Goal: Task Accomplishment & Management: Use online tool/utility

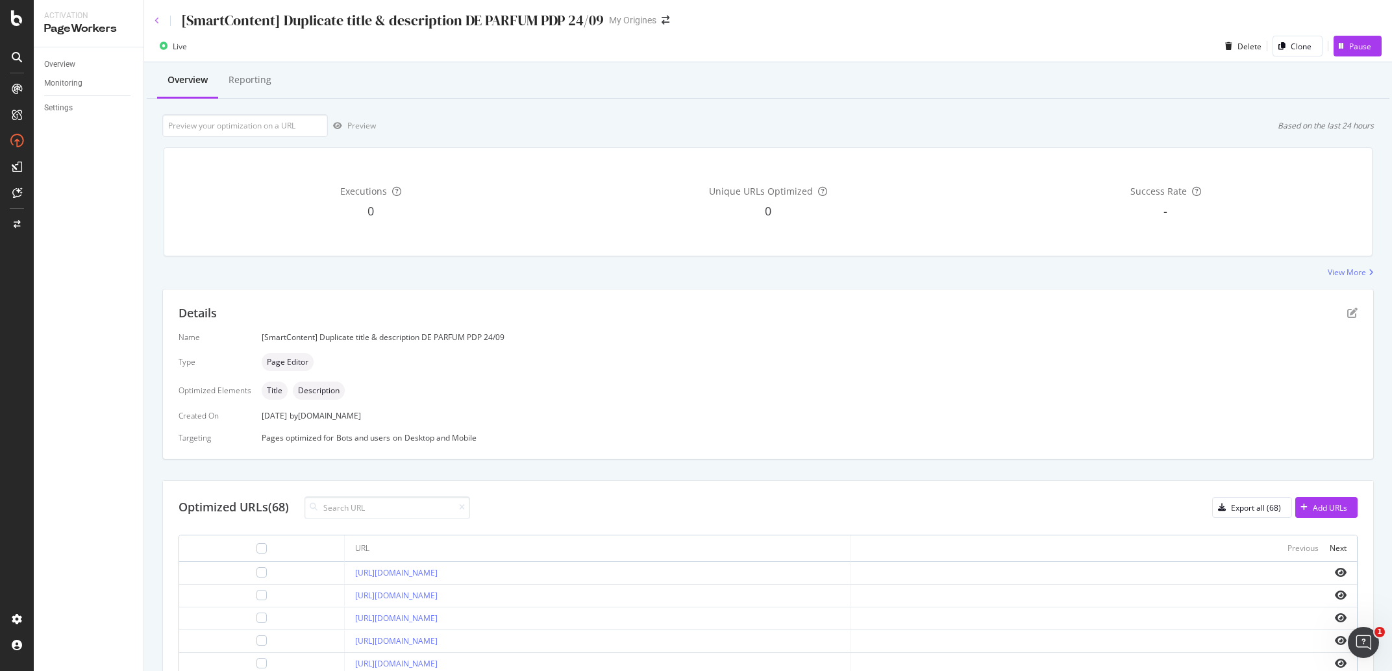
click at [156, 23] on icon at bounding box center [157, 21] width 5 height 8
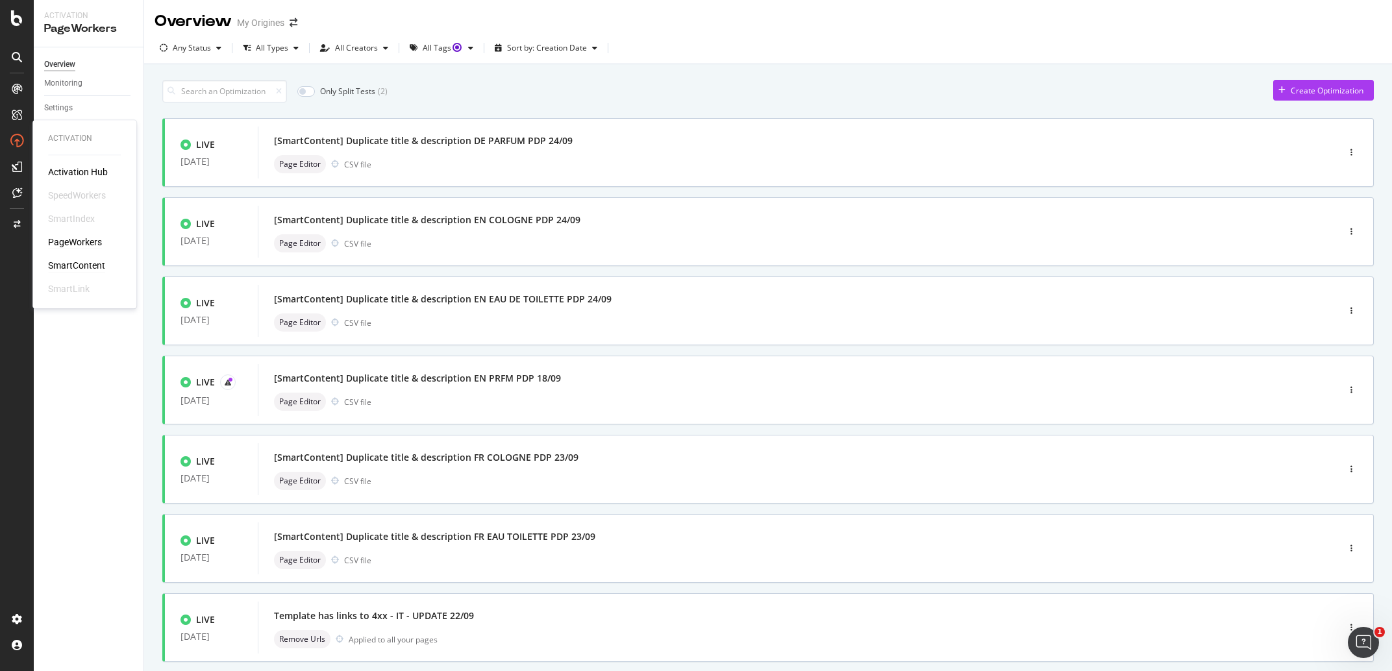
click at [85, 260] on div "SmartContent" at bounding box center [76, 266] width 57 height 13
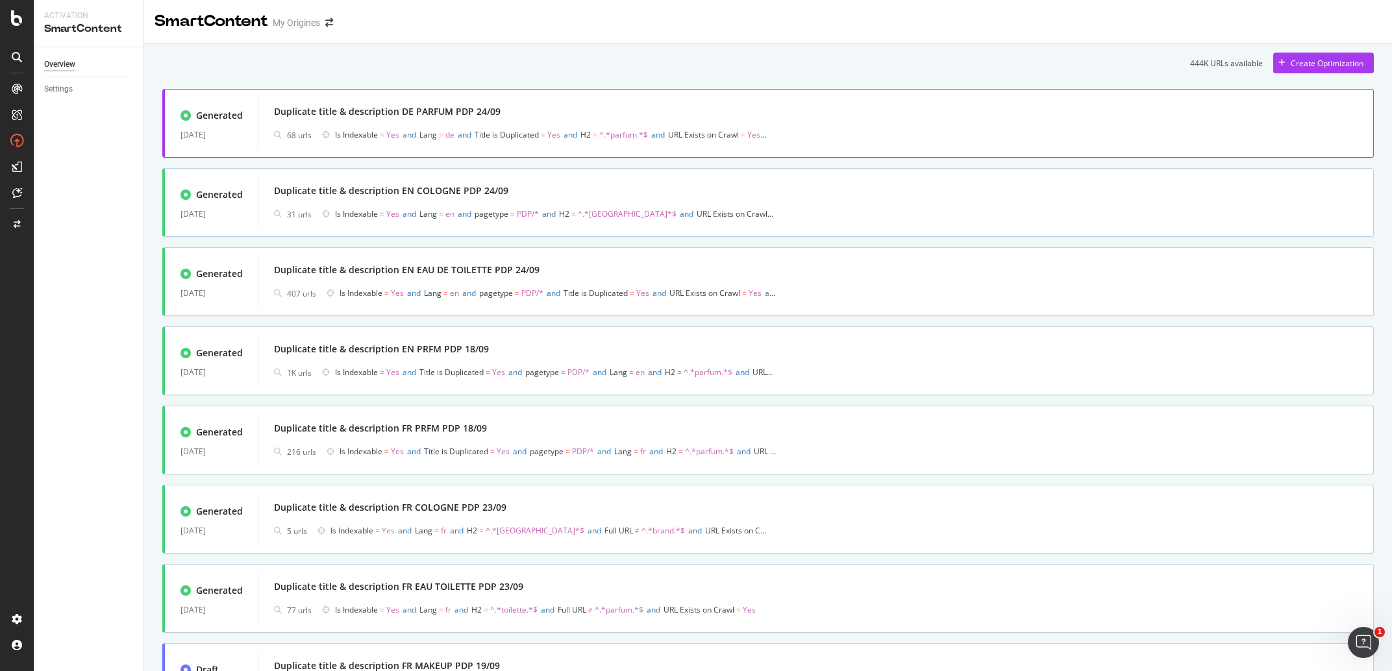
click at [536, 109] on div "Duplicate title & description DE PARFUM PDP 24/09" at bounding box center [815, 112] width 1083 height 18
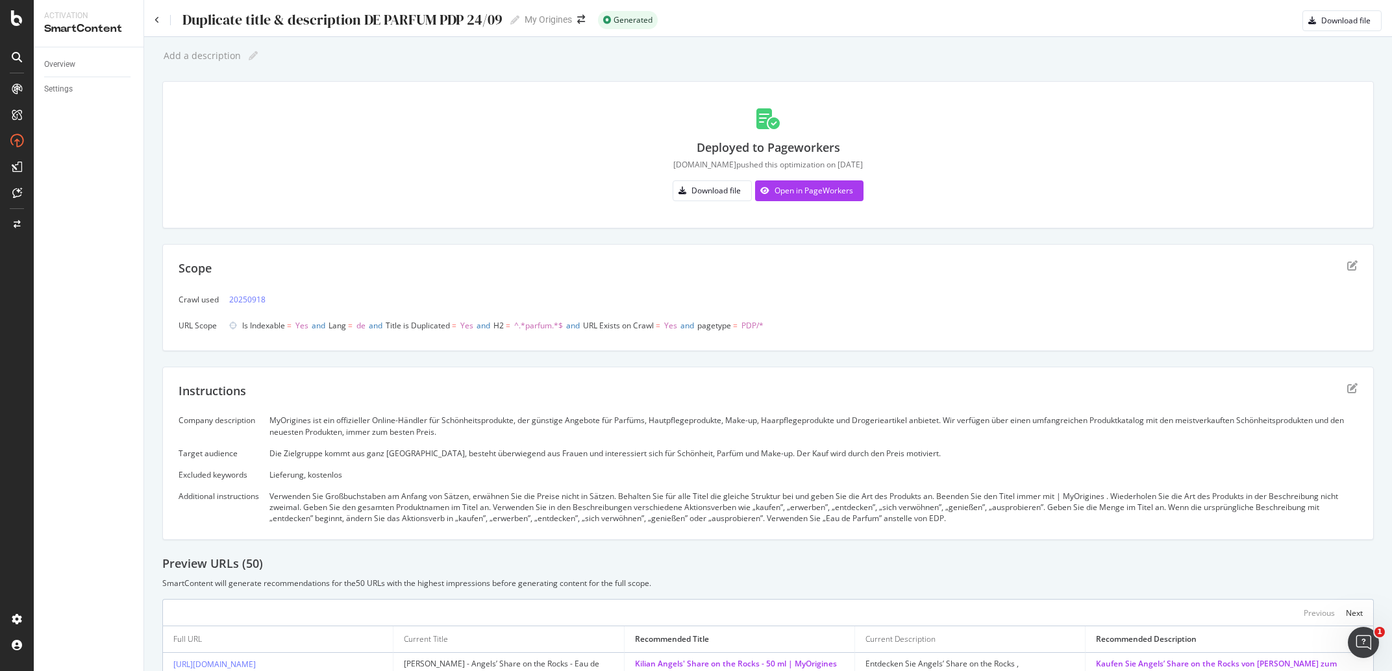
click at [325, 26] on div "Duplicate title & description DE PARFUM PDP 24/09" at bounding box center [341, 20] width 321 height 16
click at [325, 26] on input "Duplicate title & description DE PARFUM PDP 24/09" at bounding box center [343, 20] width 324 height 18
click at [336, 18] on div "Duplicate title & description DE PARFUM PDP 24/09" at bounding box center [341, 20] width 321 height 16
click at [336, 18] on input "Duplicate title & description DE PARFUM PDP 24/09" at bounding box center [343, 20] width 324 height 18
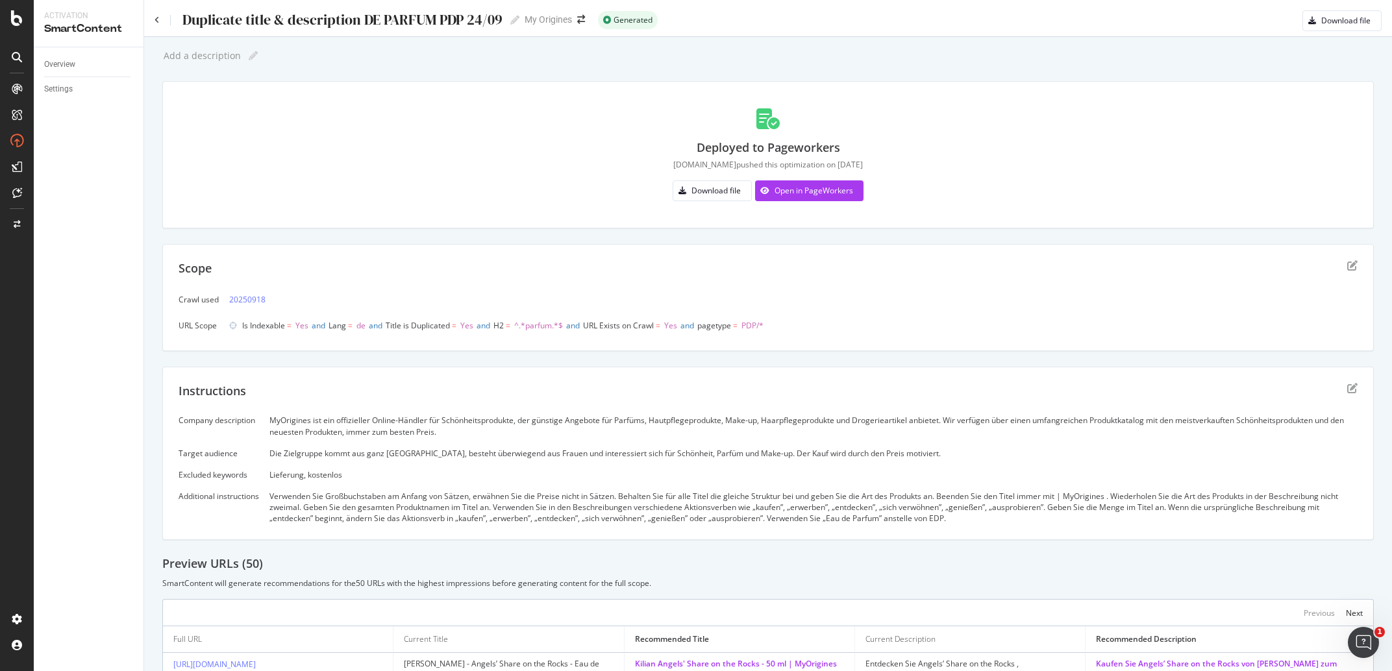
click at [390, 421] on div "MyOrigines ist ein offizieller Online-Händler für Schönheitsprodukte, der günst…" at bounding box center [813, 426] width 1088 height 22
click at [391, 454] on div "Die Zielgruppe kommt aus ganz Europa, besteht überwiegend aus Frauen und intere…" at bounding box center [813, 453] width 1088 height 11
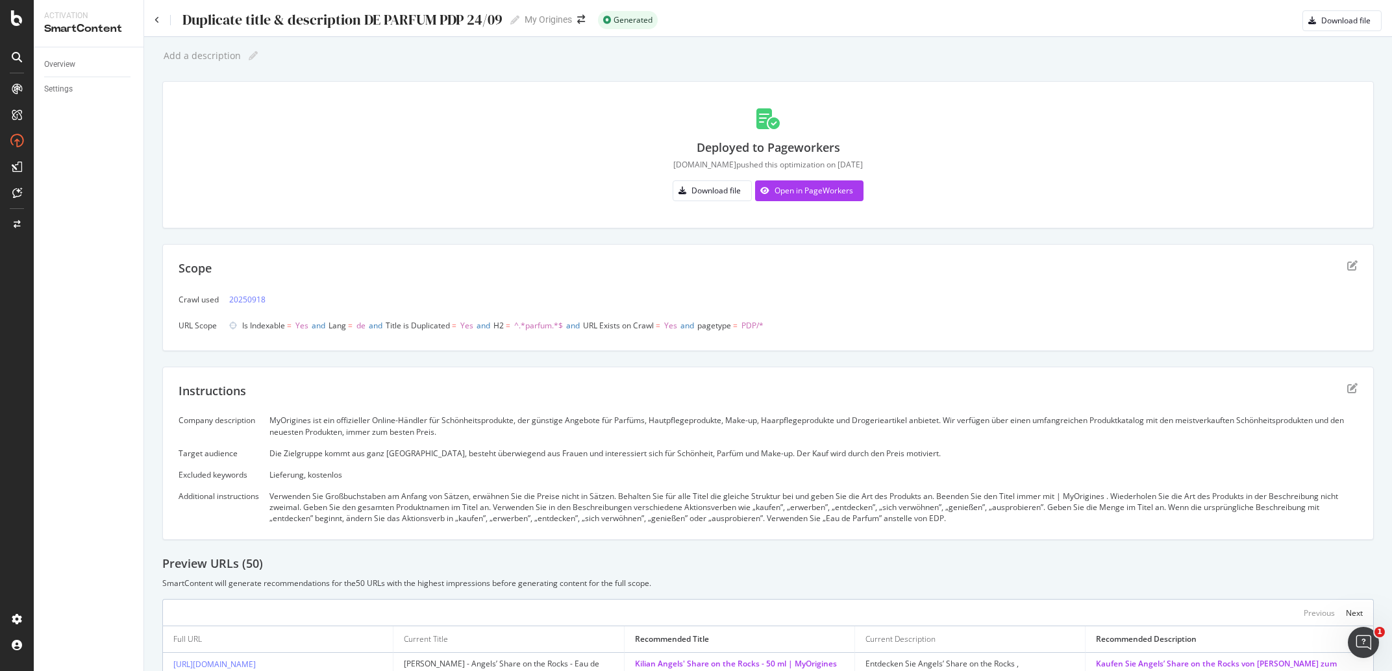
click at [391, 454] on div "Die Zielgruppe kommt aus ganz Europa, besteht überwiegend aus Frauen und intere…" at bounding box center [813, 453] width 1088 height 11
drag, startPoint x: 308, startPoint y: 476, endPoint x: 268, endPoint y: 478, distance: 40.3
click at [267, 478] on div "Company description MyOrigines ist ein offizieller Online-Händler für Schönheit…" at bounding box center [768, 469] width 1179 height 109
copy div "Lieferung, kostenlos"
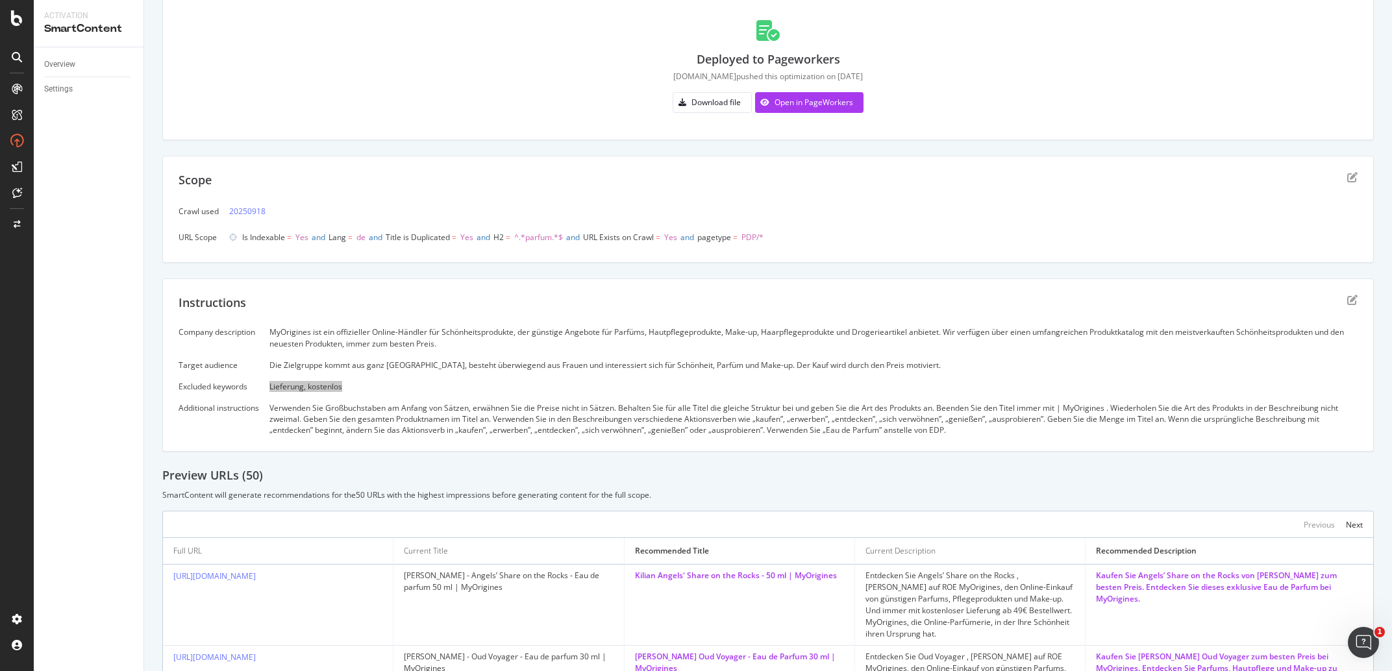
scroll to position [121, 0]
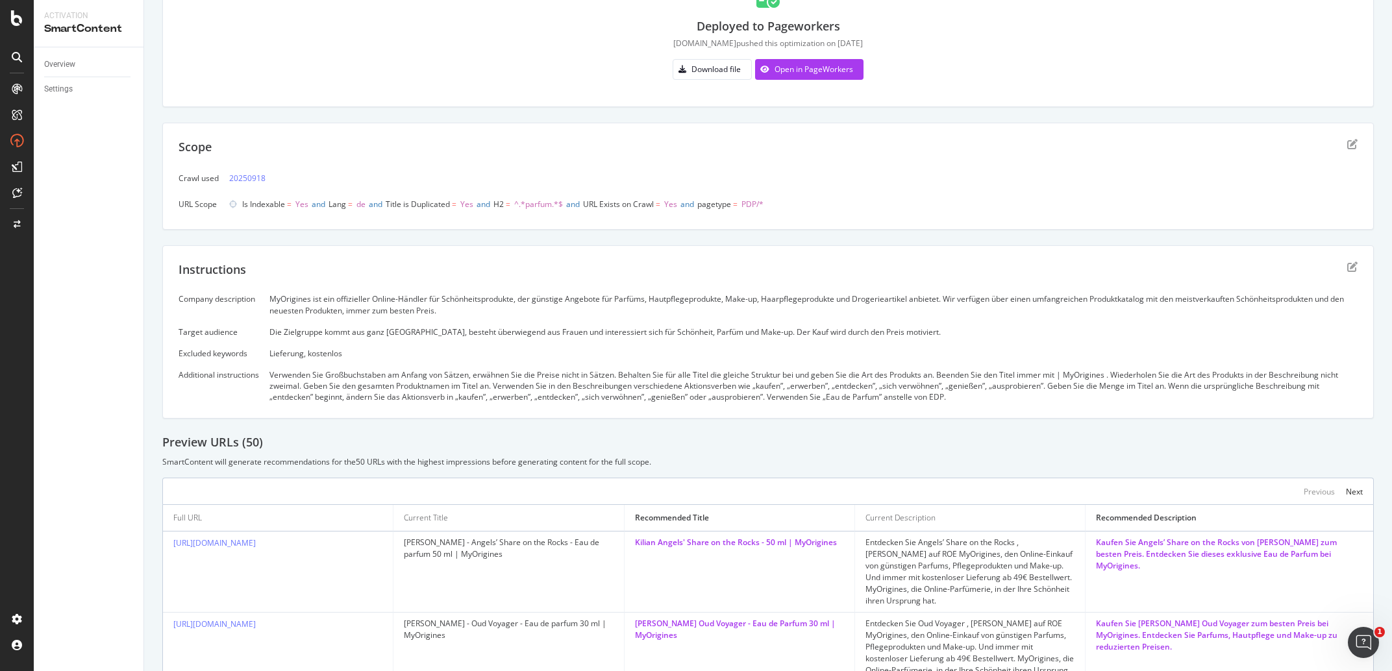
click at [405, 393] on div "Verwenden Sie Großbuchstaben am Anfang von Sätzen, erwähnen Sie die Preise nich…" at bounding box center [813, 385] width 1088 height 33
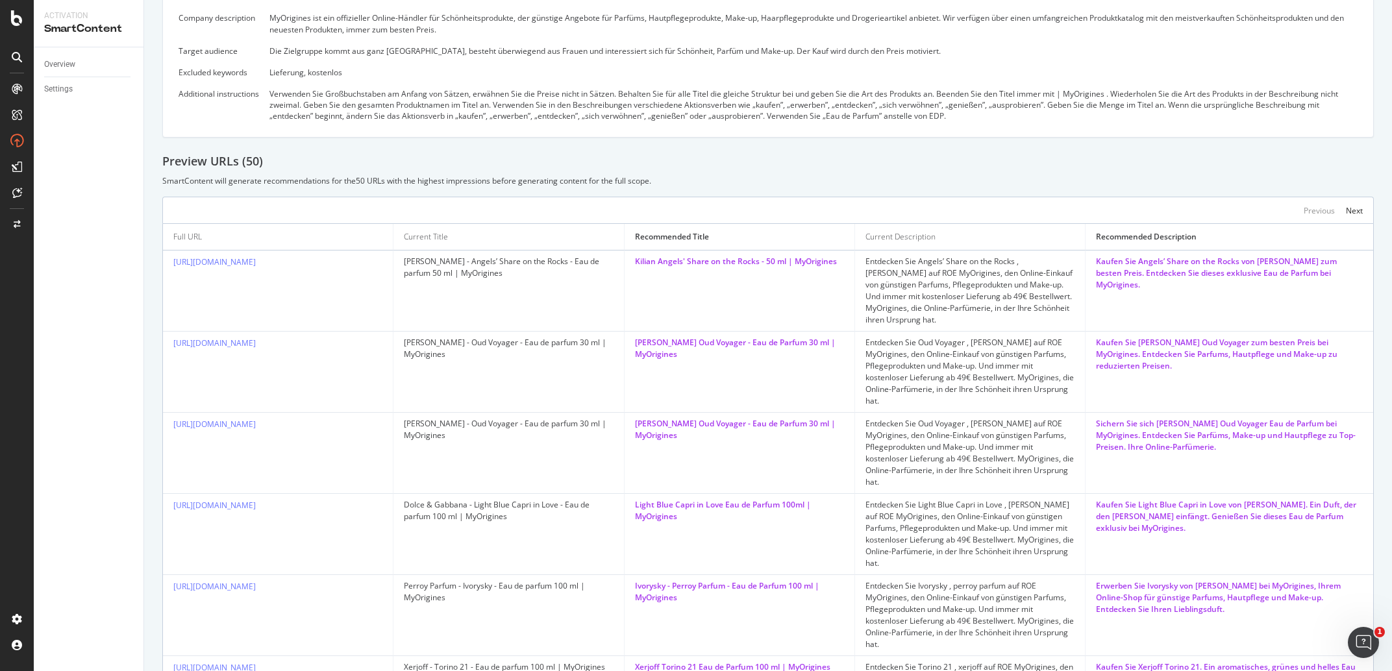
scroll to position [0, 0]
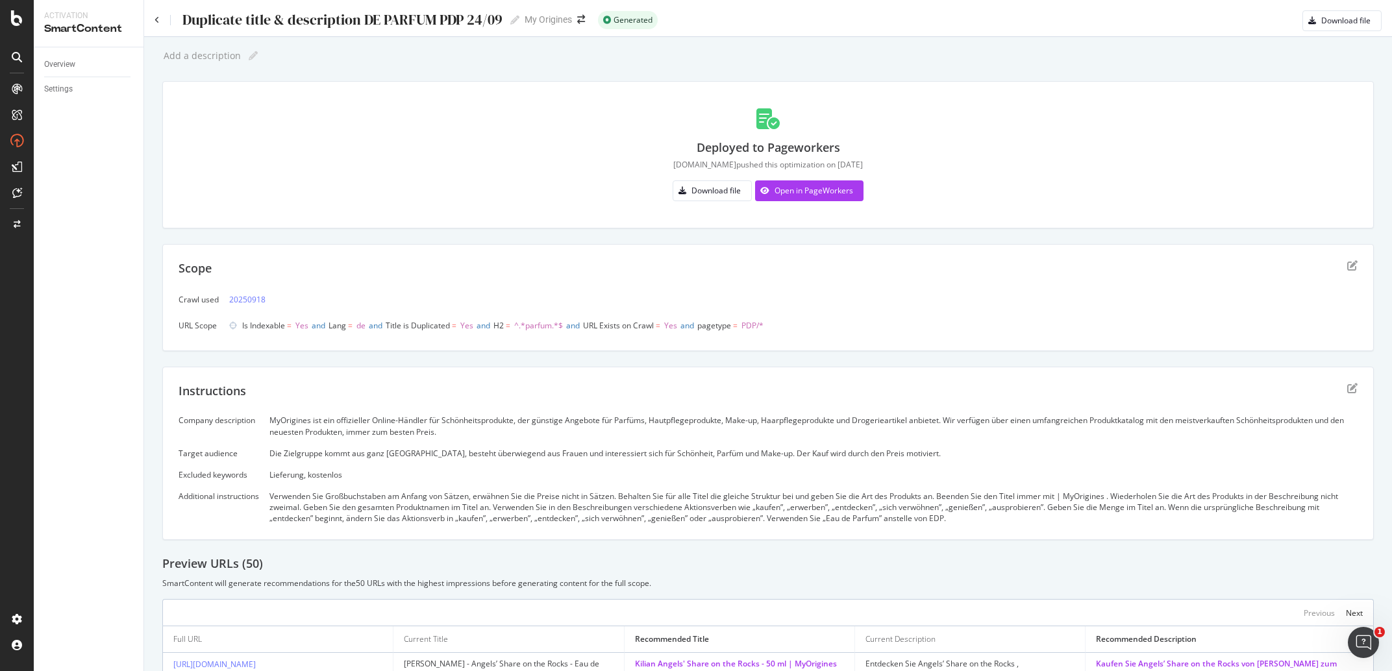
click at [1337, 380] on div "Instructions Company description MyOrigines ist ein offizieller Online-Händler …" at bounding box center [767, 454] width 1211 height 174
click at [1347, 388] on icon "edit" at bounding box center [1352, 388] width 10 height 10
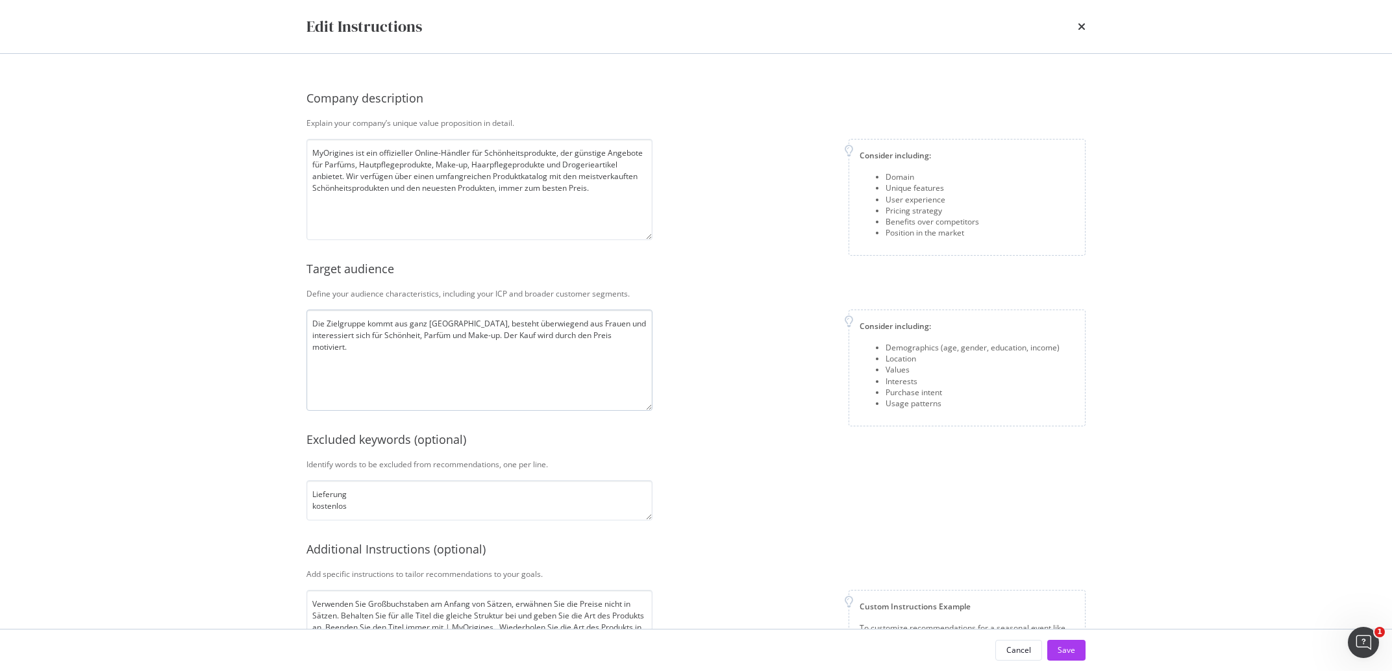
scroll to position [88, 0]
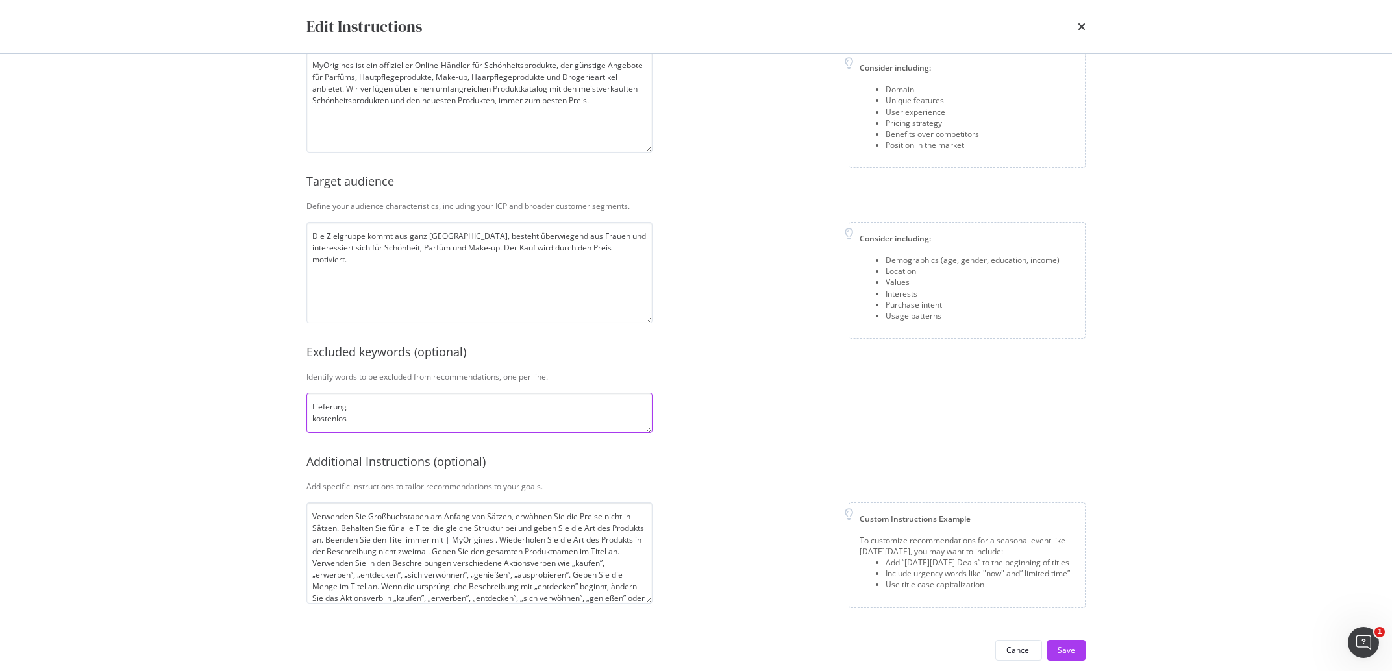
click at [394, 418] on textarea "Lieferung kostenlos" at bounding box center [479, 413] width 346 height 40
type textarea "Lieferung kostenlos EDP"
click at [1039, 647] on button "Cancel" at bounding box center [1018, 650] width 47 height 21
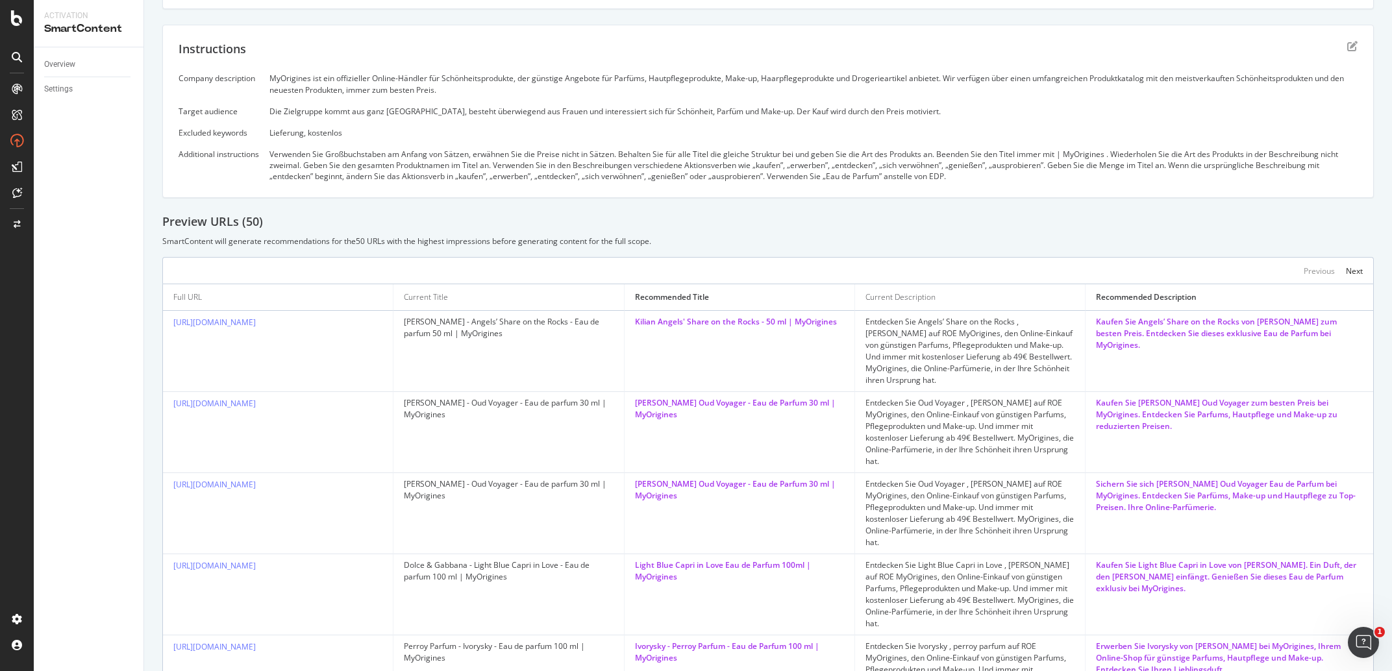
scroll to position [0, 0]
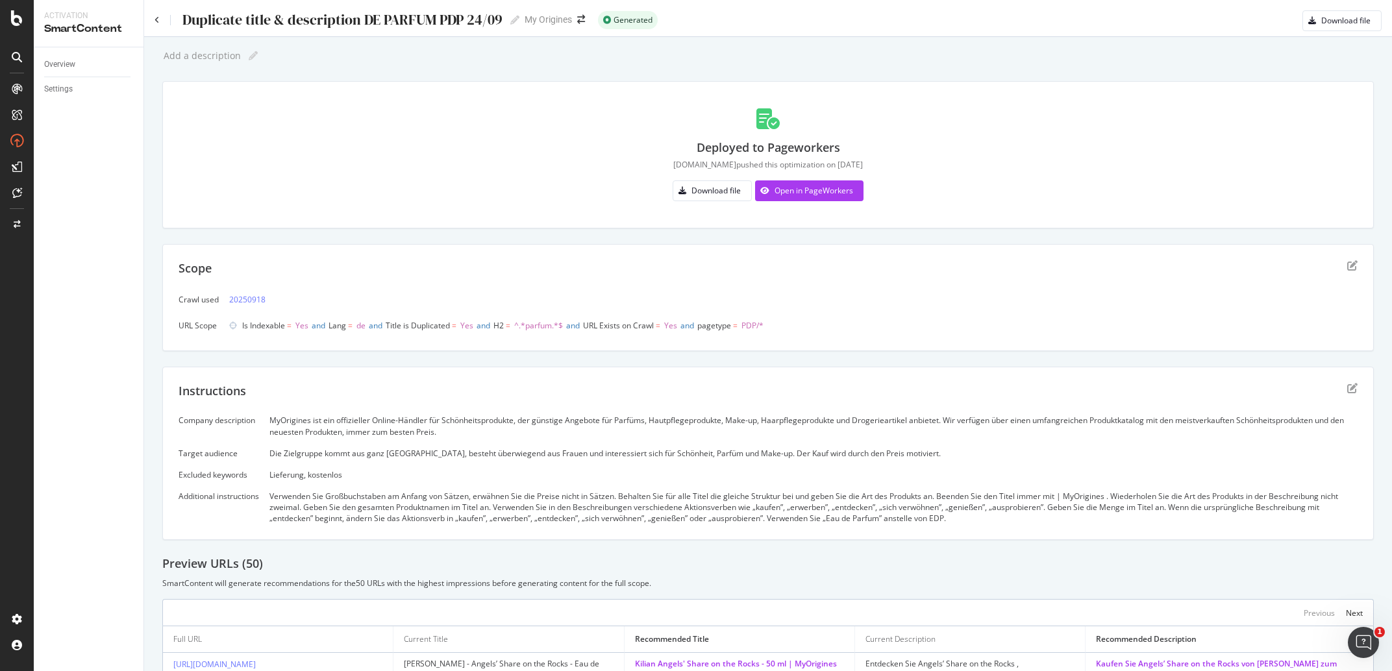
click at [1334, 383] on div "Instructions Company description MyOrigines ist ein offizieller Online-Händler …" at bounding box center [767, 454] width 1211 height 174
click at [1347, 384] on icon "edit" at bounding box center [1352, 388] width 10 height 10
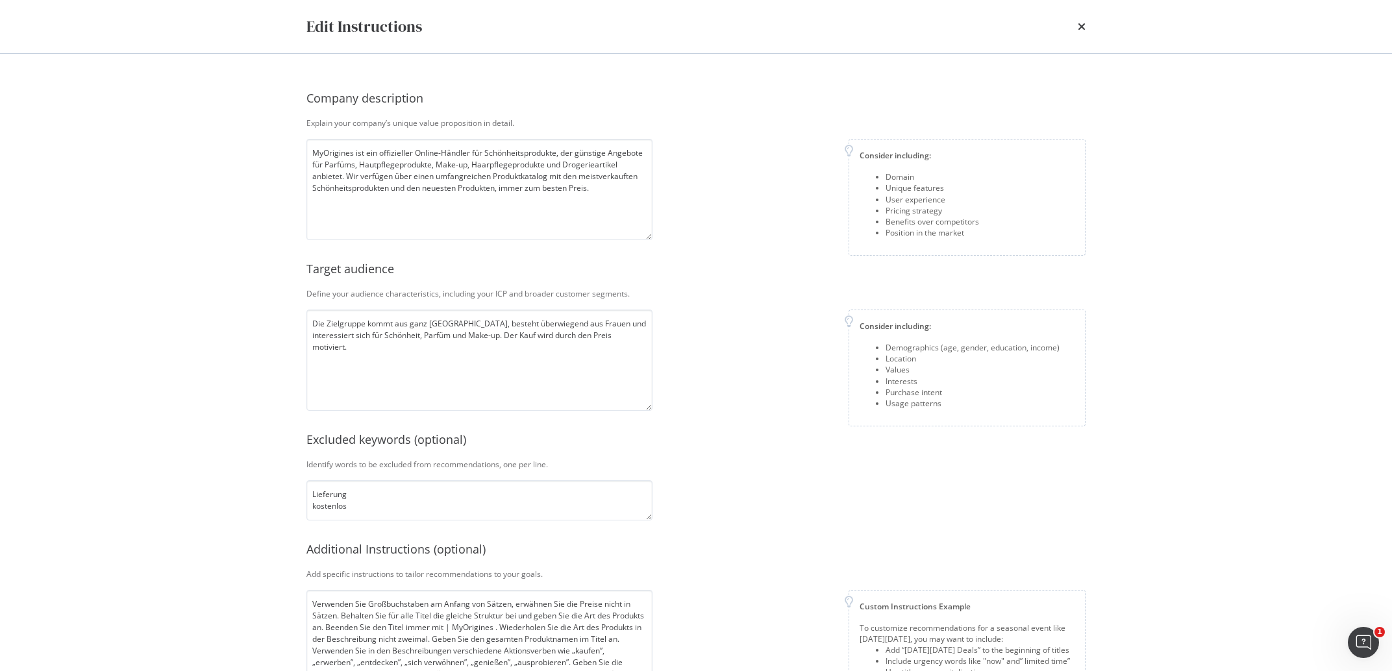
scroll to position [46, 0]
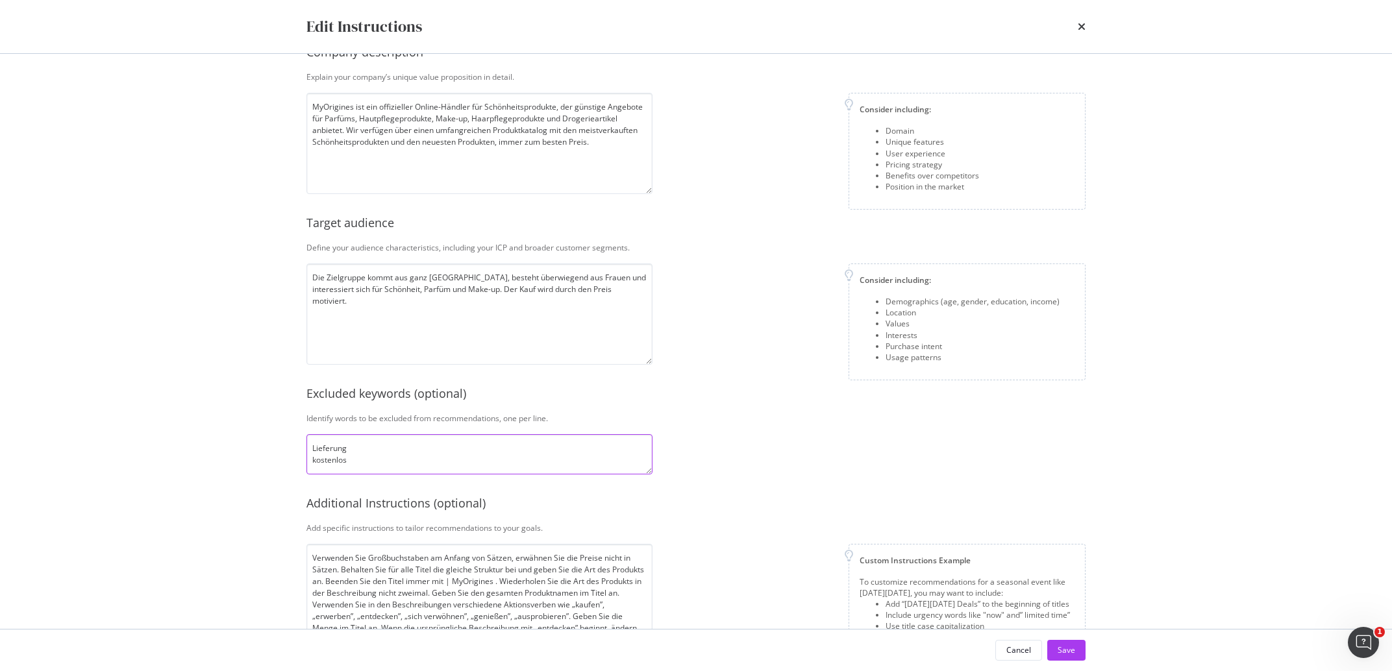
click at [445, 472] on textarea "Lieferung kostenlos" at bounding box center [479, 454] width 346 height 40
type textarea "Lieferung kostenlos EDP EdP"
click at [1076, 654] on button "Save" at bounding box center [1066, 650] width 38 height 21
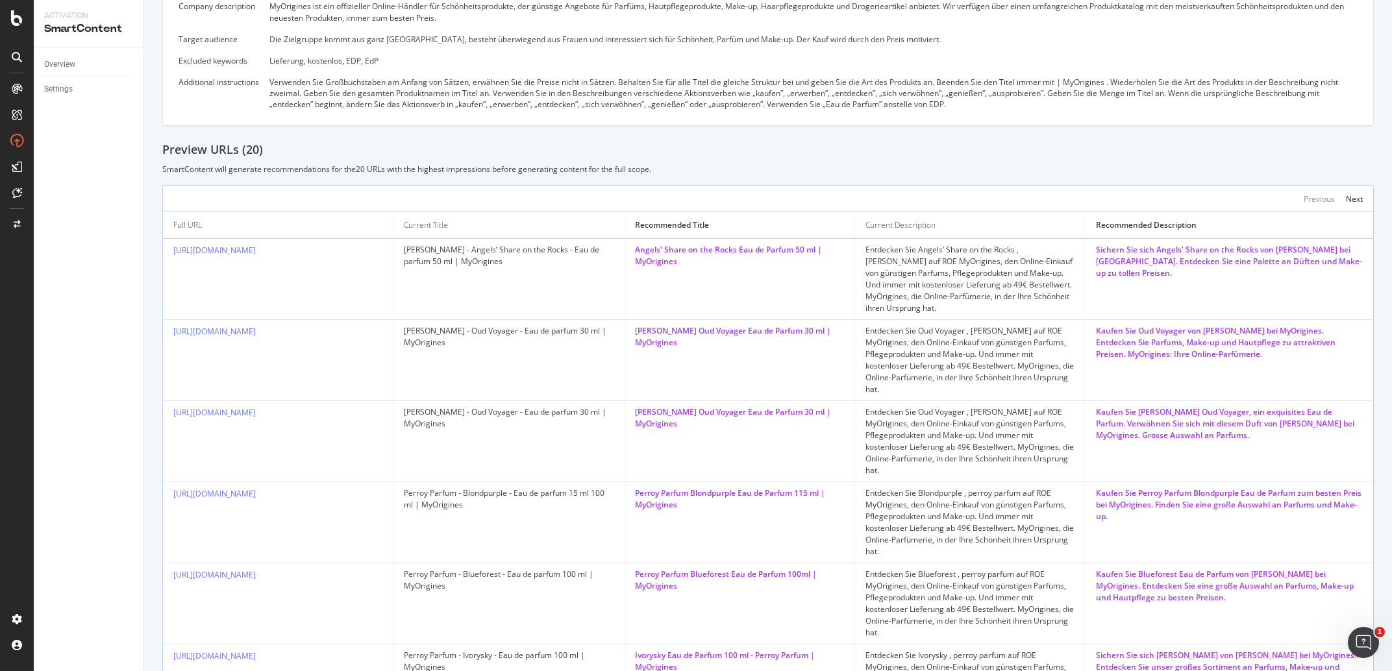
scroll to position [0, 0]
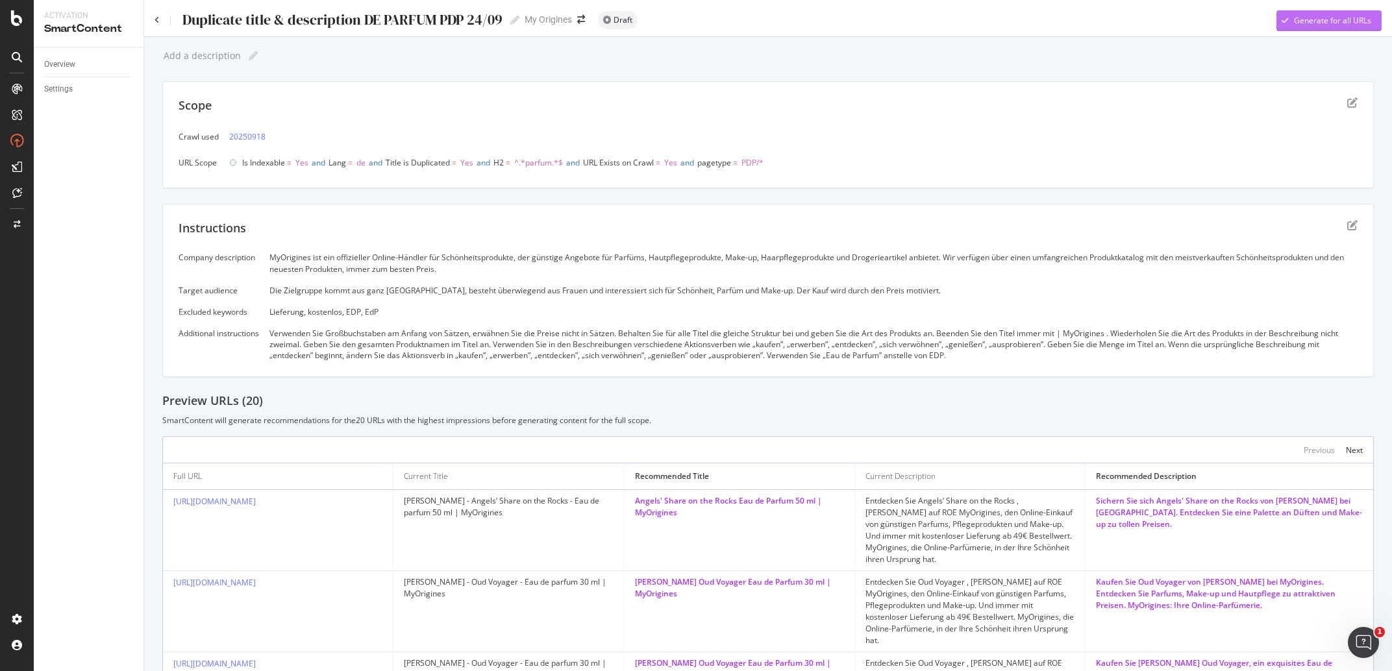
click at [1278, 27] on div "Generate for all URLs" at bounding box center [1323, 20] width 95 height 19
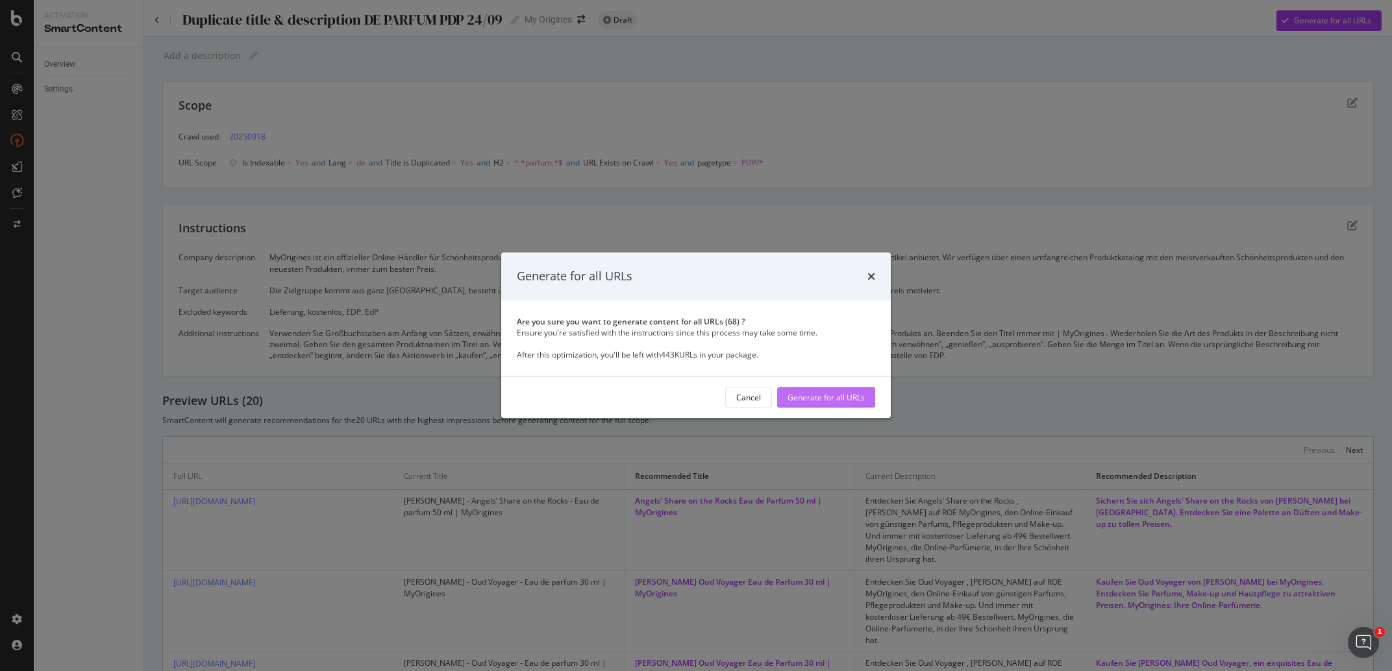
click at [824, 396] on div "Generate for all URLs" at bounding box center [825, 397] width 77 height 11
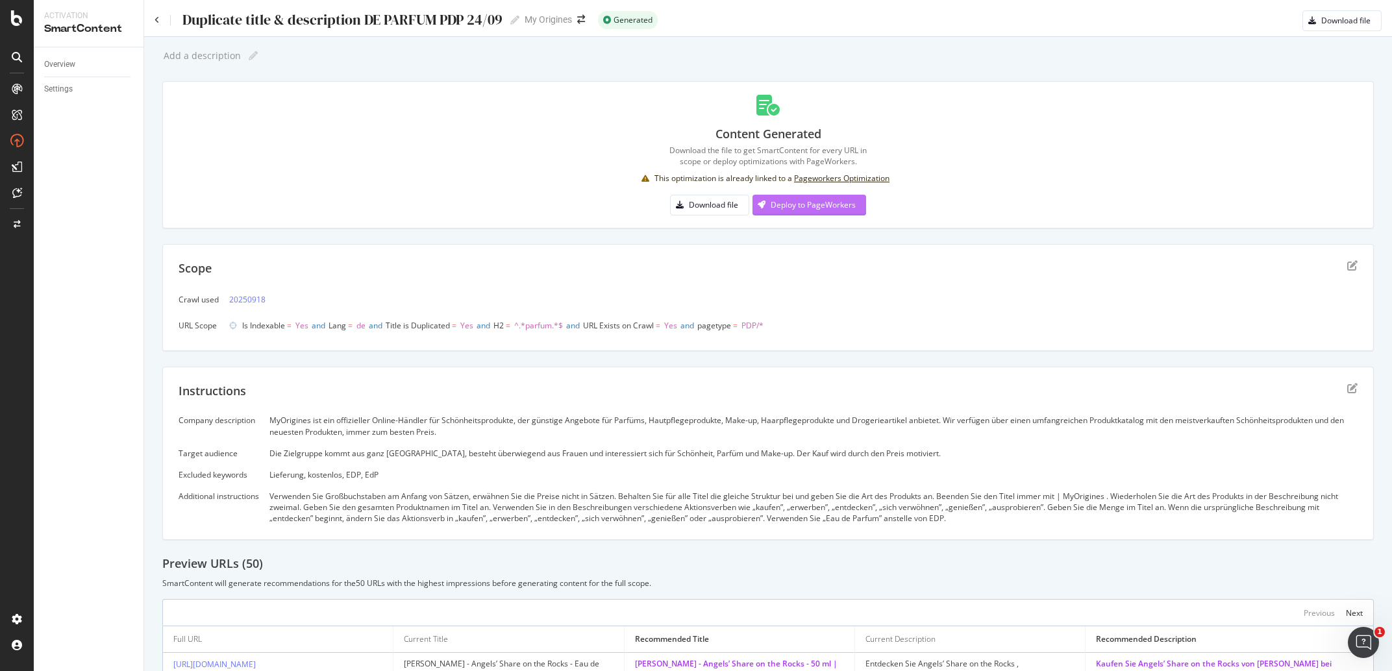
click at [799, 211] on div "Deploy to PageWorkers" at bounding box center [803, 204] width 103 height 19
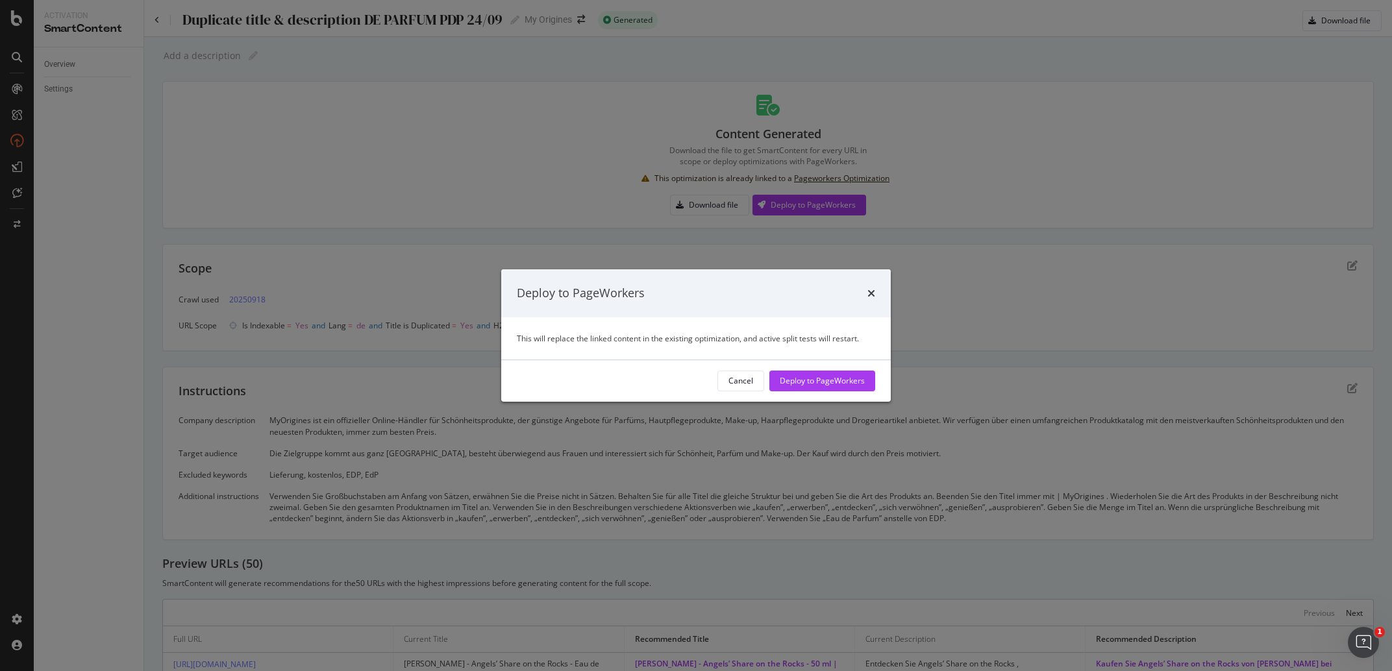
click at [813, 393] on div "Cancel Deploy to PageWorkers" at bounding box center [696, 381] width 390 height 42
click at [813, 390] on div "Deploy to PageWorkers" at bounding box center [822, 380] width 85 height 19
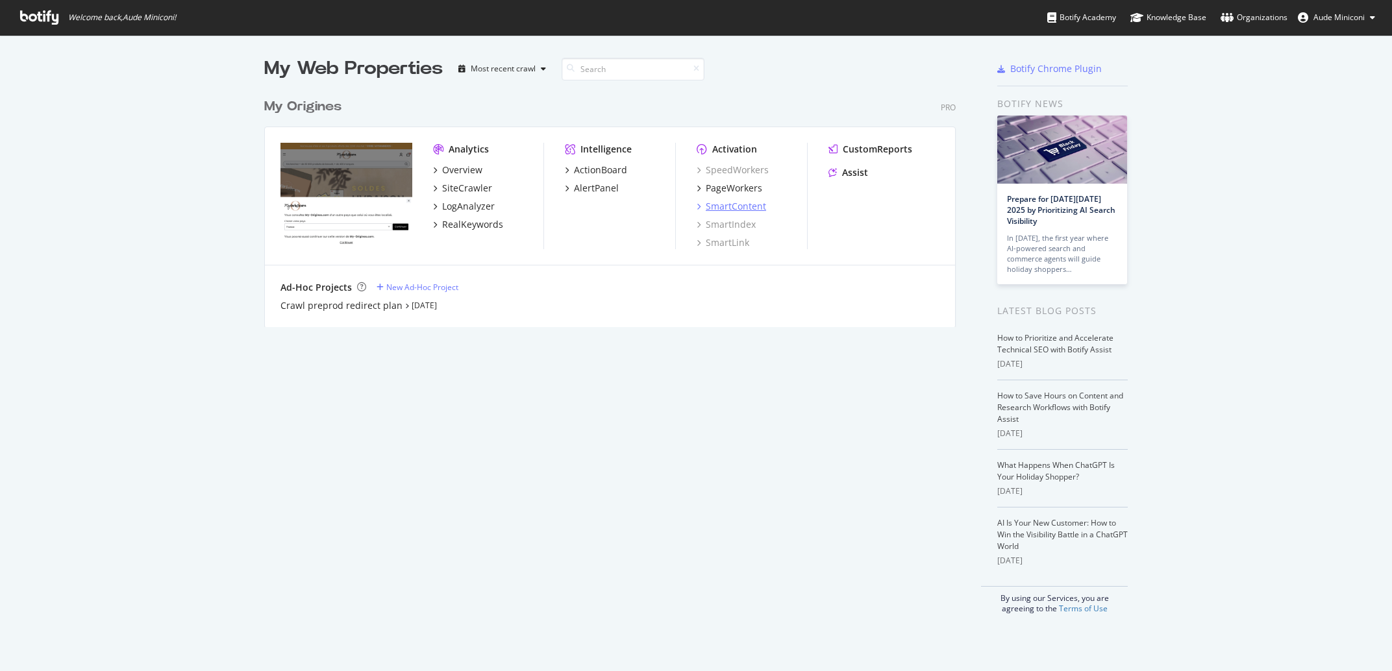
scroll to position [659, 1367]
click at [748, 211] on div "SmartContent" at bounding box center [736, 206] width 60 height 13
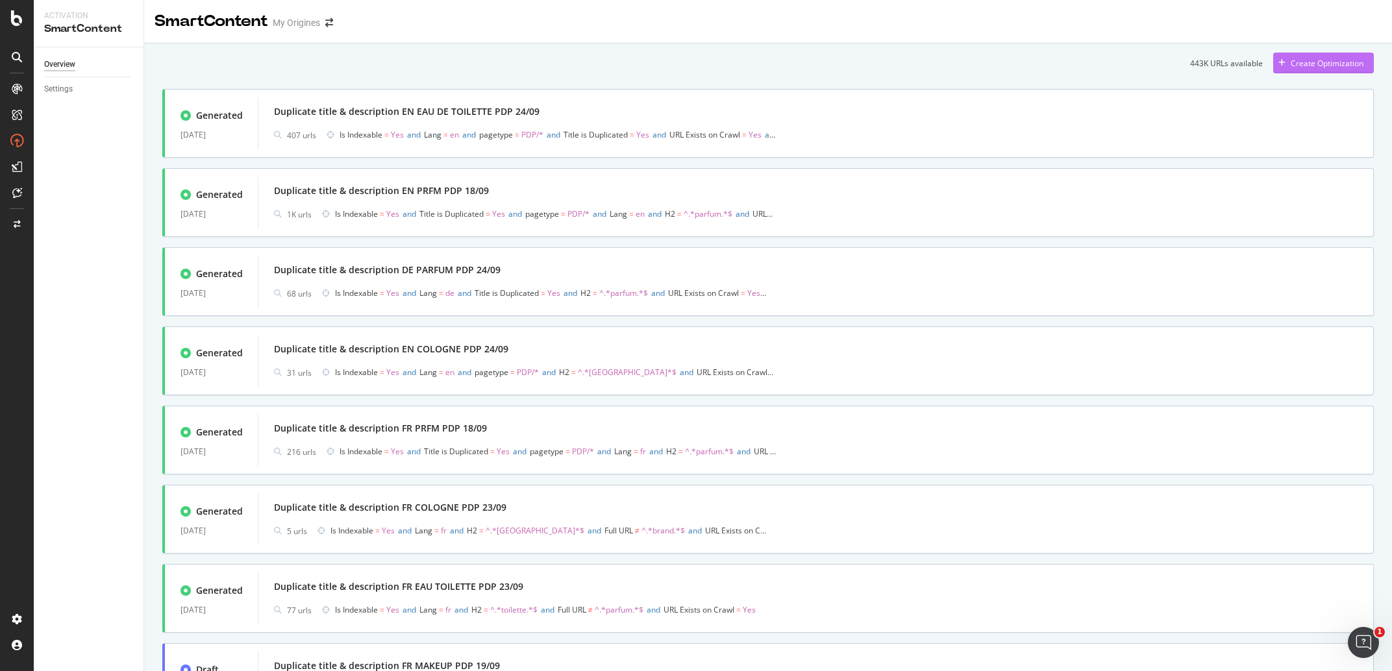
click at [1291, 66] on div "Create Optimization" at bounding box center [1327, 63] width 73 height 11
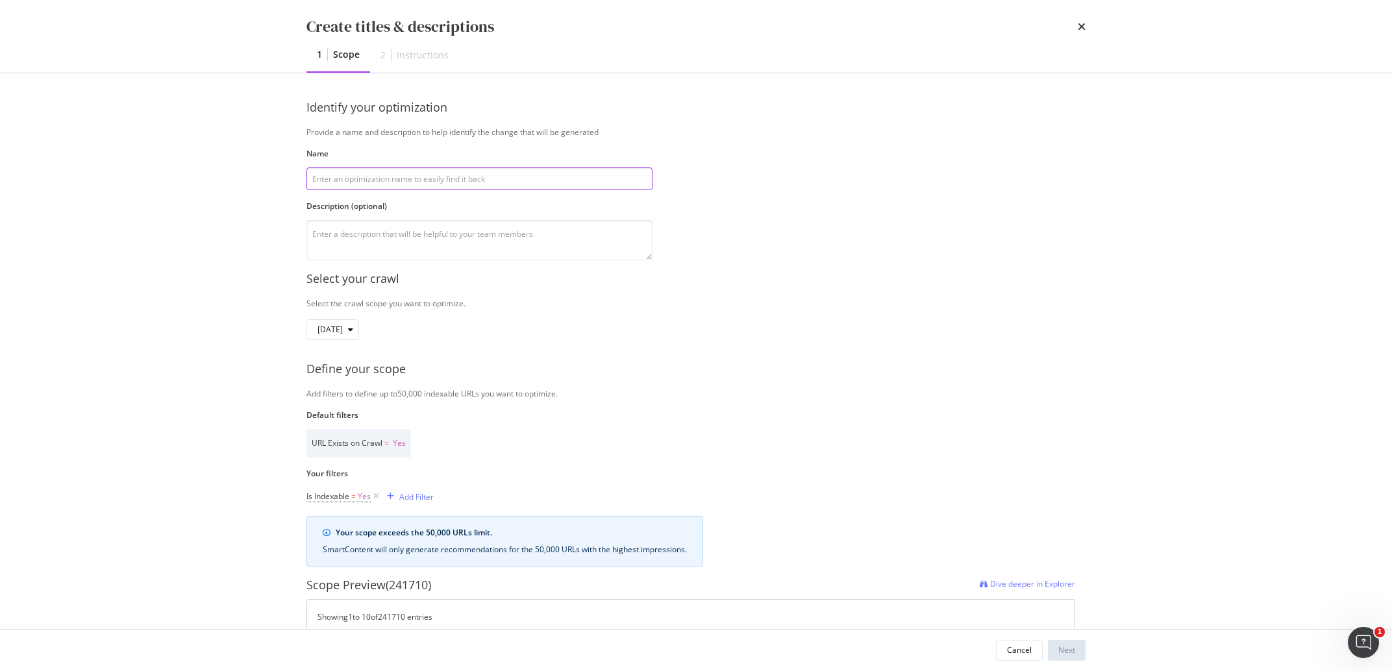
click at [343, 171] on input "modal" at bounding box center [479, 178] width 346 height 23
paste input "Duplicate title & description DE PARFUM PDP 24/09"
click at [440, 180] on input "Duplicate title & description DE PARFUM PDP 24/09" at bounding box center [479, 178] width 346 height 23
type input "Duplicate title & description DE EDT PDP 24/09"
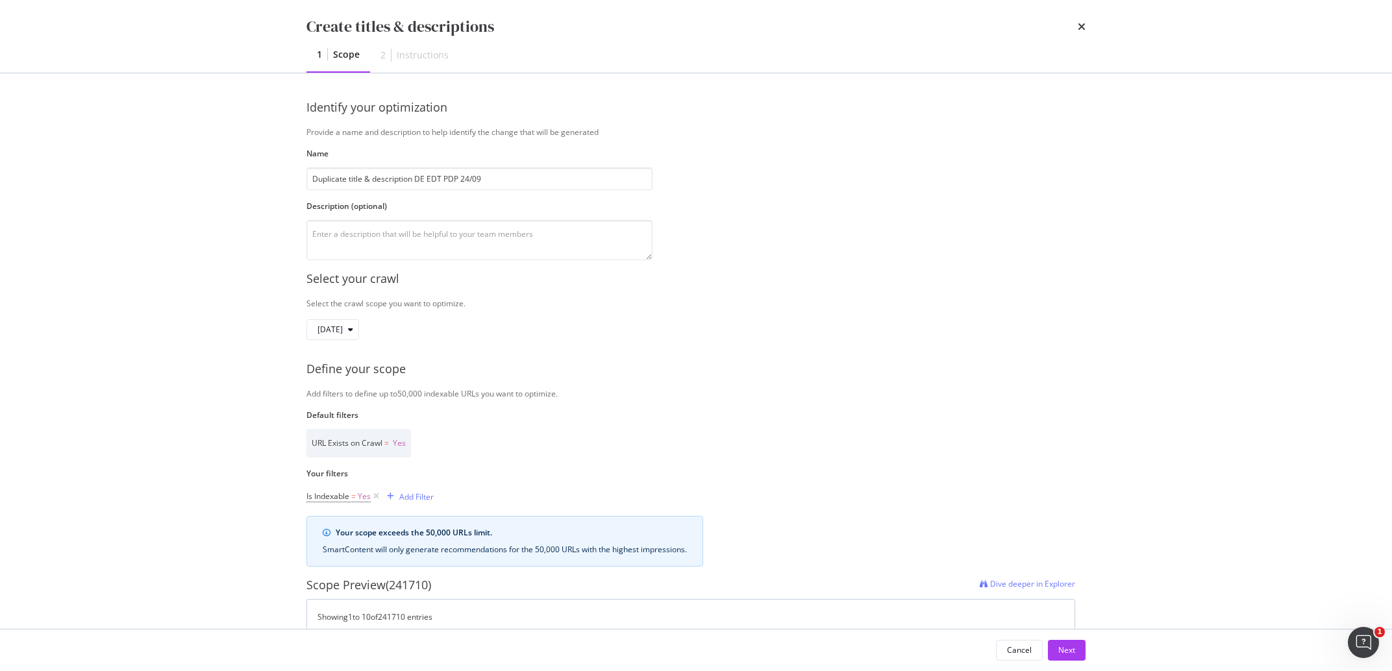
click at [259, 261] on div "Create titles & descriptions 1 Scope 2 Instructions Identify your optimization …" at bounding box center [696, 335] width 1392 height 671
click at [425, 497] on div "Add Filter" at bounding box center [416, 496] width 34 height 11
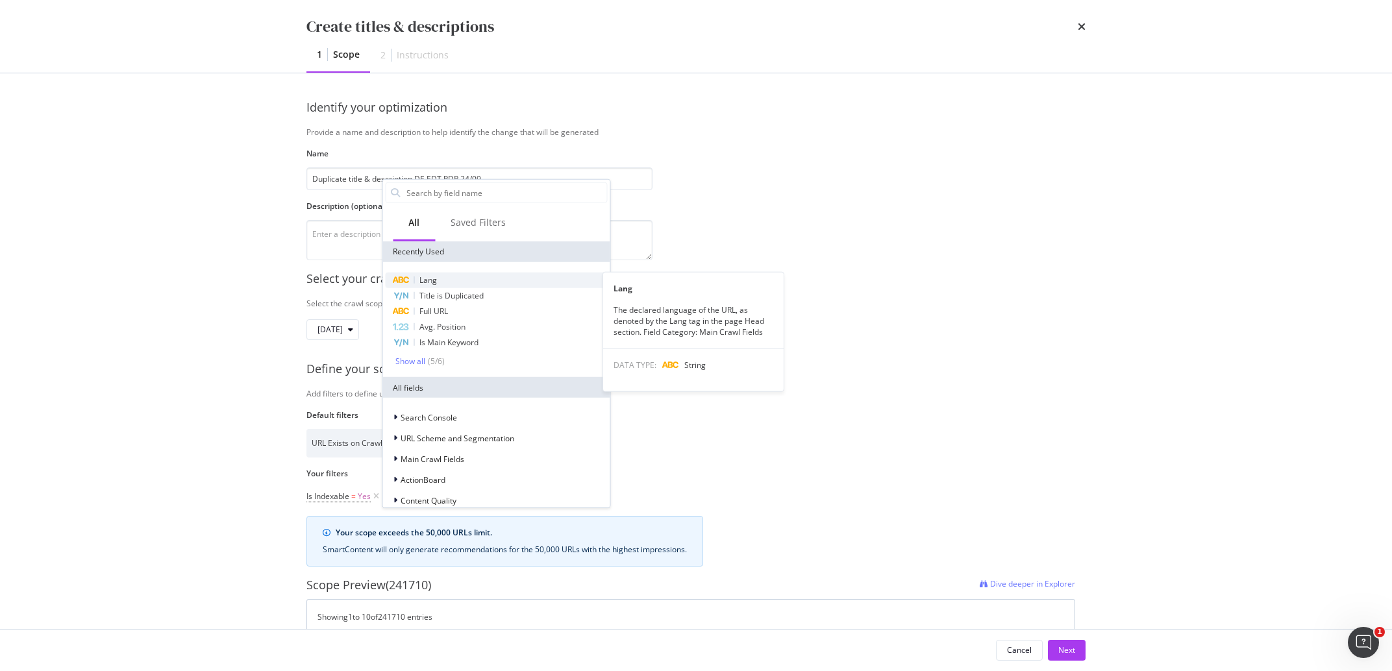
click at [473, 281] on div "Lang" at bounding box center [496, 281] width 222 height 16
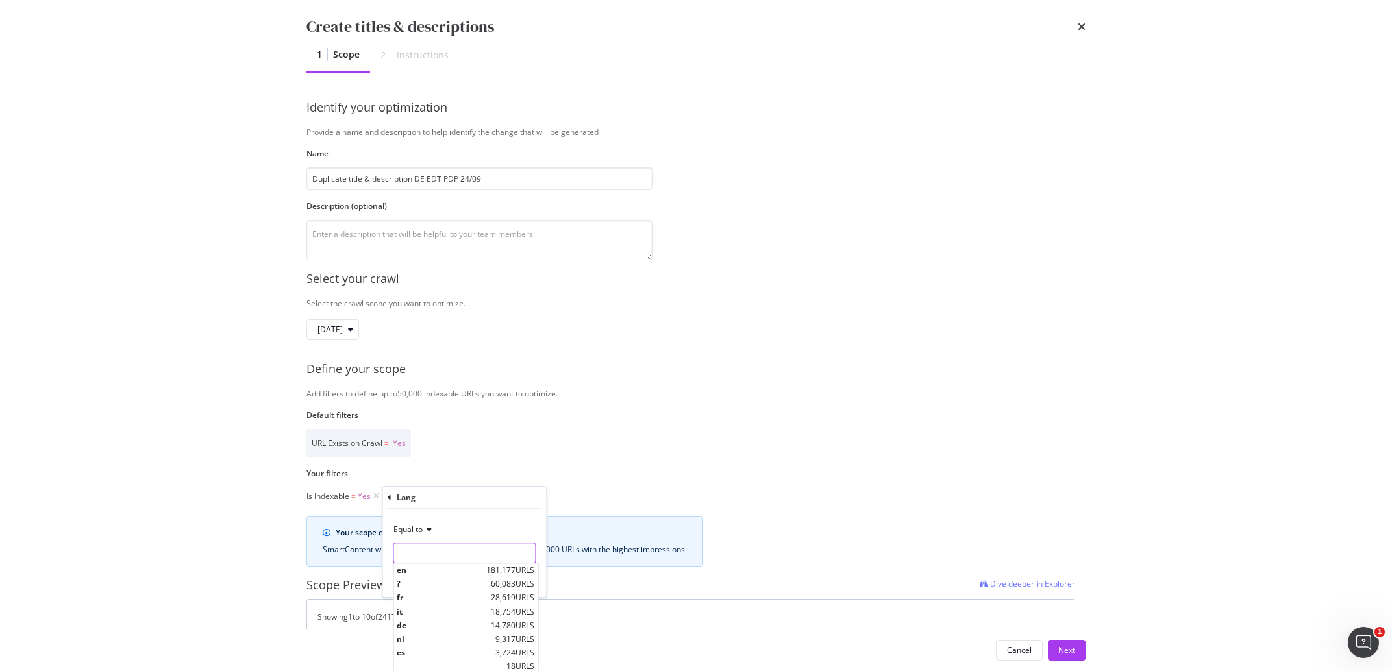
click at [428, 551] on input "Name" at bounding box center [464, 553] width 142 height 21
drag, startPoint x: 415, startPoint y: 623, endPoint x: 436, endPoint y: 584, distance: 43.6
click at [414, 623] on span "de" at bounding box center [442, 625] width 91 height 11
type input "de"
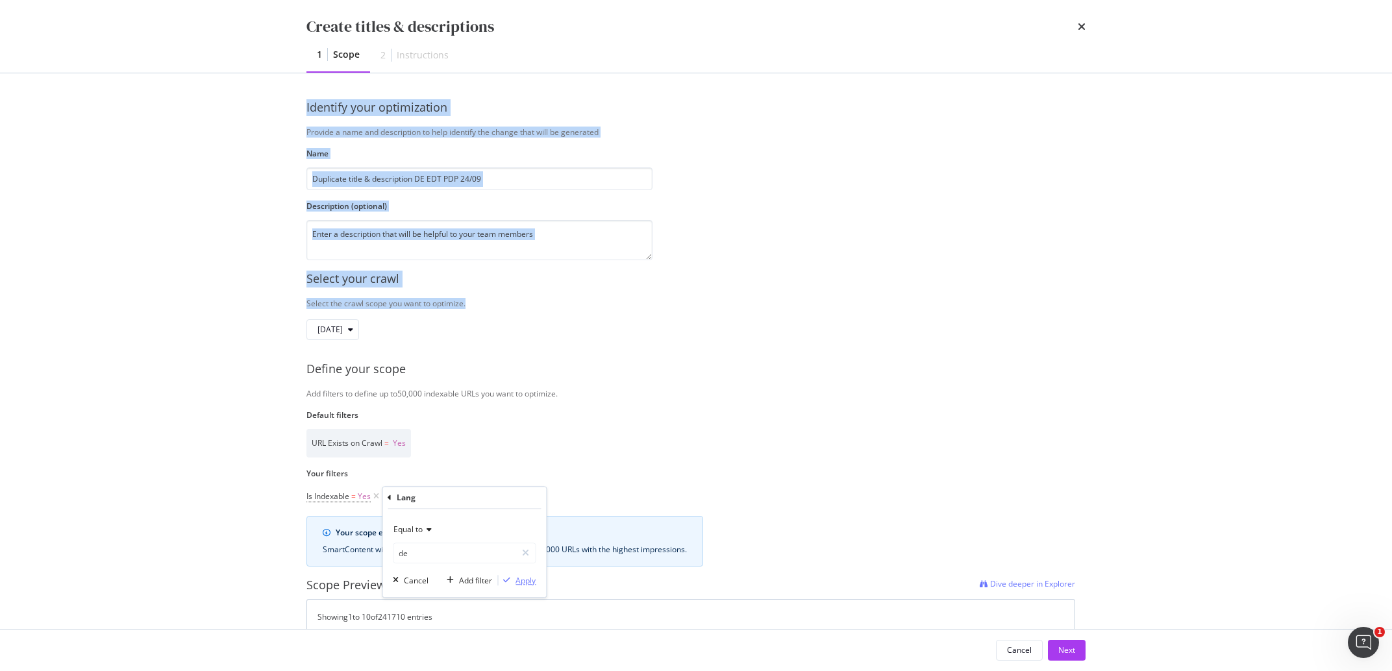
click at [532, 584] on div "Apply" at bounding box center [525, 580] width 20 height 11
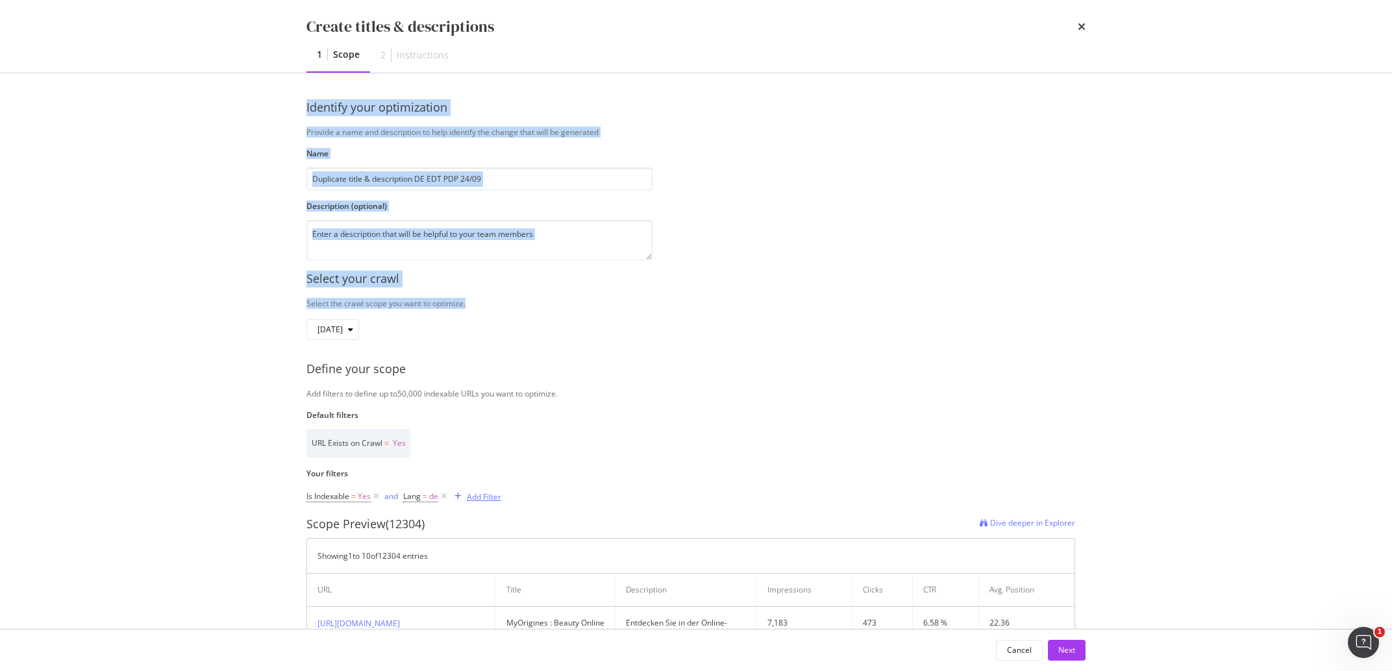
click at [489, 493] on div "Add Filter" at bounding box center [484, 496] width 34 height 11
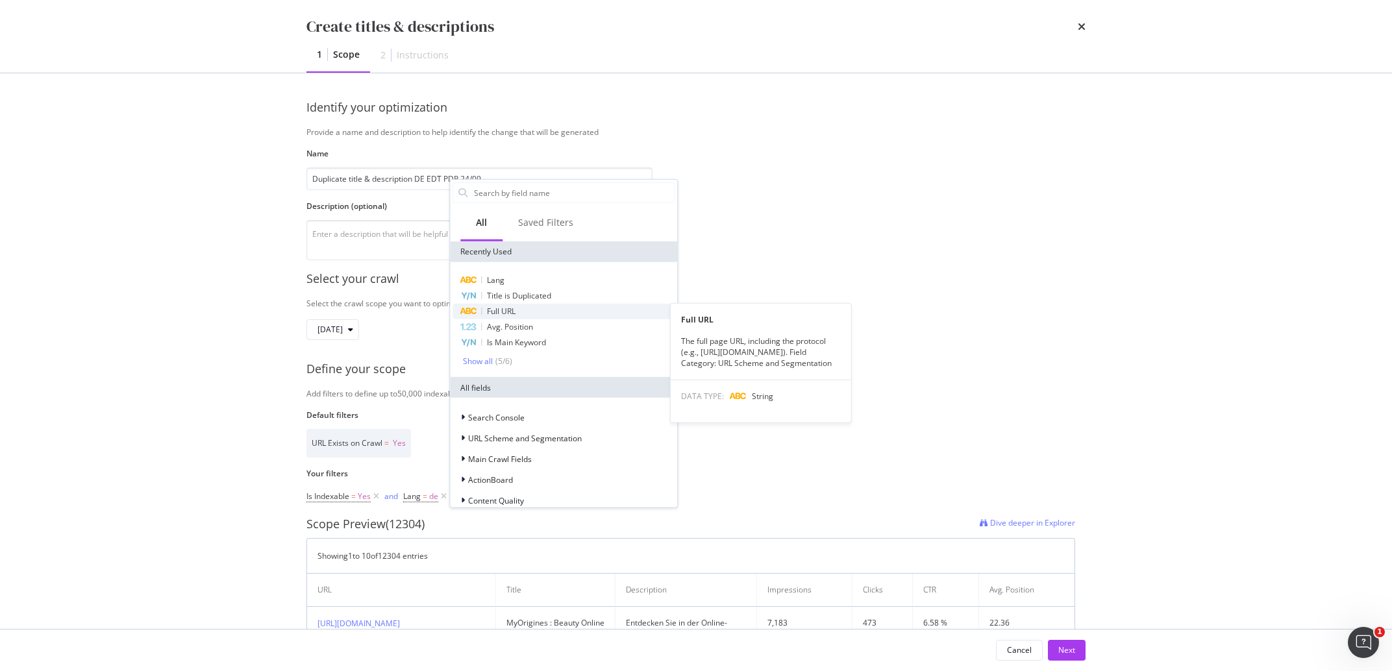
click at [549, 316] on div "Full URL" at bounding box center [563, 312] width 222 height 16
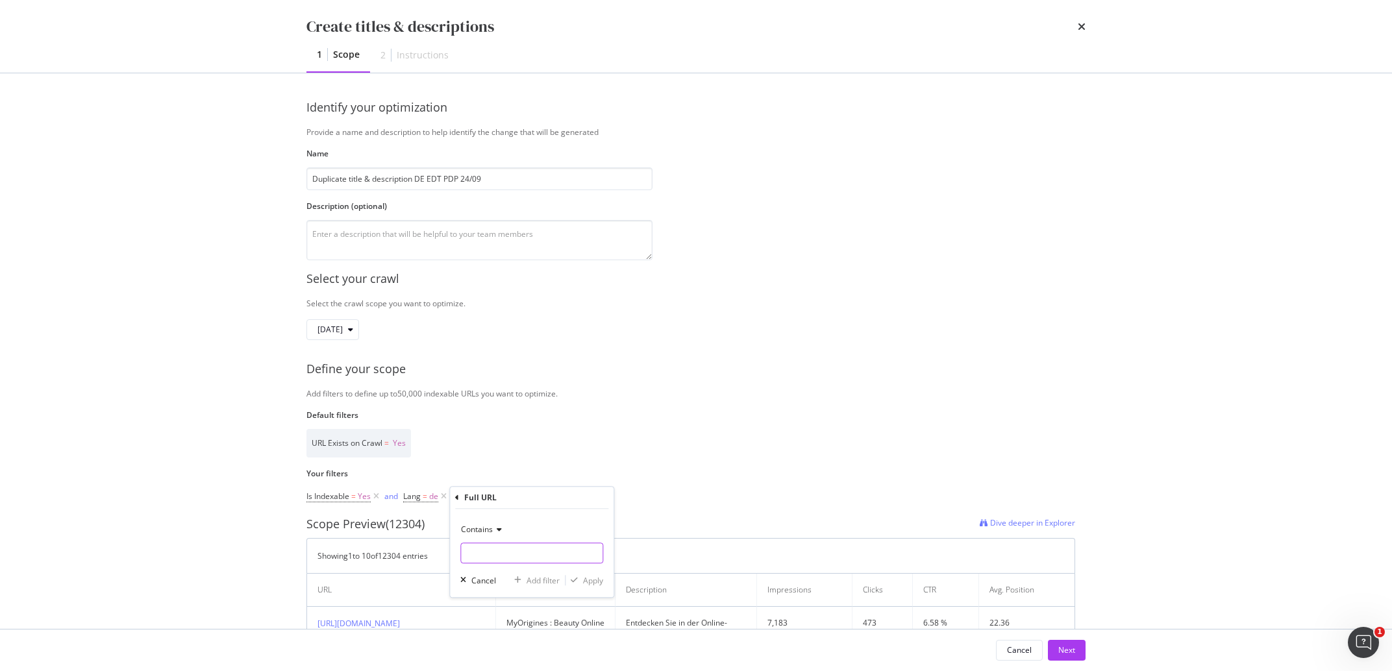
click at [537, 548] on input "Name" at bounding box center [532, 553] width 142 height 21
click at [575, 497] on icon "modal" at bounding box center [572, 496] width 11 height 13
click at [497, 501] on div "Add Filter" at bounding box center [484, 496] width 34 height 11
type input "h2"
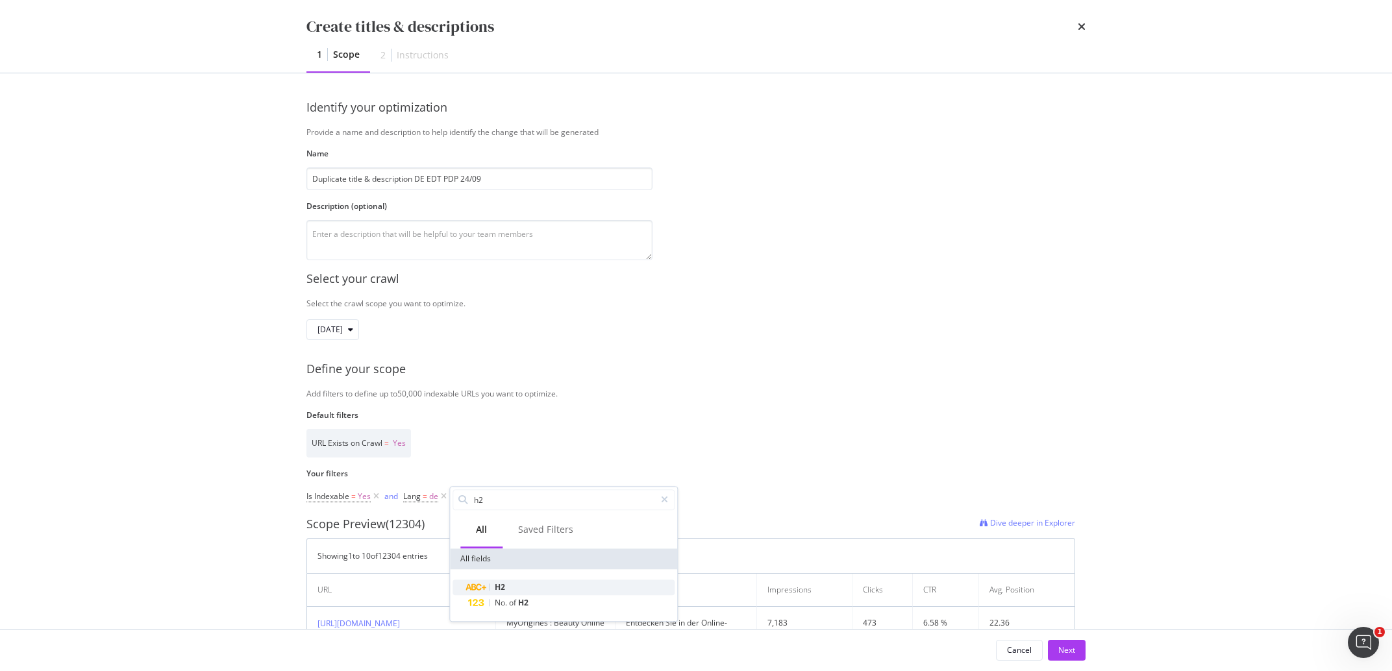
click at [497, 589] on span "H2" at bounding box center [500, 587] width 10 height 11
click at [506, 547] on input "Name" at bounding box center [532, 553] width 142 height 21
click at [504, 530] on span "Any equal to" at bounding box center [483, 529] width 45 height 11
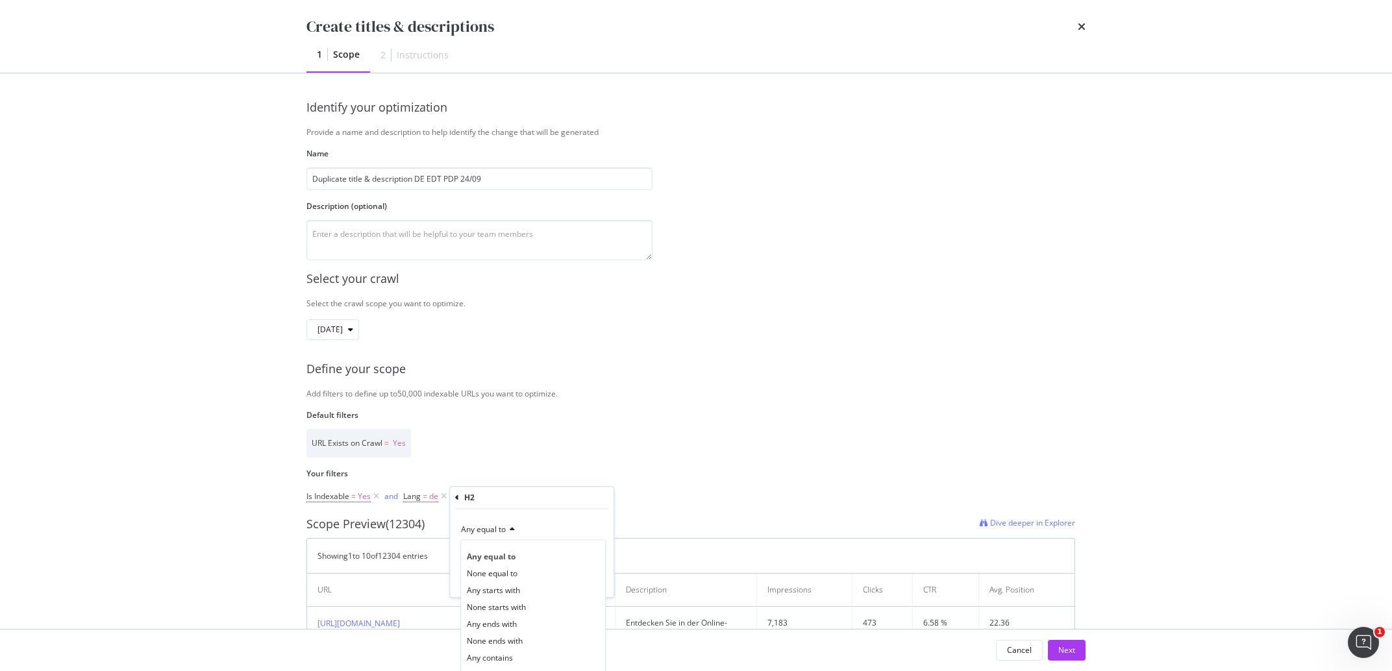
drag, startPoint x: 499, startPoint y: 654, endPoint x: 498, endPoint y: 570, distance: 84.4
click at [498, 655] on span "Any contains" at bounding box center [490, 657] width 46 height 11
click at [498, 560] on input "Name" at bounding box center [532, 553] width 142 height 21
type input "toilette"
click at [599, 580] on div "Apply" at bounding box center [593, 580] width 20 height 11
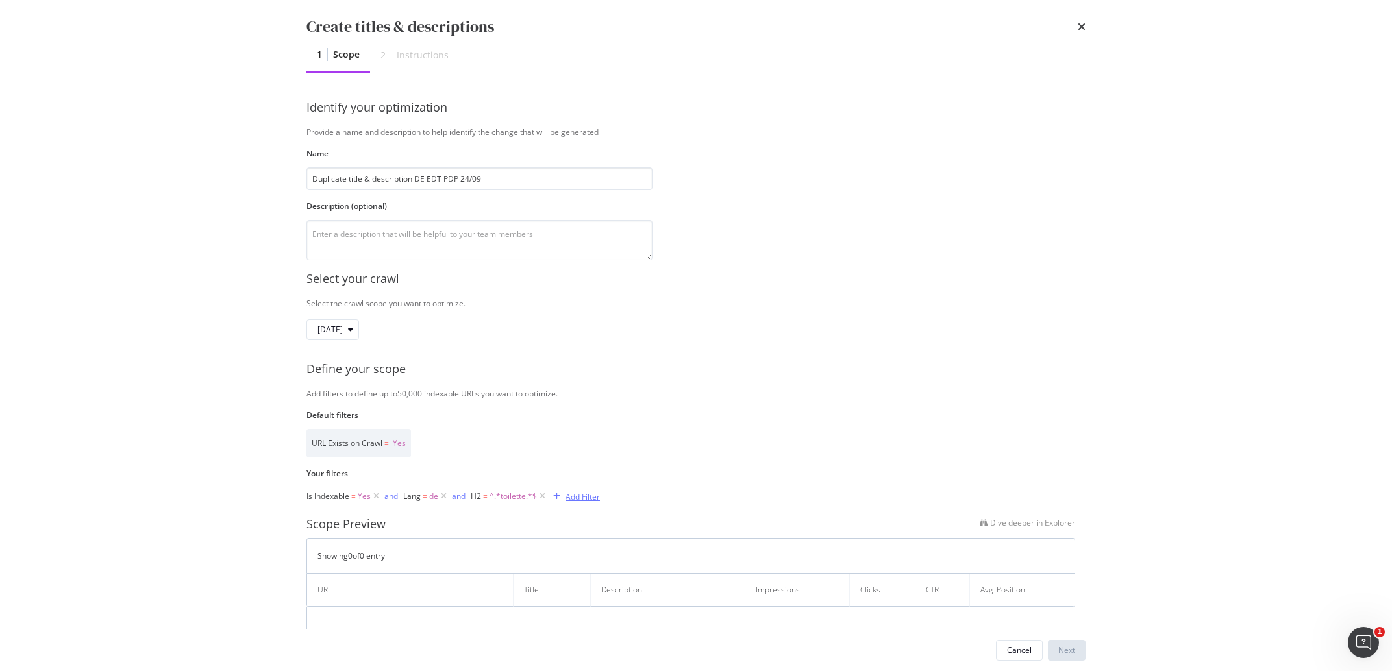
click at [591, 497] on div "Add Filter" at bounding box center [582, 496] width 34 height 11
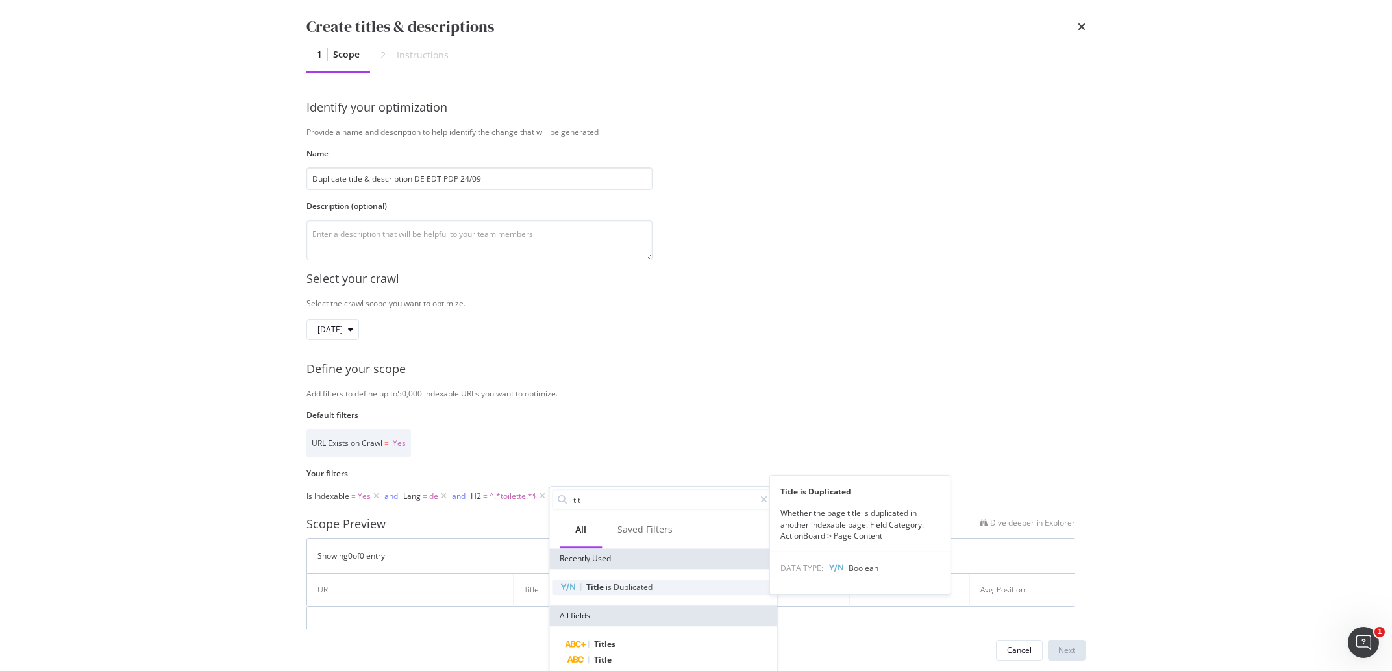
type input "tit"
click at [616, 588] on span "Duplicated" at bounding box center [632, 587] width 39 height 11
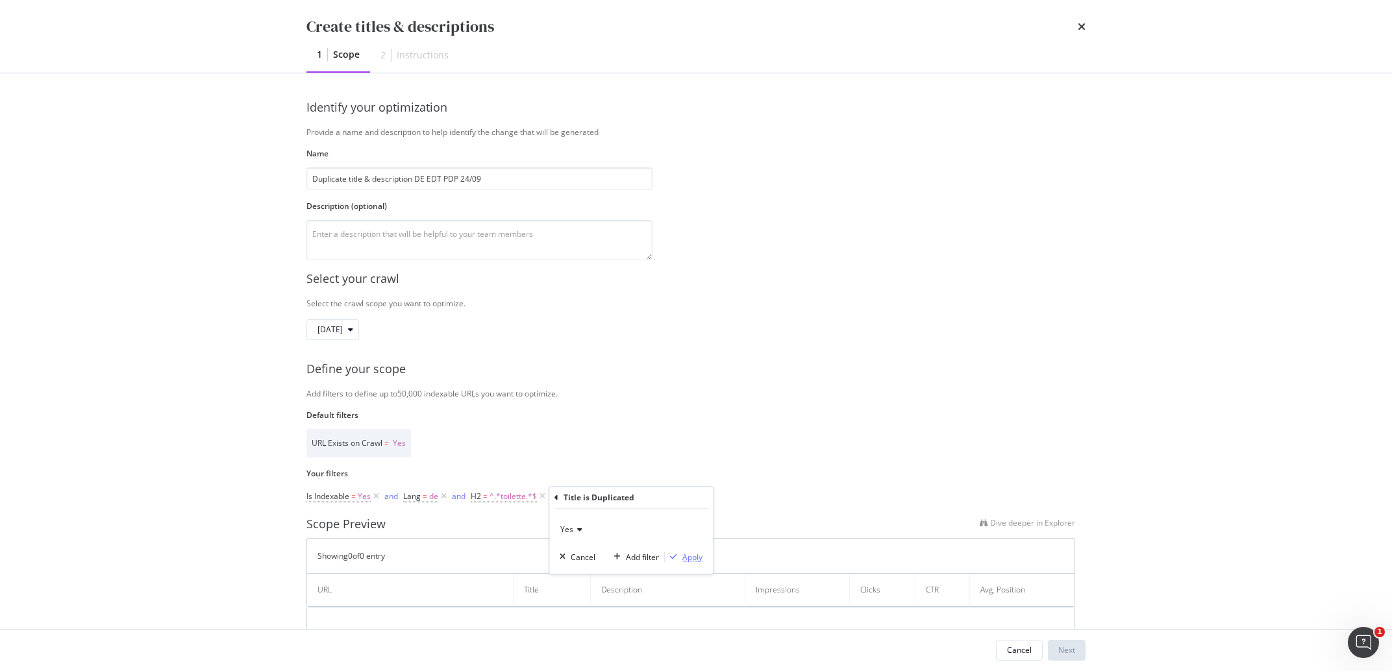
click at [686, 555] on div "Apply" at bounding box center [692, 557] width 20 height 11
click at [691, 496] on div "Add Filter" at bounding box center [701, 496] width 34 height 11
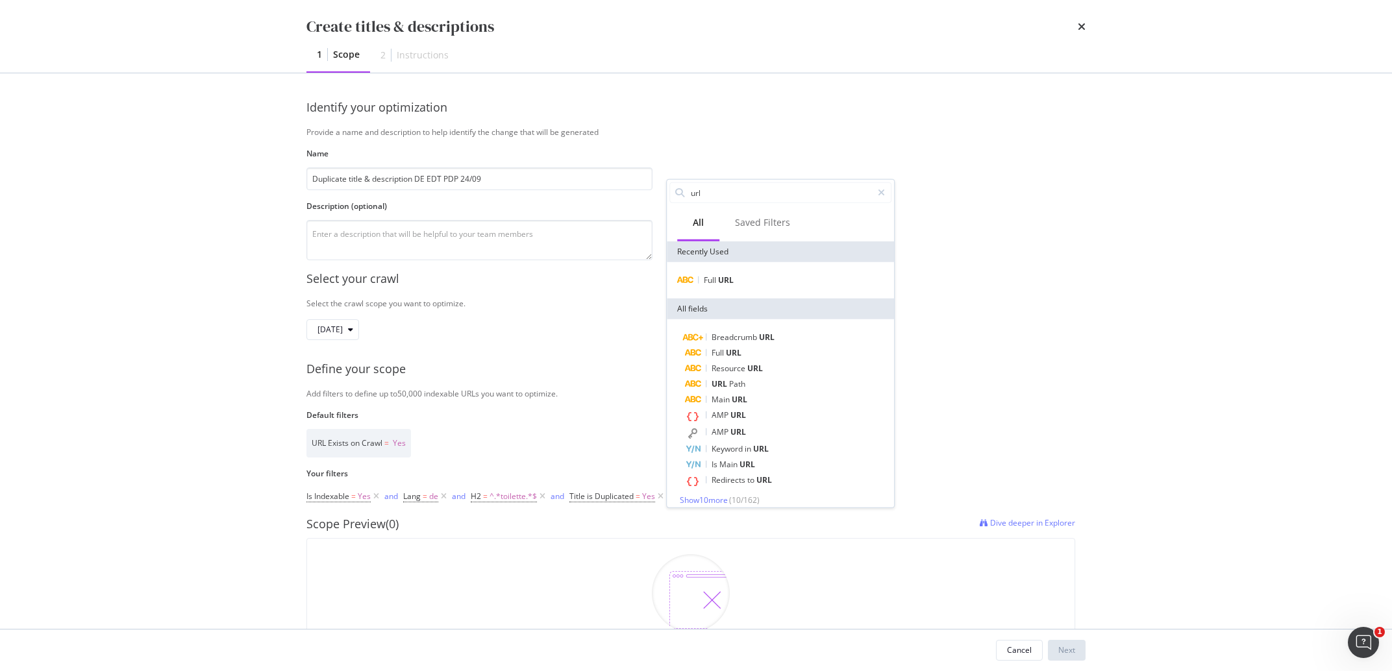
type input "url e"
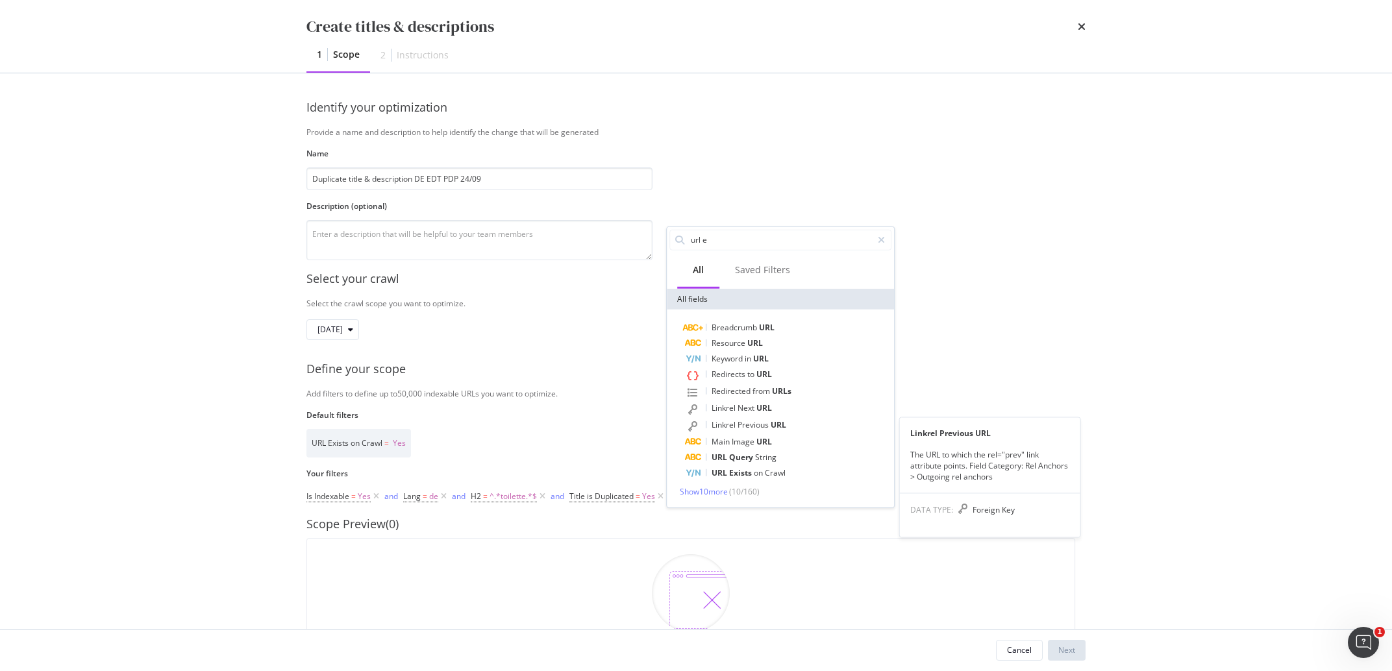
click at [937, 414] on label "Default filters" at bounding box center [690, 415] width 769 height 11
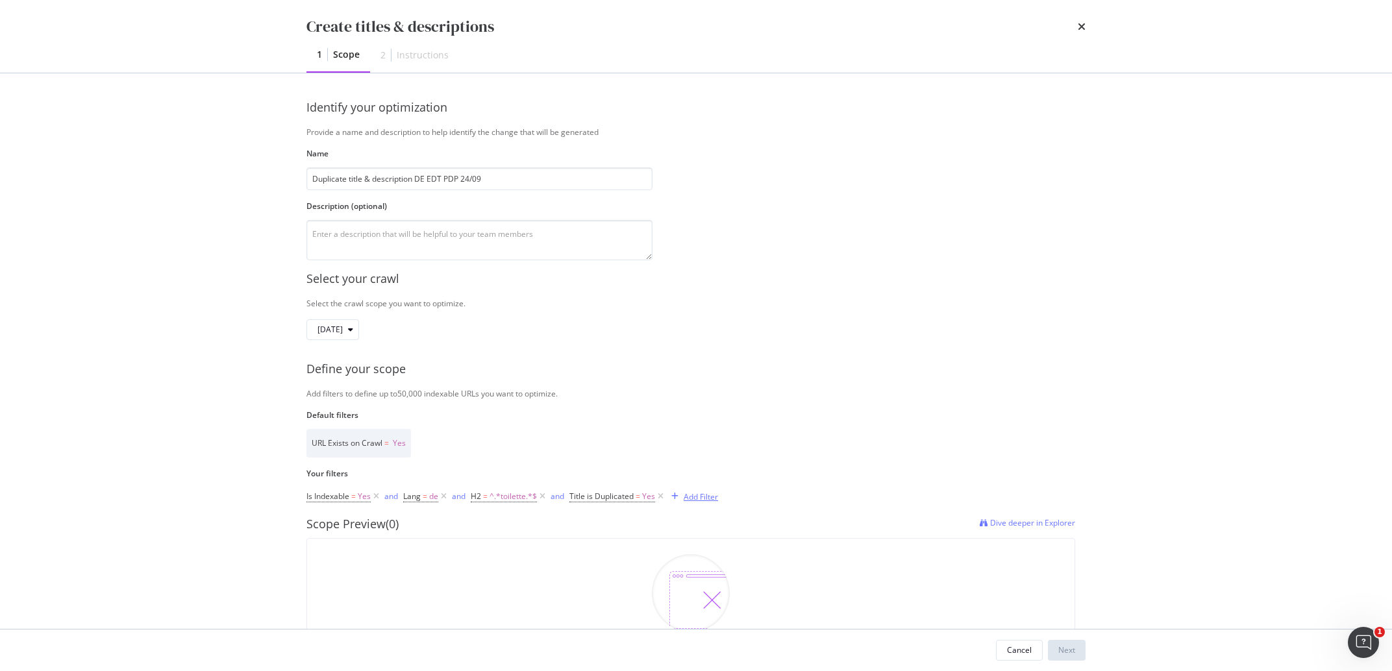
click at [695, 499] on div "Add Filter" at bounding box center [701, 496] width 34 height 11
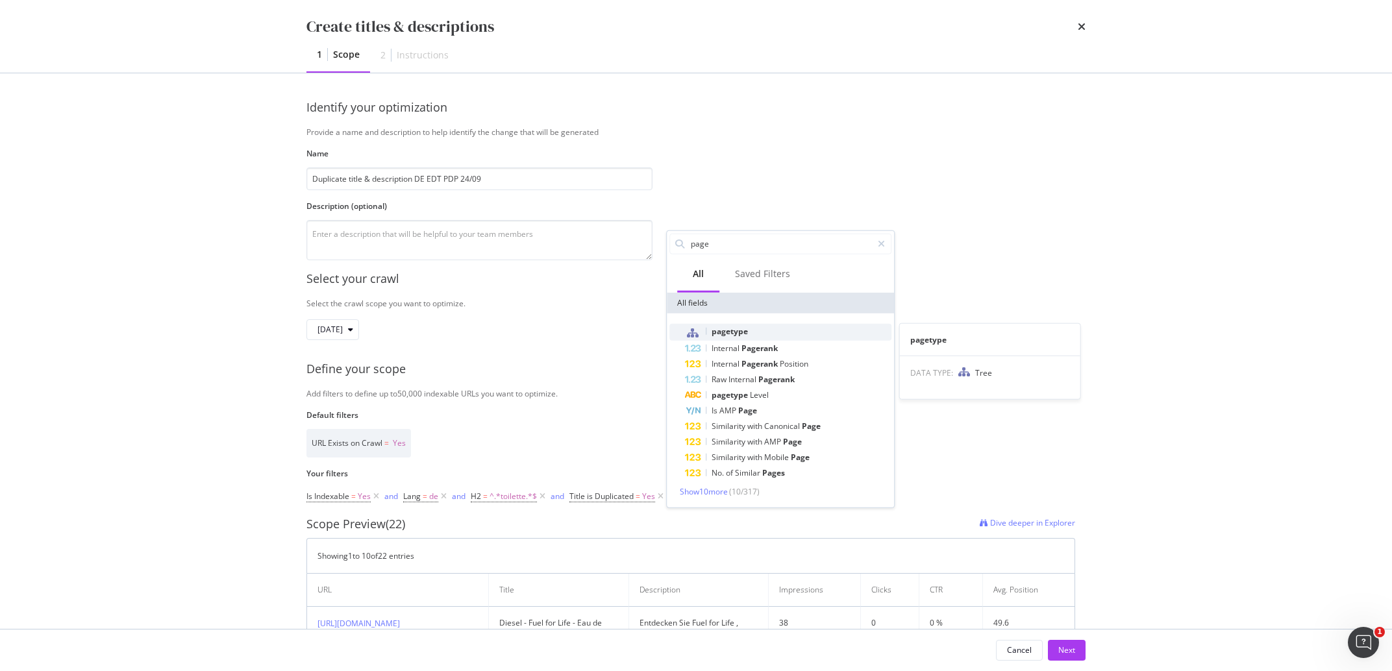
type input "page"
click at [778, 334] on div "pagetype" at bounding box center [788, 332] width 206 height 17
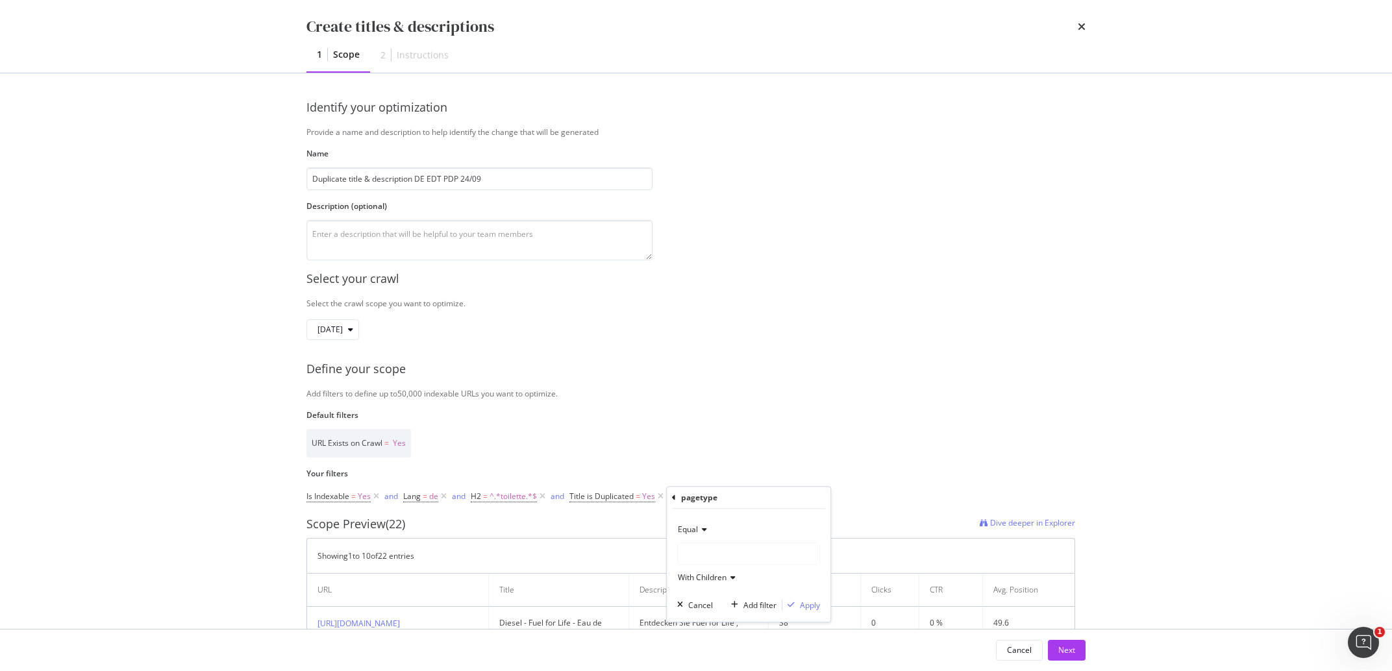
click at [727, 548] on div "modal" at bounding box center [749, 553] width 142 height 21
click at [725, 584] on span "271,143 URLS" at bounding box center [735, 580] width 53 height 11
click at [798, 601] on div "Apply" at bounding box center [801, 605] width 38 height 12
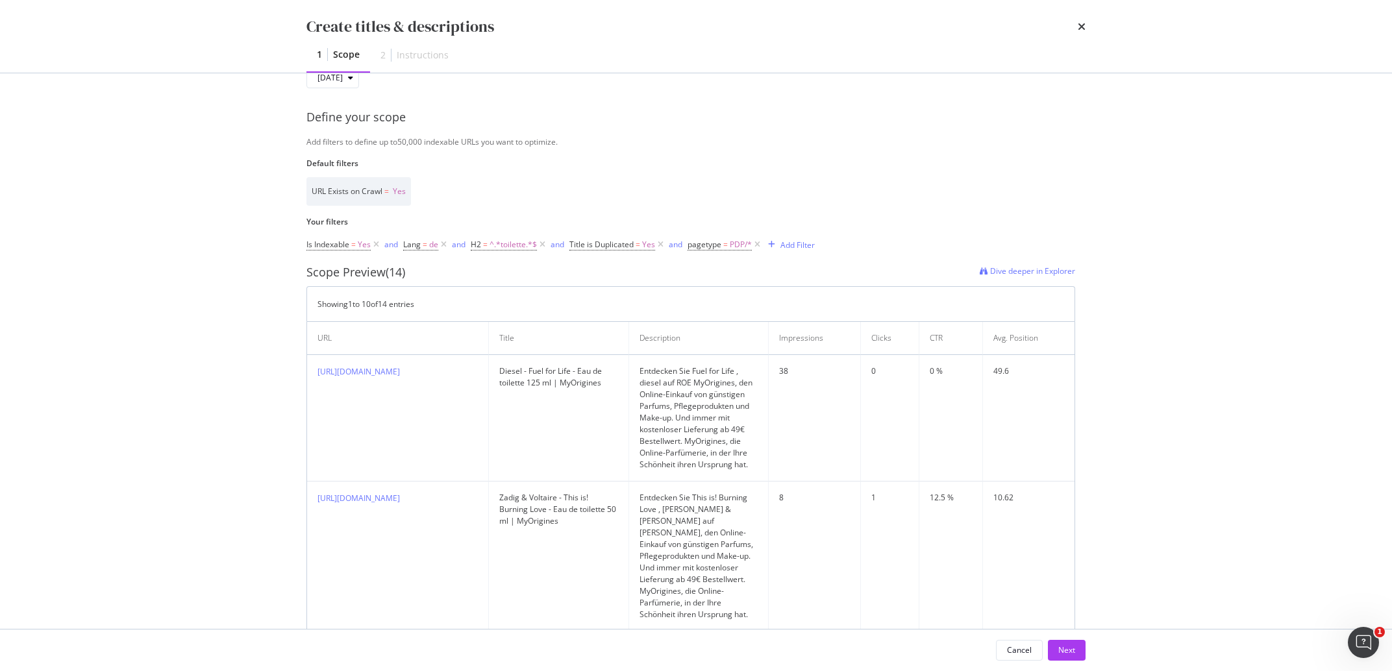
scroll to position [327, 0]
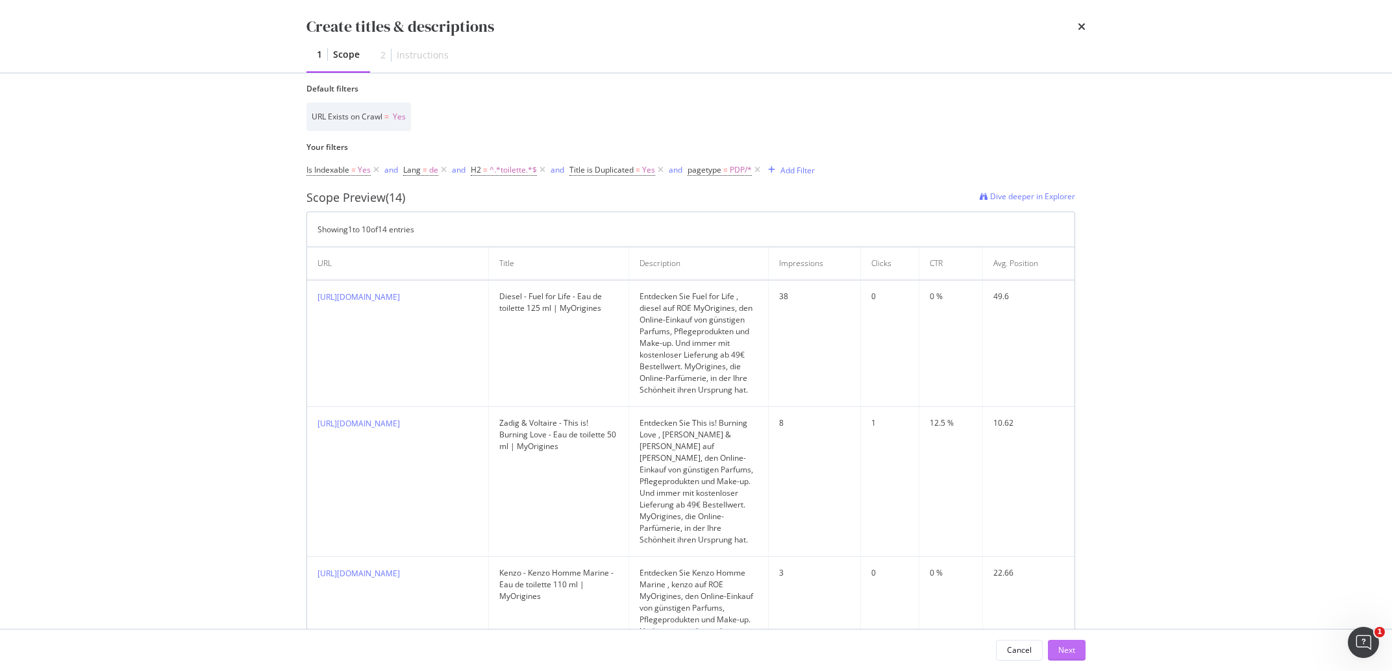
click at [1069, 651] on div "Next" at bounding box center [1066, 650] width 17 height 11
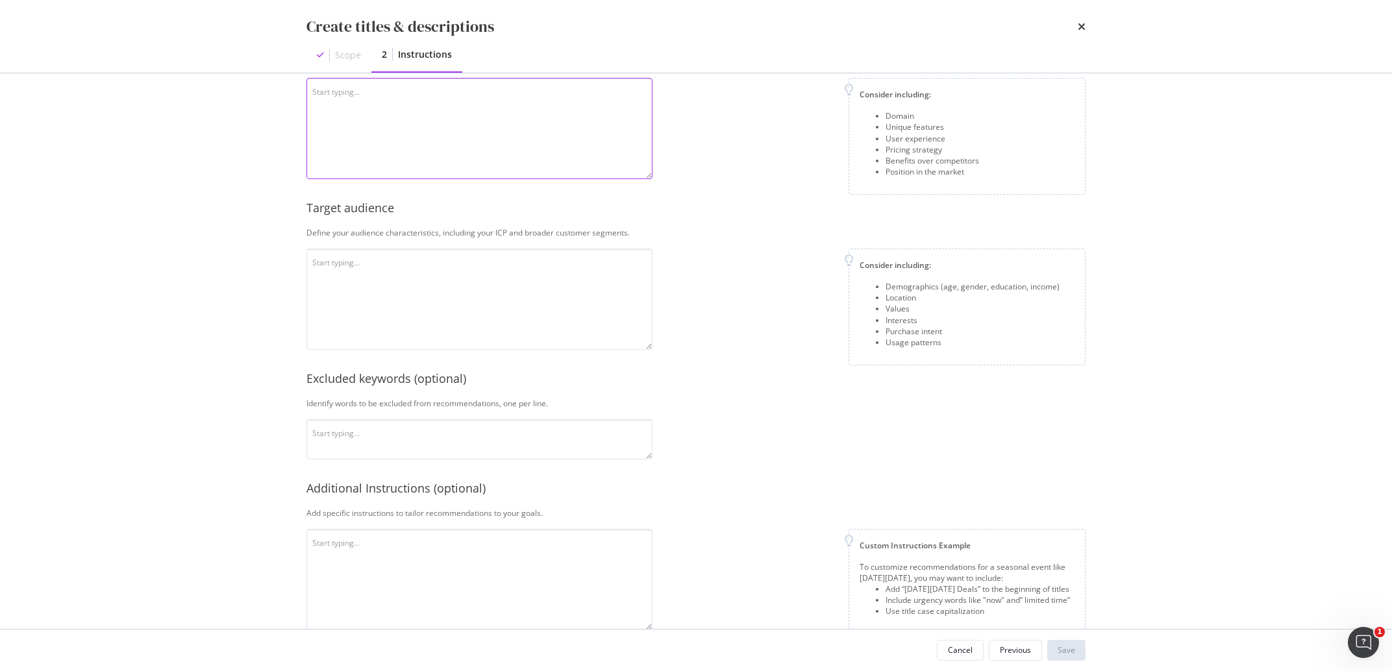
click at [427, 129] on textarea "modal" at bounding box center [479, 128] width 346 height 101
paste textarea "MyOrigines ist ein offizieller Online-Händler für Schönheitsprodukte, der günst…"
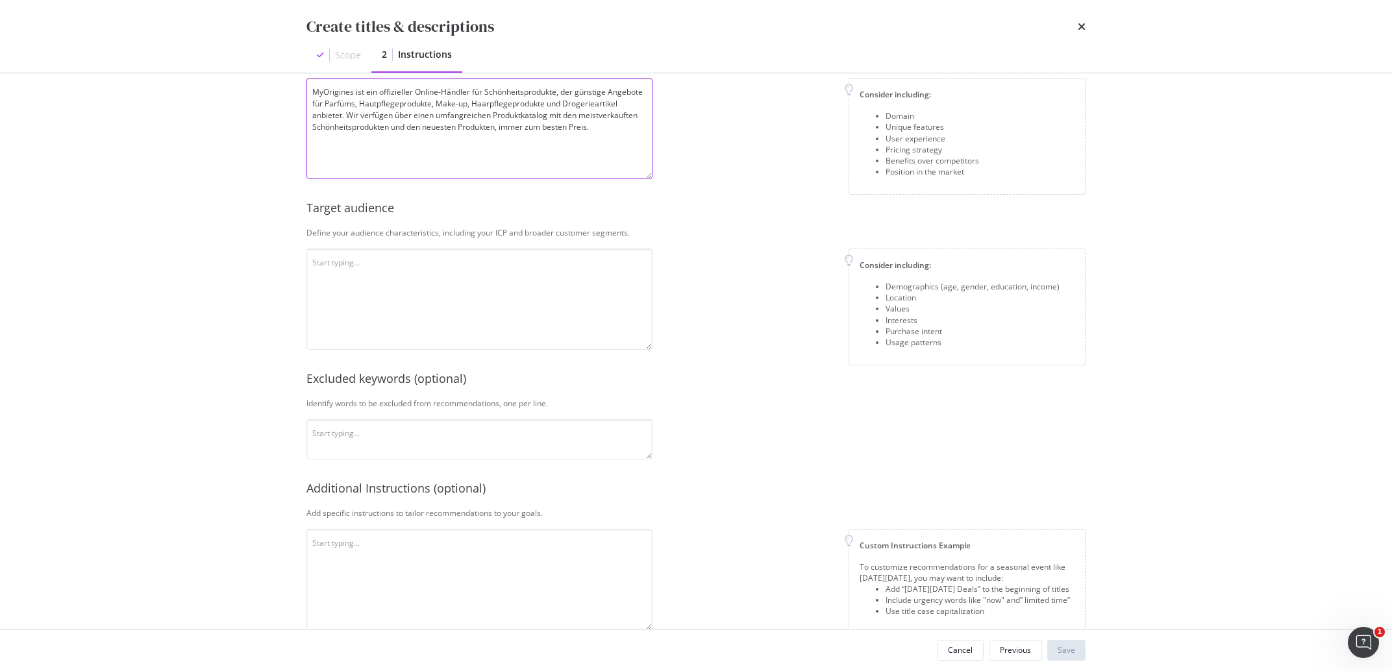
type textarea "MyOrigines ist ein offizieller Online-Händler für Schönheitsprodukte, der günst…"
click at [450, 267] on textarea "modal" at bounding box center [479, 299] width 346 height 101
paste textarea "Die Zielgruppe kommt aus ganz Europa, besteht überwiegend aus Frauen und intere…"
type textarea "Die Zielgruppe kommt aus ganz Europa, besteht überwiegend aus Frauen und intere…"
click at [504, 462] on div "This information refines our AI instructions for your business SmartContent add…" at bounding box center [695, 281] width 779 height 695
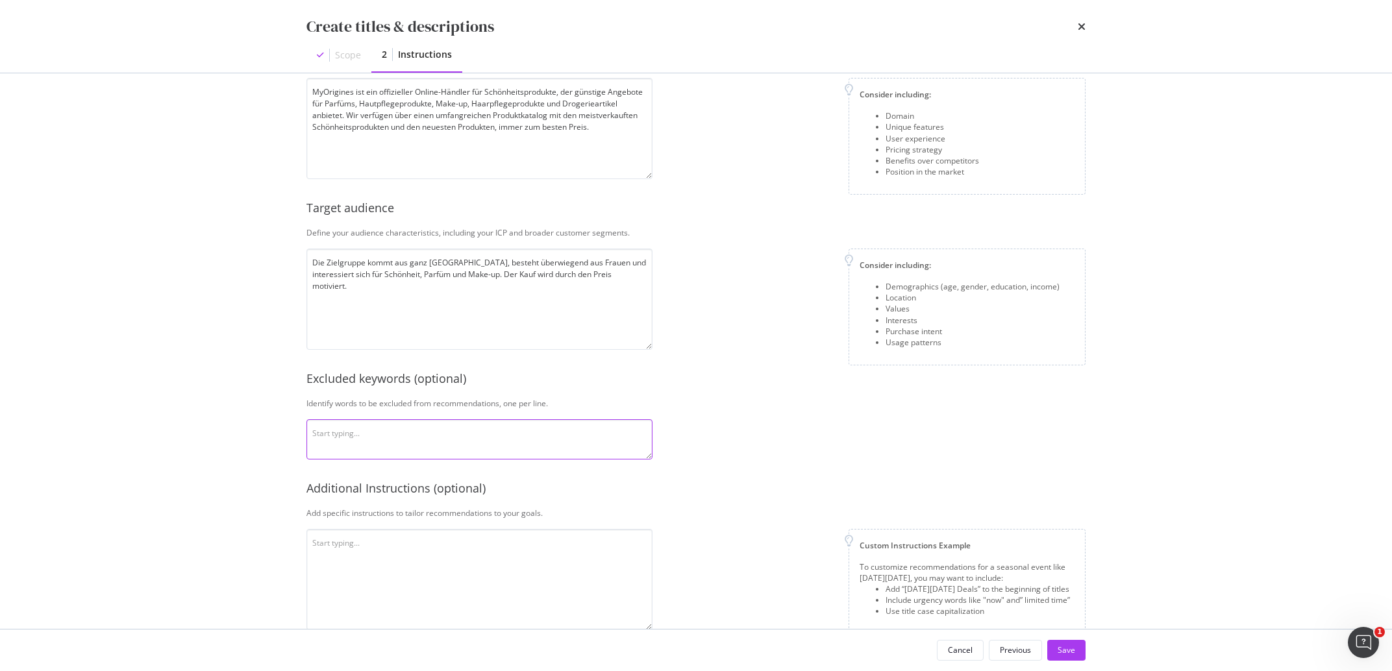
click at [501, 436] on textarea "modal" at bounding box center [479, 439] width 346 height 40
paste textarea "Lieferung, kostenlos"
click at [350, 436] on textarea "Lieferung, kostenlos" at bounding box center [479, 439] width 346 height 40
type textarea "Lieferung kostenlos"
click at [464, 539] on textarea "modal" at bounding box center [479, 579] width 346 height 101
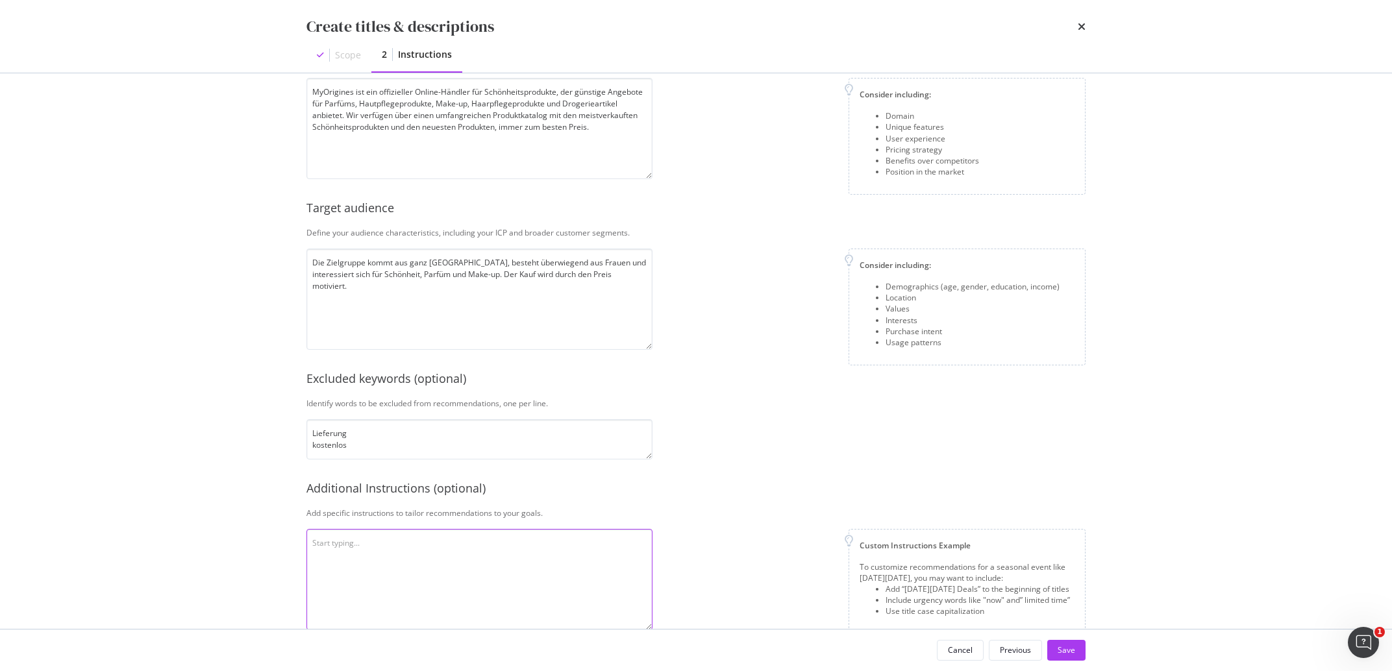
paste textarea "Verwenden Sie Großbuchstaben am Anfang von Sätzen, erwähnen Sie die Preise nich…"
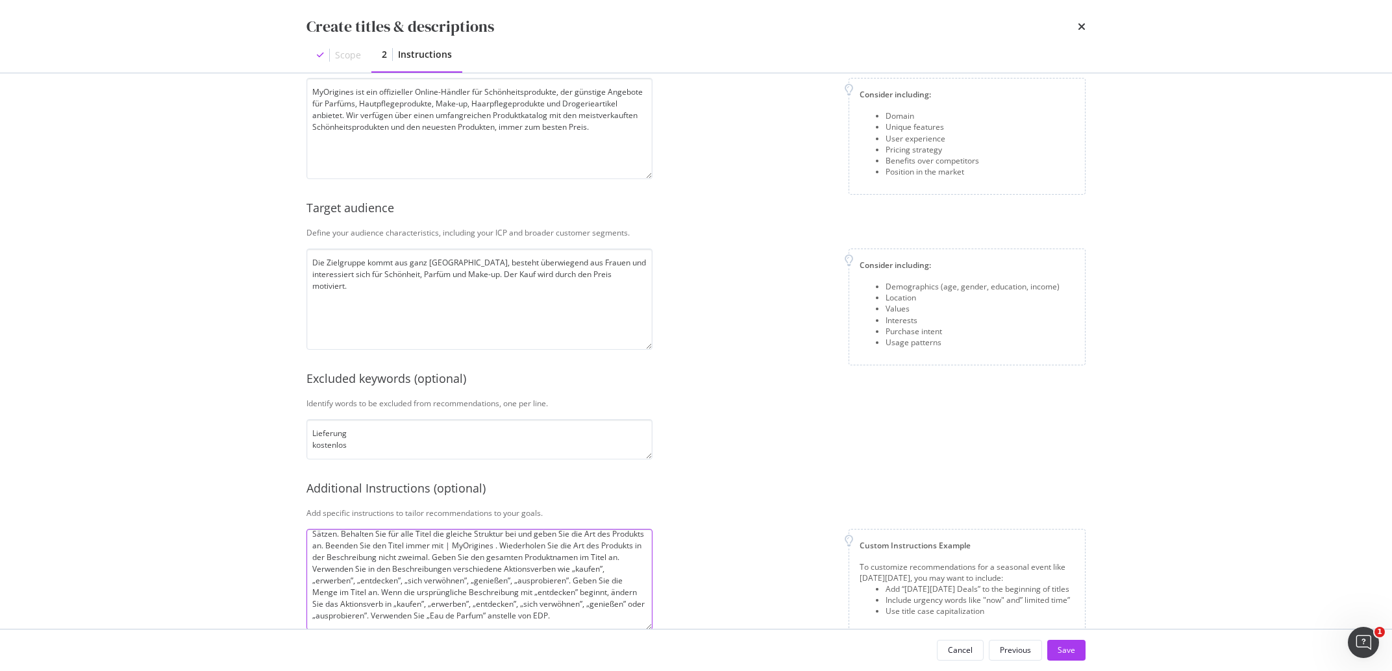
scroll to position [192, 0]
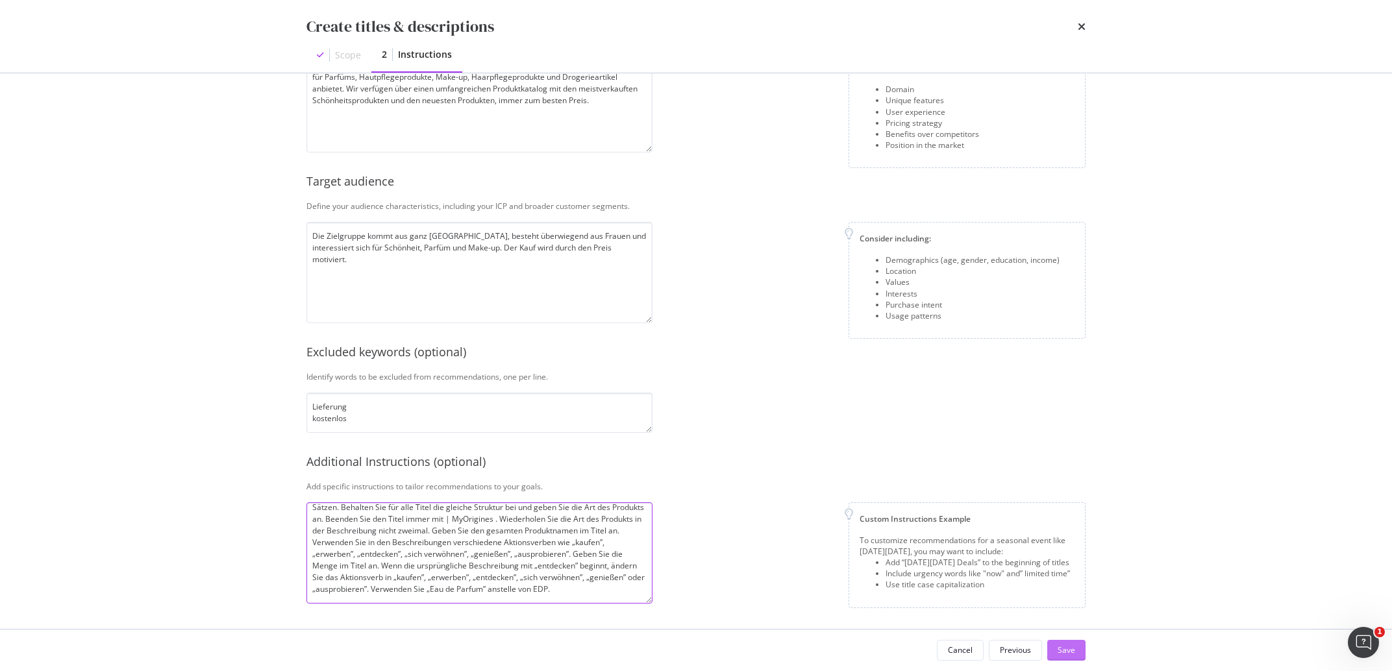
type textarea "Verwenden Sie Großbuchstaben am Anfang von Sätzen, erwähnen Sie die Preise nich…"
click at [1067, 645] on div "Save" at bounding box center [1067, 650] width 18 height 11
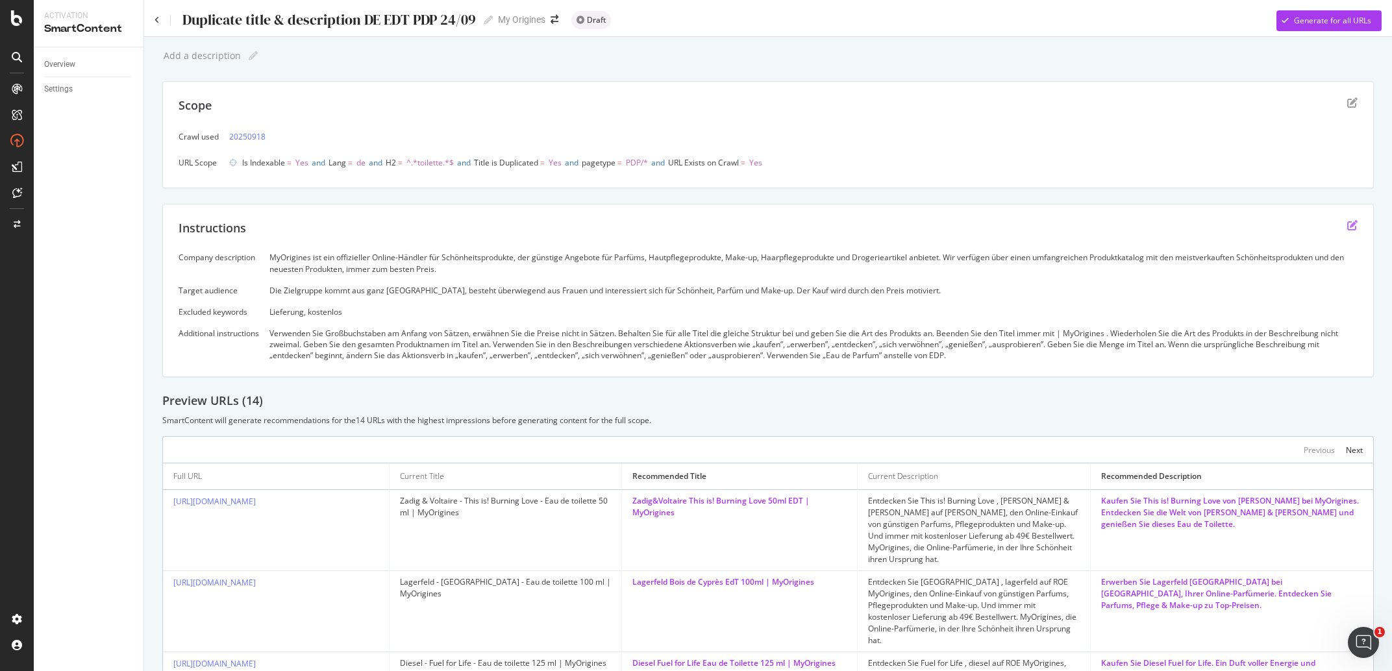
click at [1347, 228] on icon "edit" at bounding box center [1352, 225] width 10 height 10
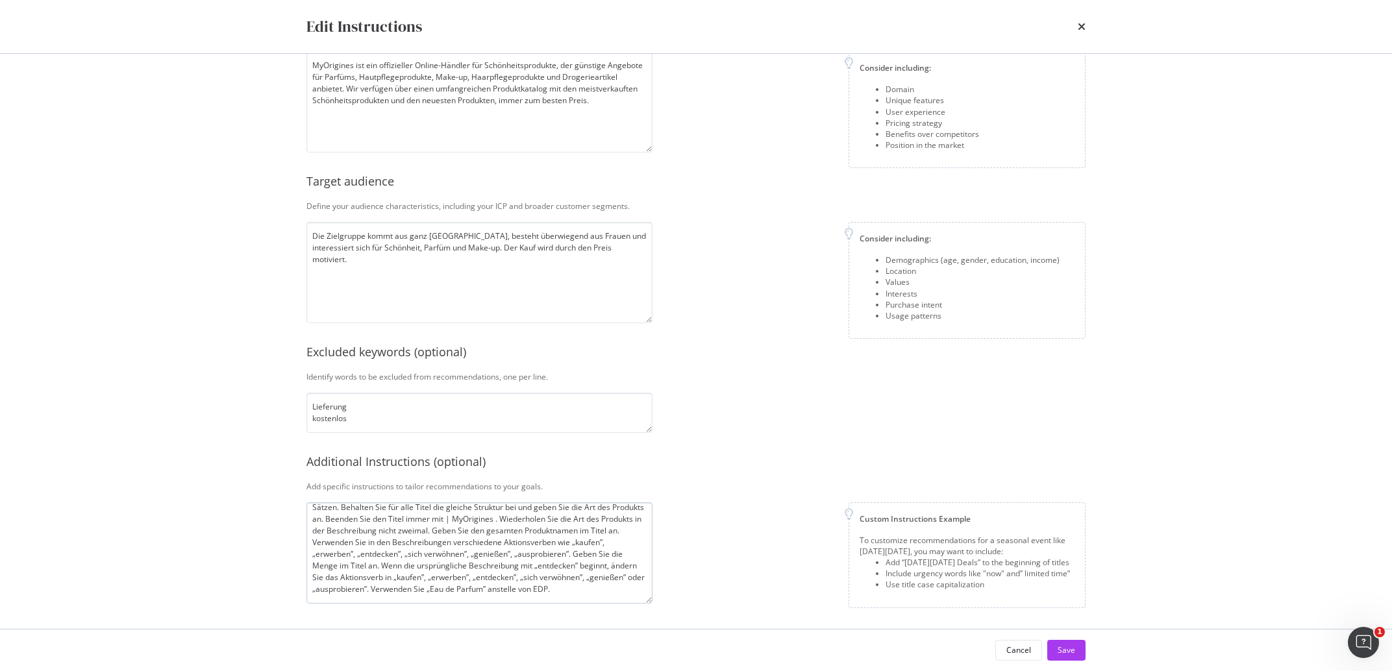
scroll to position [32, 0]
click at [534, 588] on textarea "Verwenden Sie Großbuchstaben am Anfang von Sätzen, erwähnen Sie die Preise nich…" at bounding box center [479, 552] width 346 height 101
click at [395, 589] on textarea "Verwenden Sie Großbuchstaben am Anfang von Sätzen, erwähnen Sie die Preise nich…" at bounding box center [479, 552] width 346 height 101
click at [334, 591] on textarea "Verwenden Sie Großbuchstaben am Anfang von Sätzen, erwähnen Sie die Preise nich…" at bounding box center [479, 552] width 346 height 101
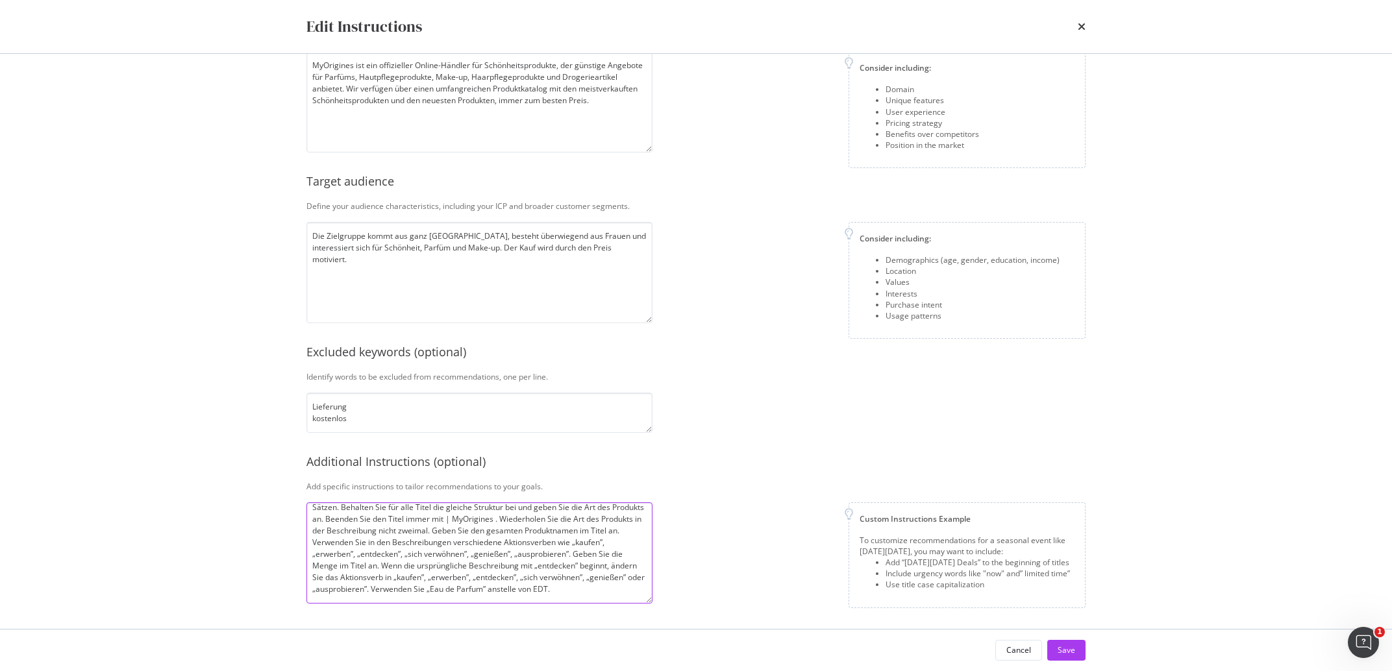
click at [334, 591] on textarea "Verwenden Sie Großbuchstaben am Anfang von Sätzen, erwähnen Sie die Preise nich…" at bounding box center [479, 552] width 346 height 101
click at [610, 582] on textarea "Verwenden Sie Großbuchstaben am Anfang von Sätzen, erwähnen Sie die Preise nich…" at bounding box center [479, 552] width 346 height 101
click at [607, 580] on textarea "Verwenden Sie Großbuchstaben am Anfang von Sätzen, erwähnen Sie die Preise nich…" at bounding box center [479, 552] width 346 height 101
click at [523, 598] on textarea "Verwenden Sie Großbuchstaben am Anfang von Sätzen, erwähnen Sie die Preise nich…" at bounding box center [479, 552] width 346 height 101
type textarea "Verwenden Sie Großbuchstaben am Anfang von Sätzen, erwähnen Sie die Preise nich…"
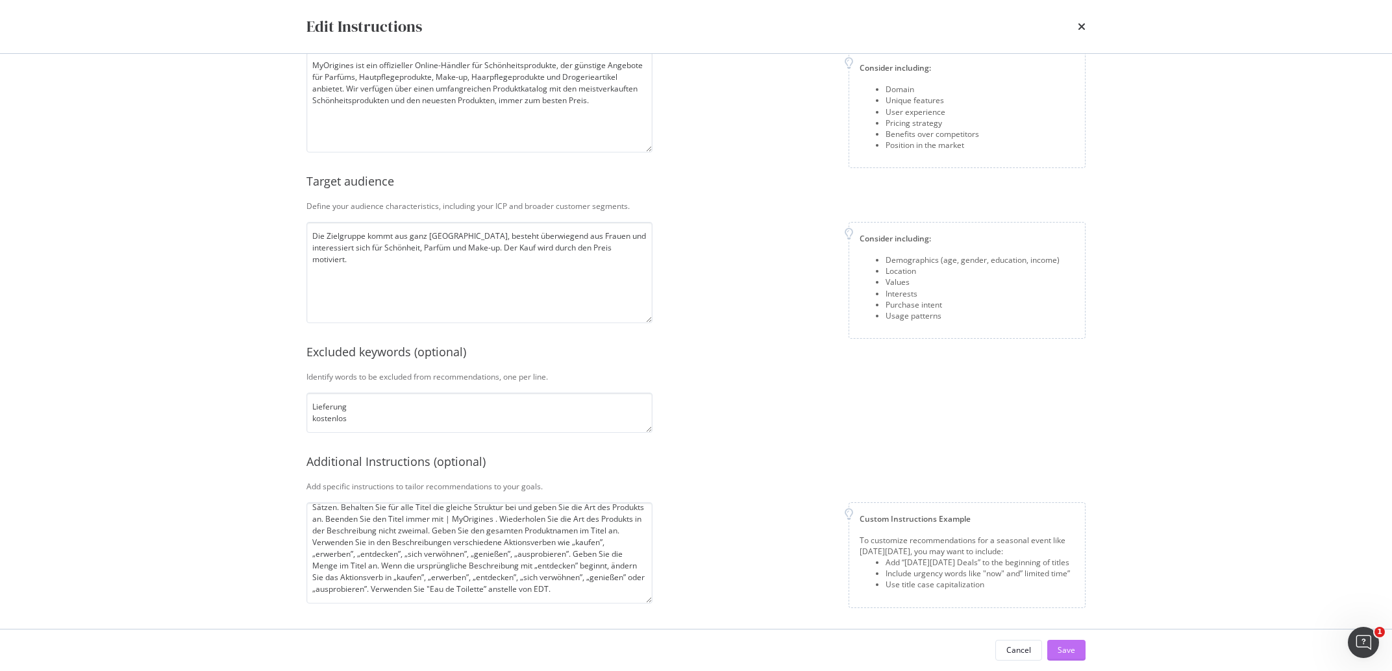
click at [1063, 648] on div "Save" at bounding box center [1067, 650] width 18 height 11
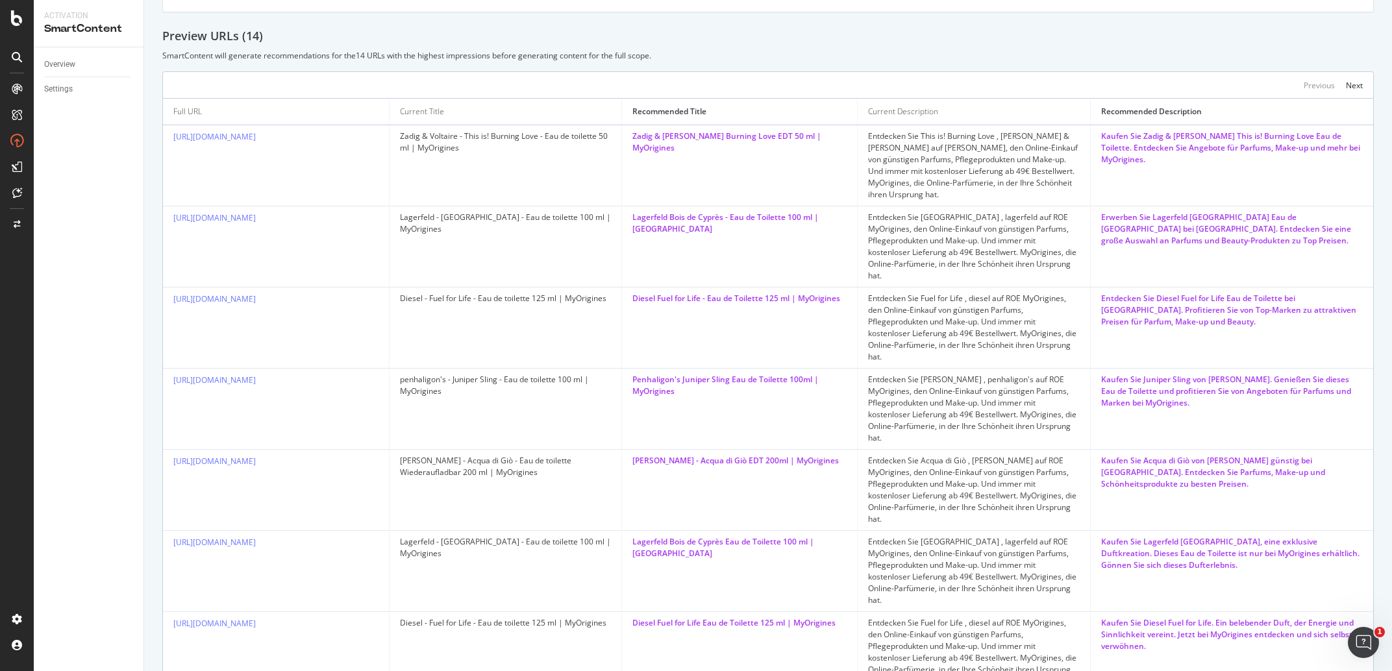
scroll to position [0, 0]
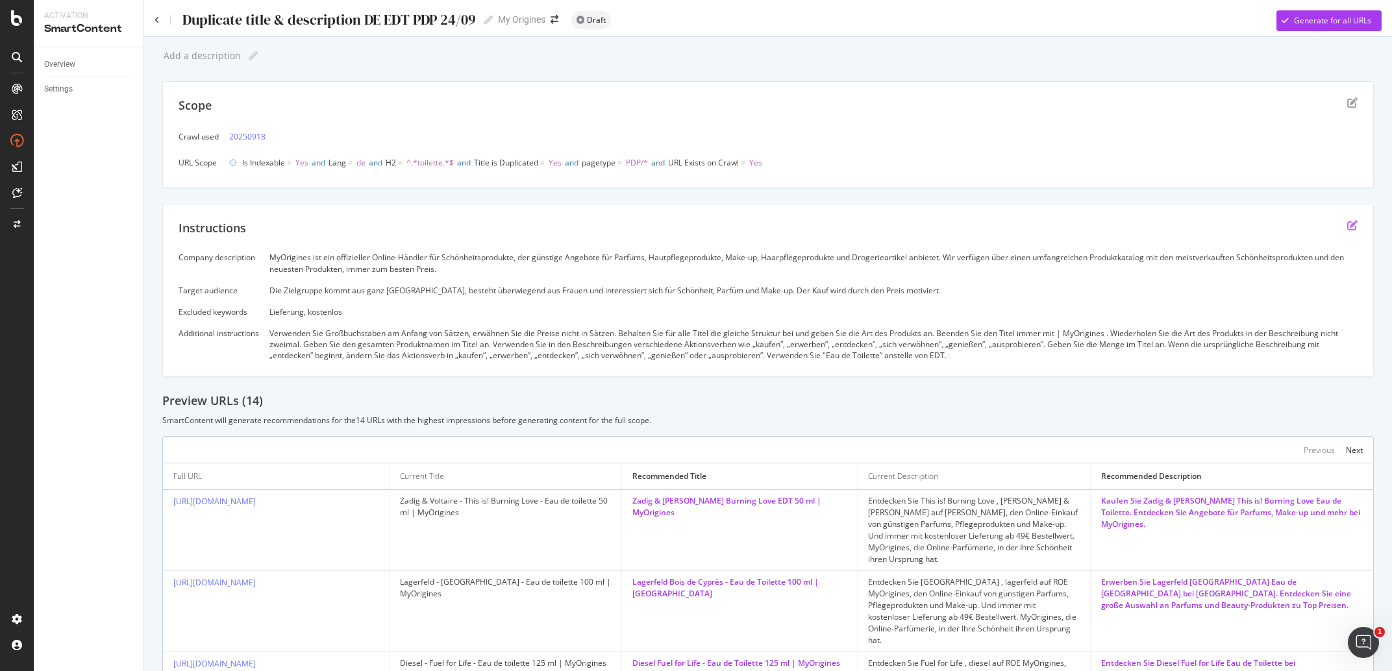
click at [1347, 227] on icon "edit" at bounding box center [1352, 225] width 10 height 10
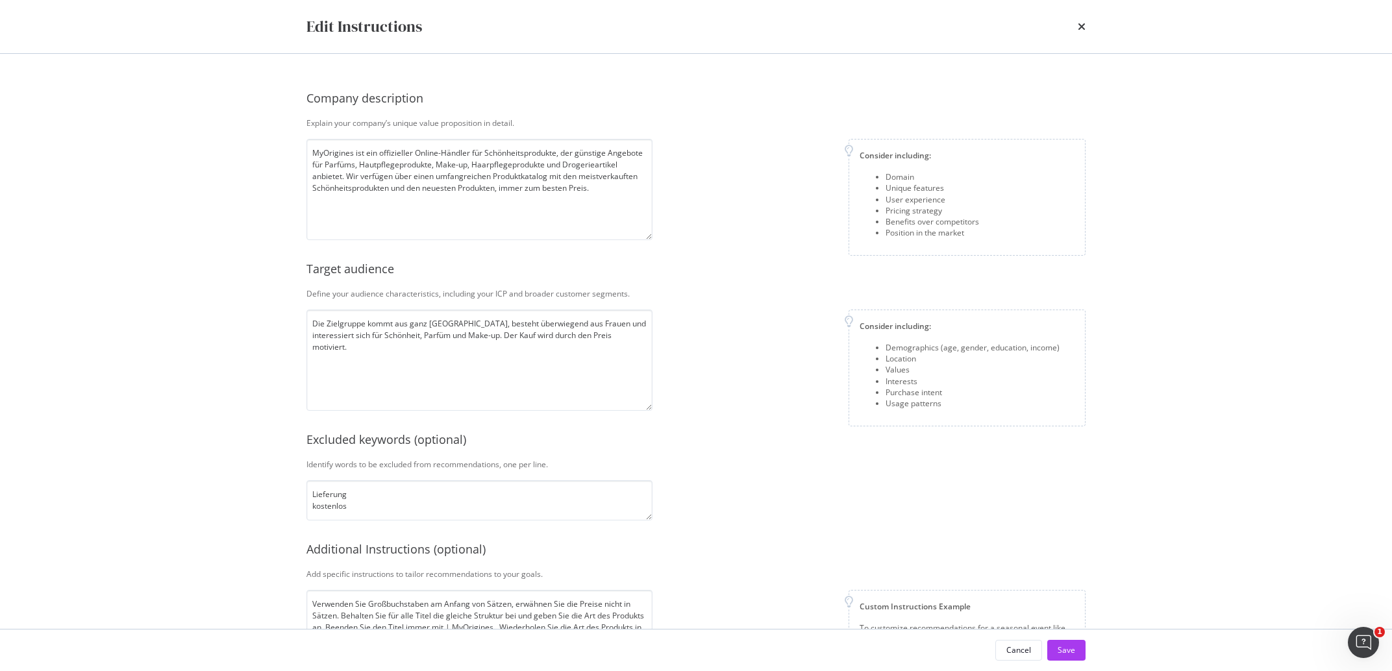
scroll to position [46, 0]
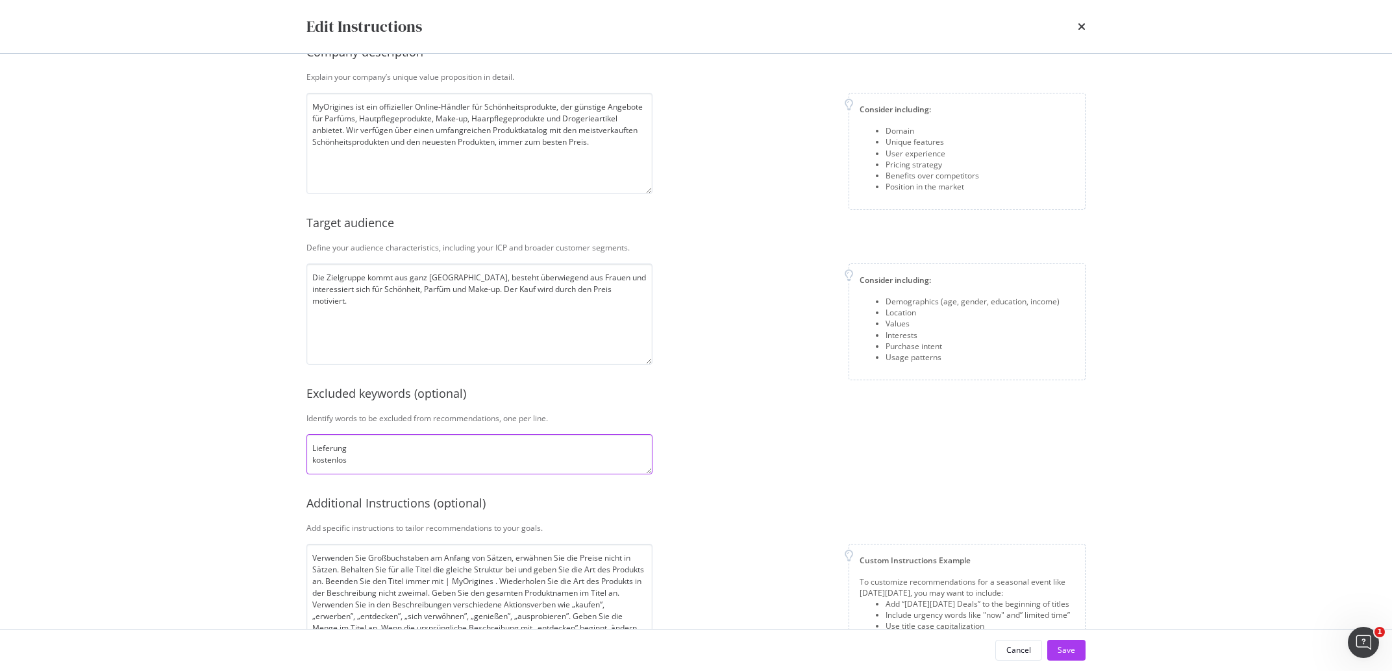
click at [452, 462] on textarea "Lieferung kostenlos" at bounding box center [479, 454] width 346 height 40
type textarea "Lieferung kostenlos EDT"
click at [1080, 649] on button "Save" at bounding box center [1066, 650] width 38 height 21
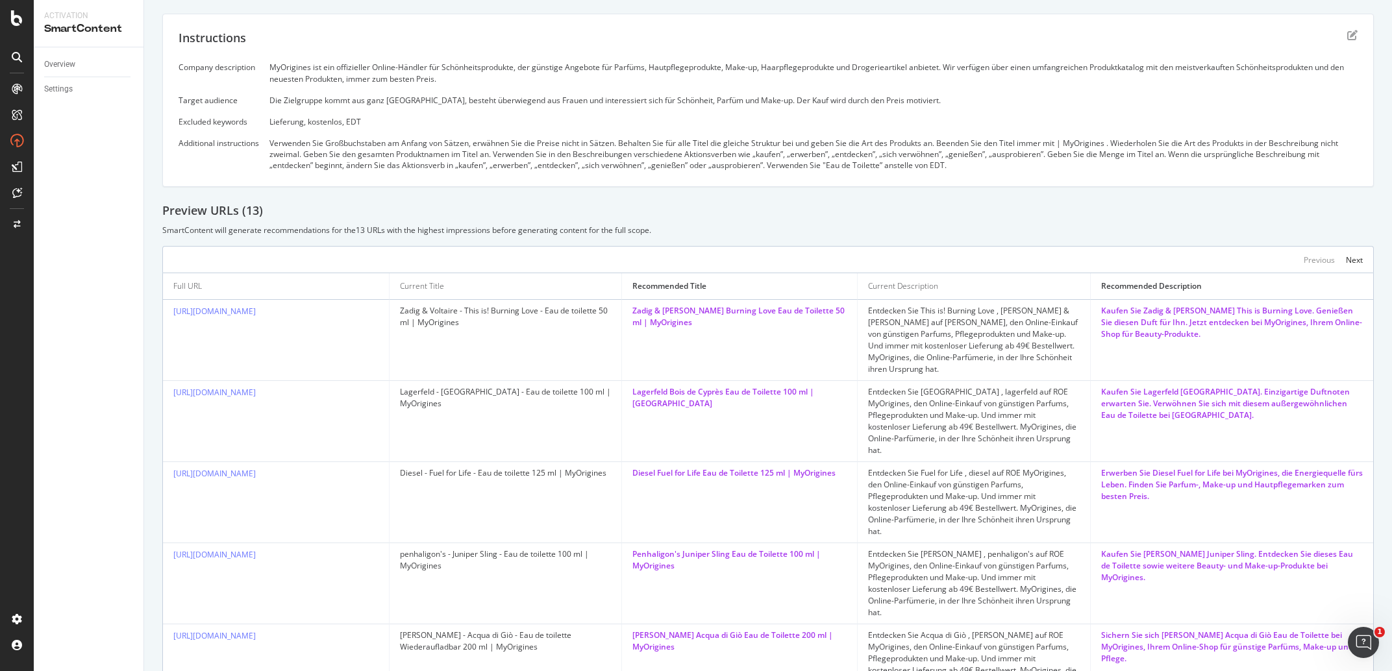
scroll to position [0, 0]
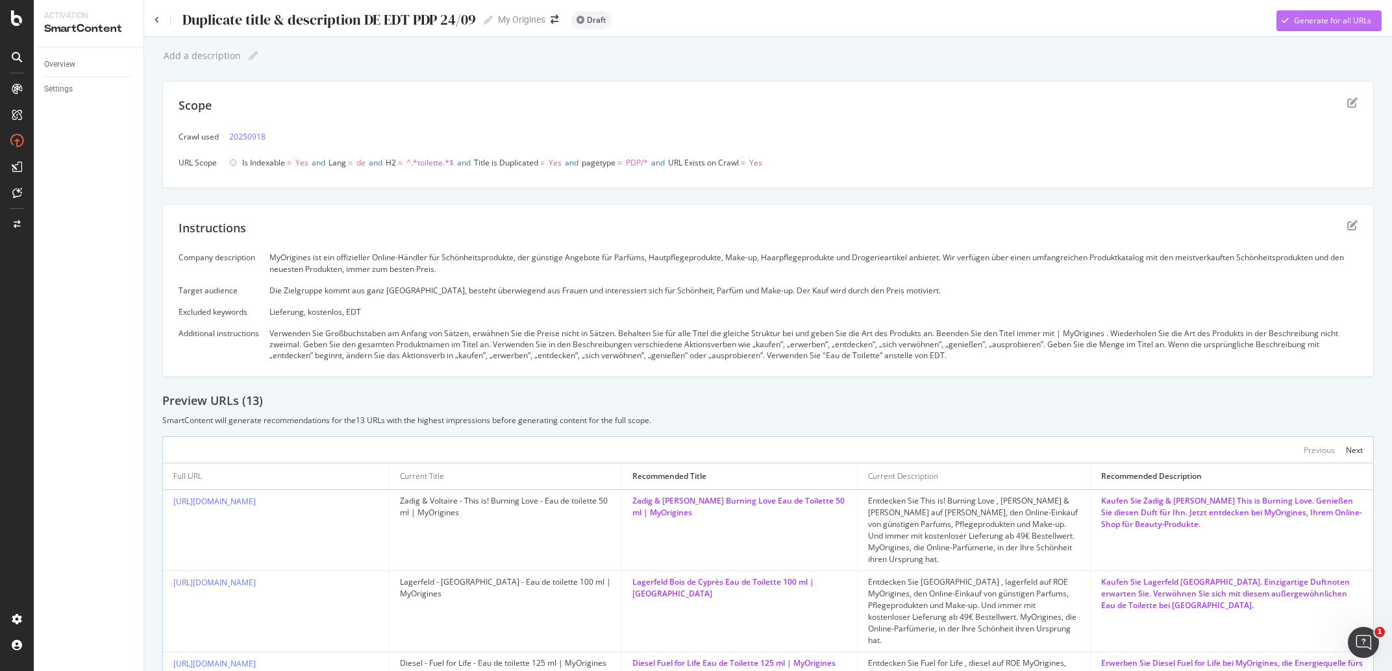
click at [1331, 23] on div "Generate for all URLs" at bounding box center [1332, 20] width 77 height 11
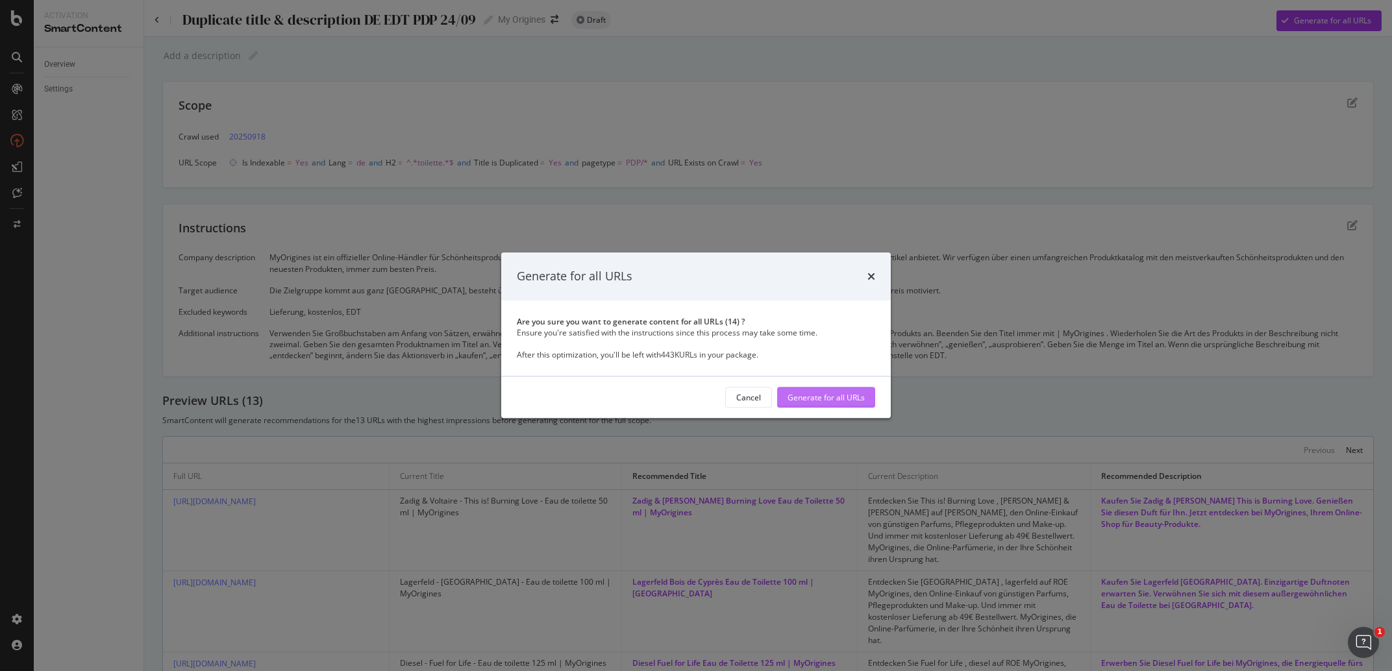
click at [849, 400] on div "Generate for all URLs" at bounding box center [825, 397] width 77 height 11
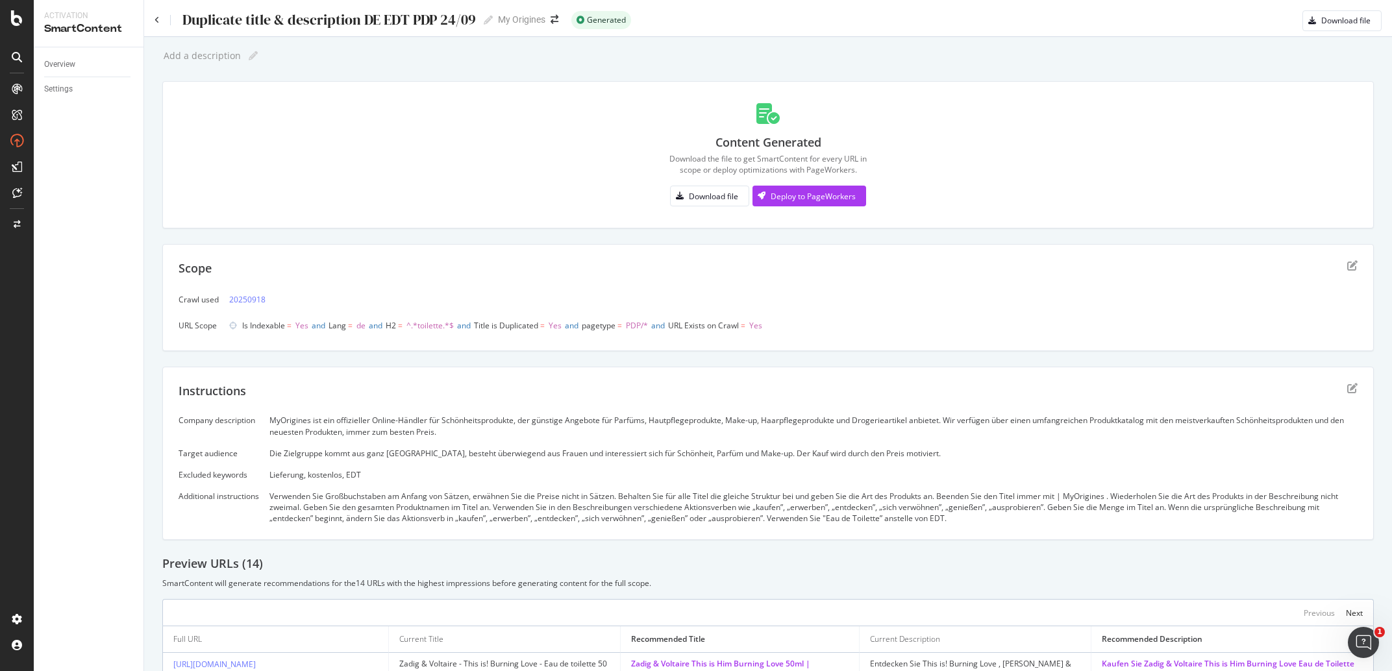
click at [823, 186] on div "Content Generated Download the file to get SmartContent for every URL in scope …" at bounding box center [768, 154] width 1179 height 115
click at [828, 197] on div "Deploy to PageWorkers" at bounding box center [813, 196] width 85 height 11
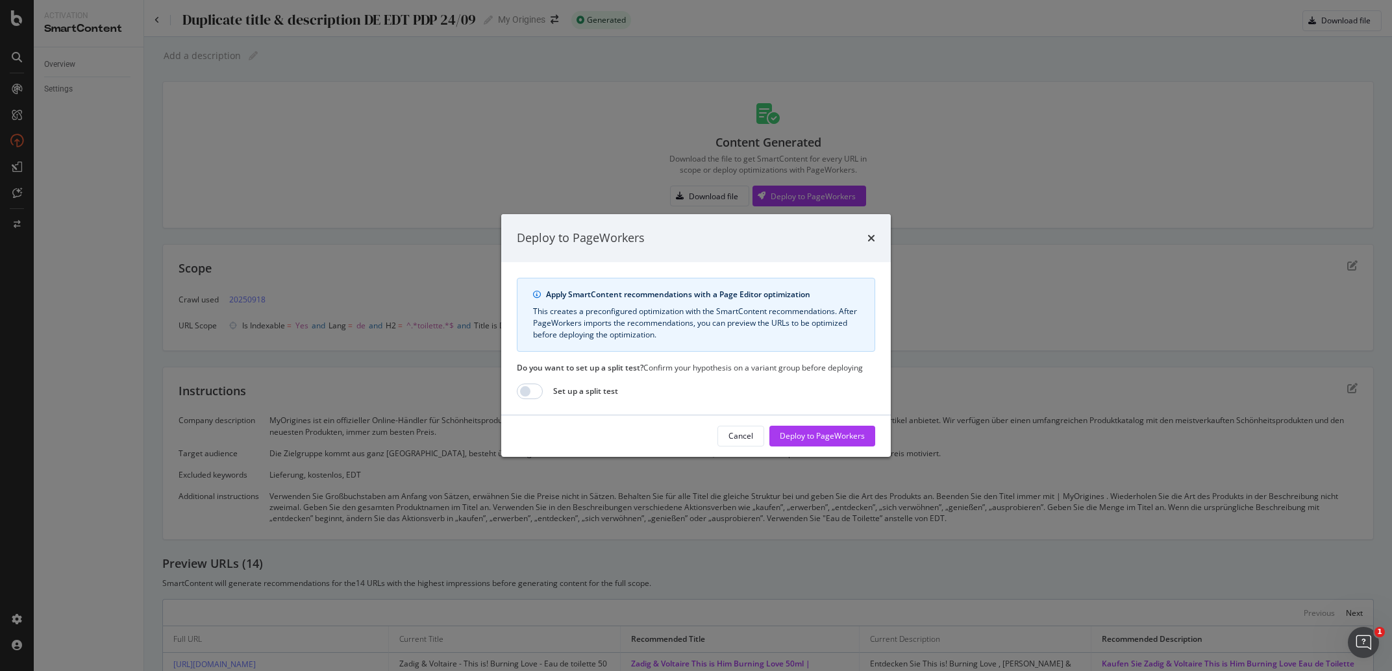
click at [861, 425] on div "Cancel Deploy to PageWorkers" at bounding box center [696, 436] width 390 height 42
click at [861, 433] on div "Deploy to PageWorkers" at bounding box center [822, 435] width 85 height 11
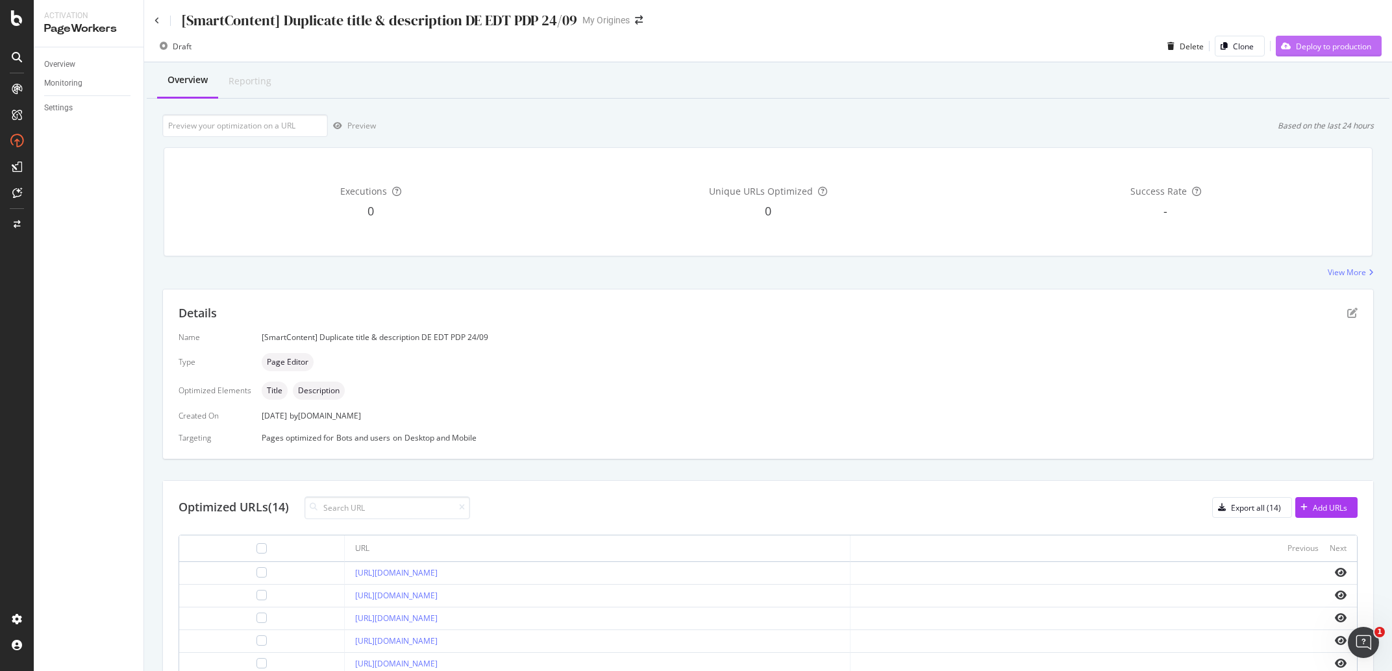
click at [1319, 47] on div "Deploy to production" at bounding box center [1333, 46] width 75 height 11
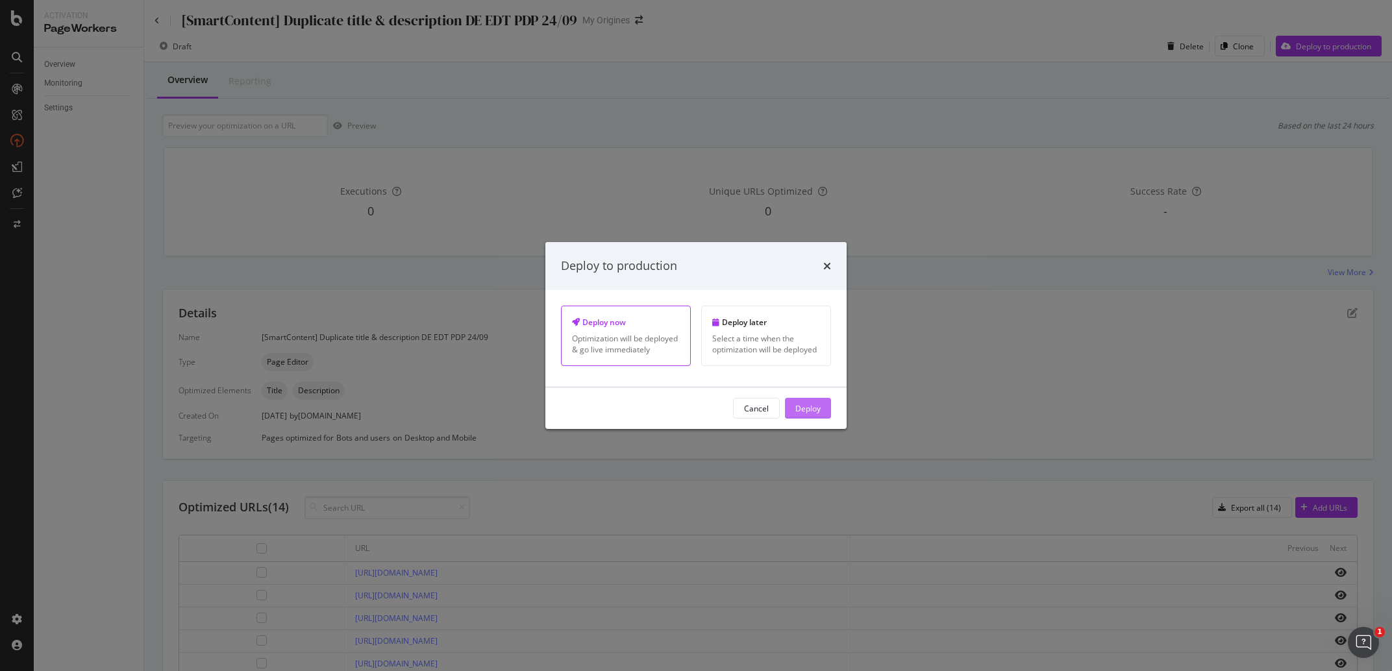
click at [819, 414] on div "Deploy" at bounding box center [807, 407] width 25 height 11
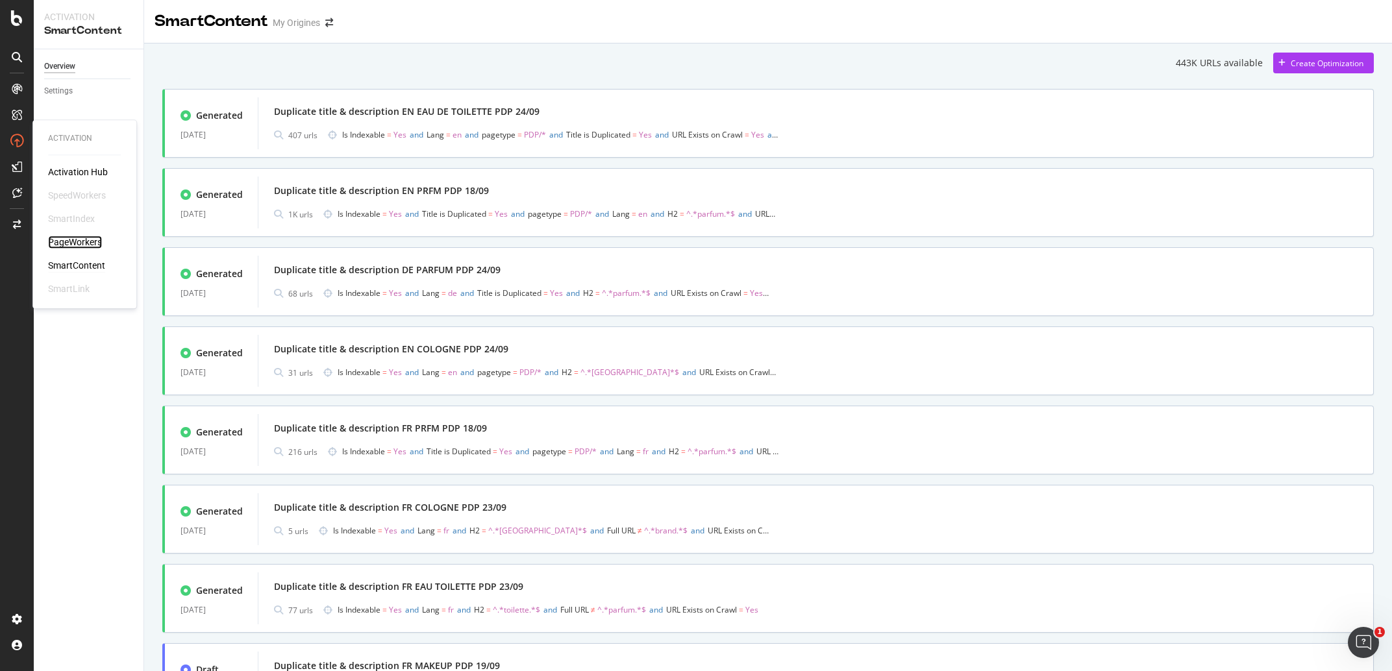
click at [92, 248] on div "PageWorkers" at bounding box center [75, 242] width 54 height 13
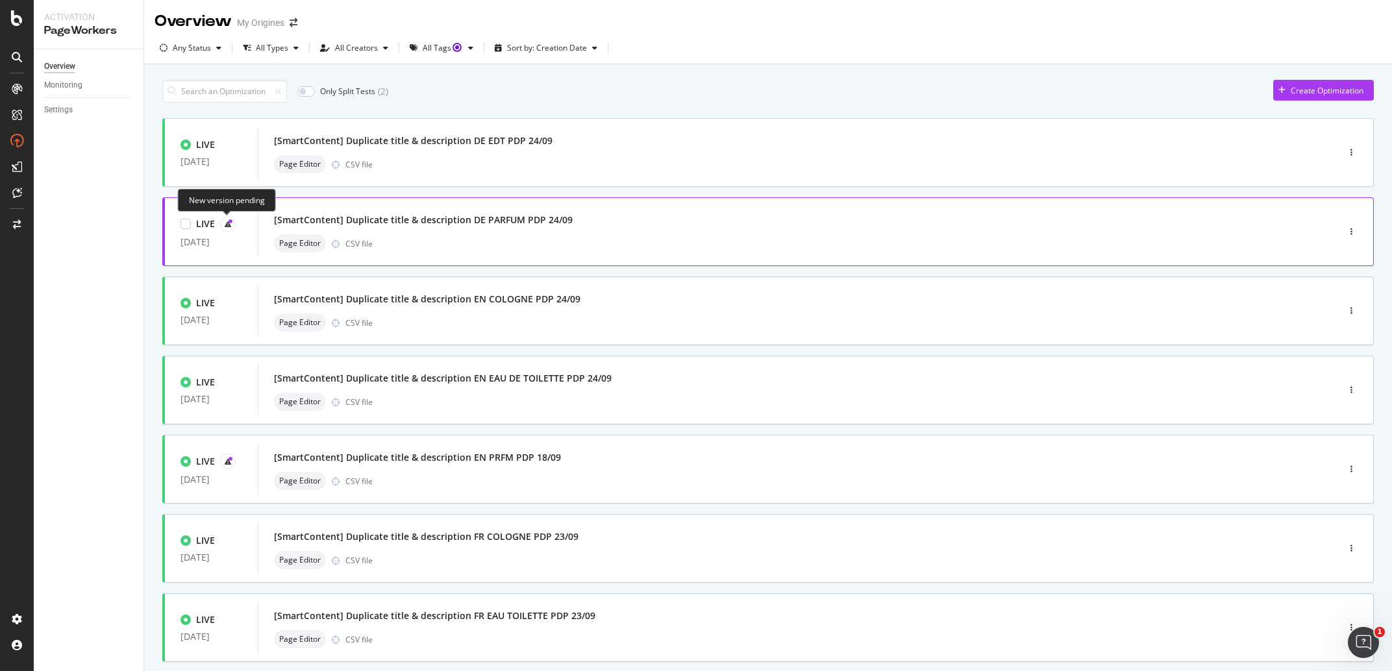
click at [229, 227] on icon at bounding box center [228, 224] width 6 height 6
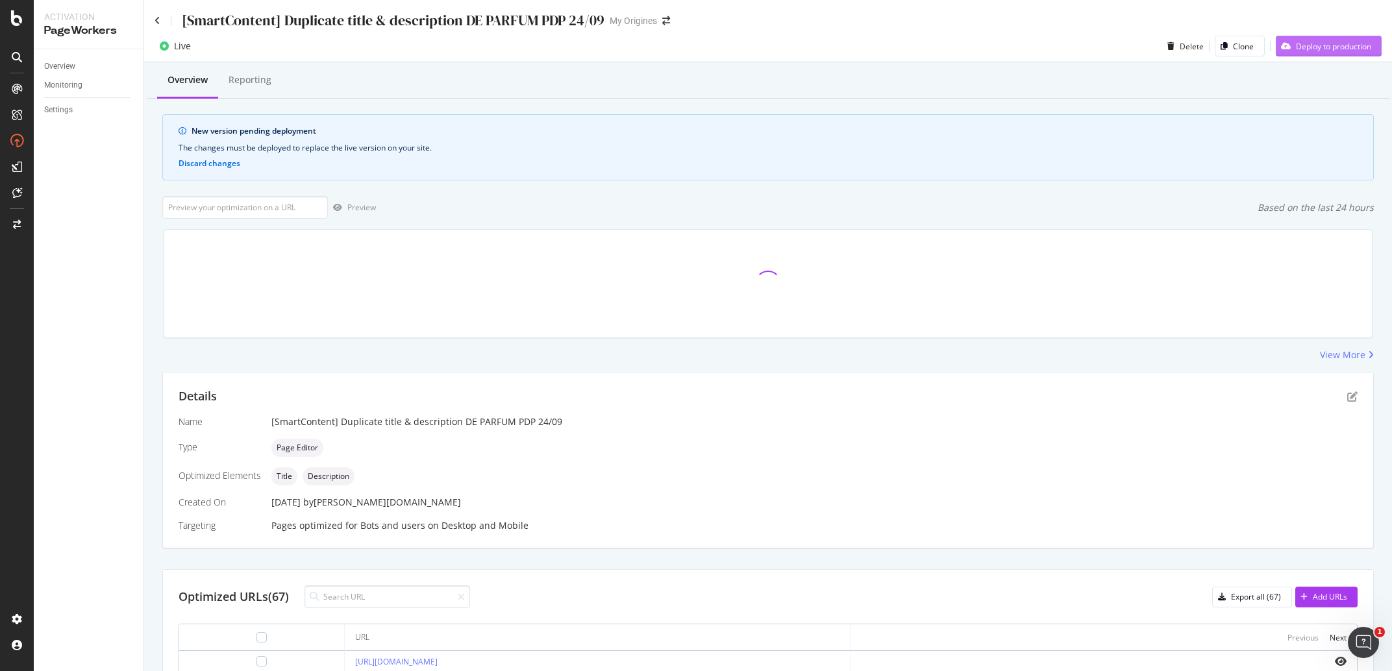
click at [1296, 51] on div "Deploy to production" at bounding box center [1333, 46] width 75 height 11
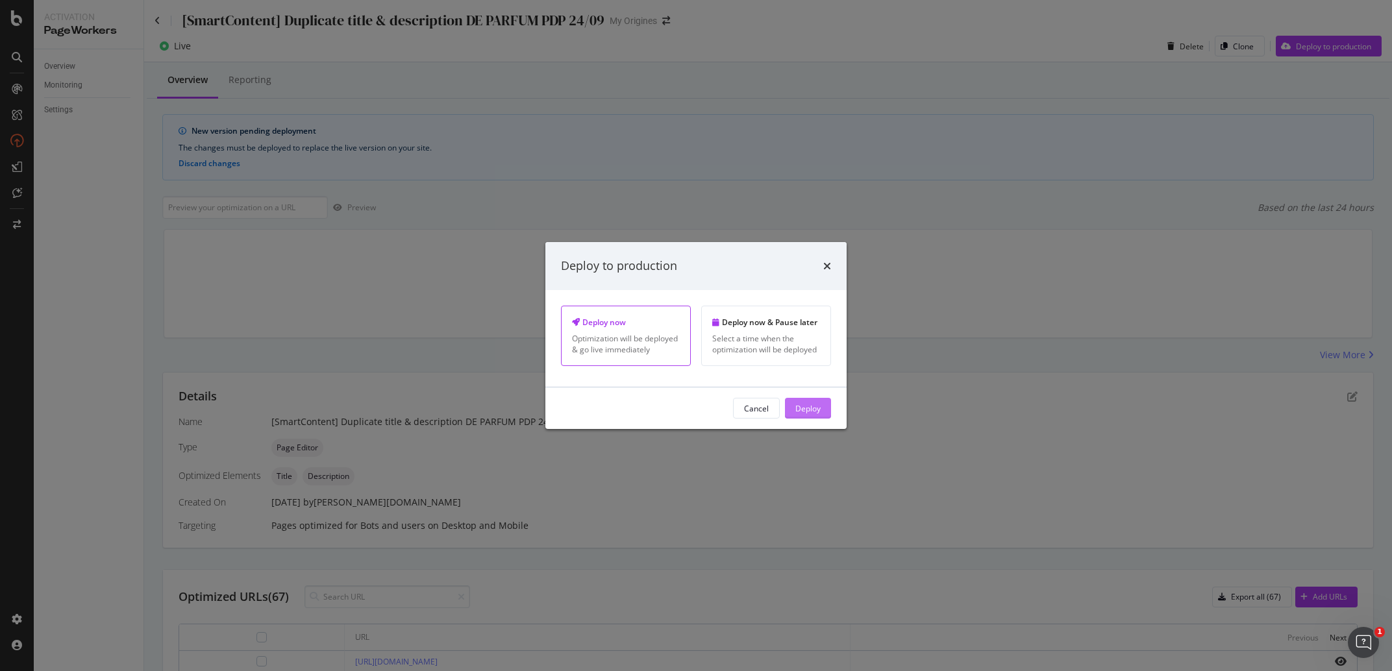
click at [829, 415] on button "Deploy" at bounding box center [808, 408] width 46 height 21
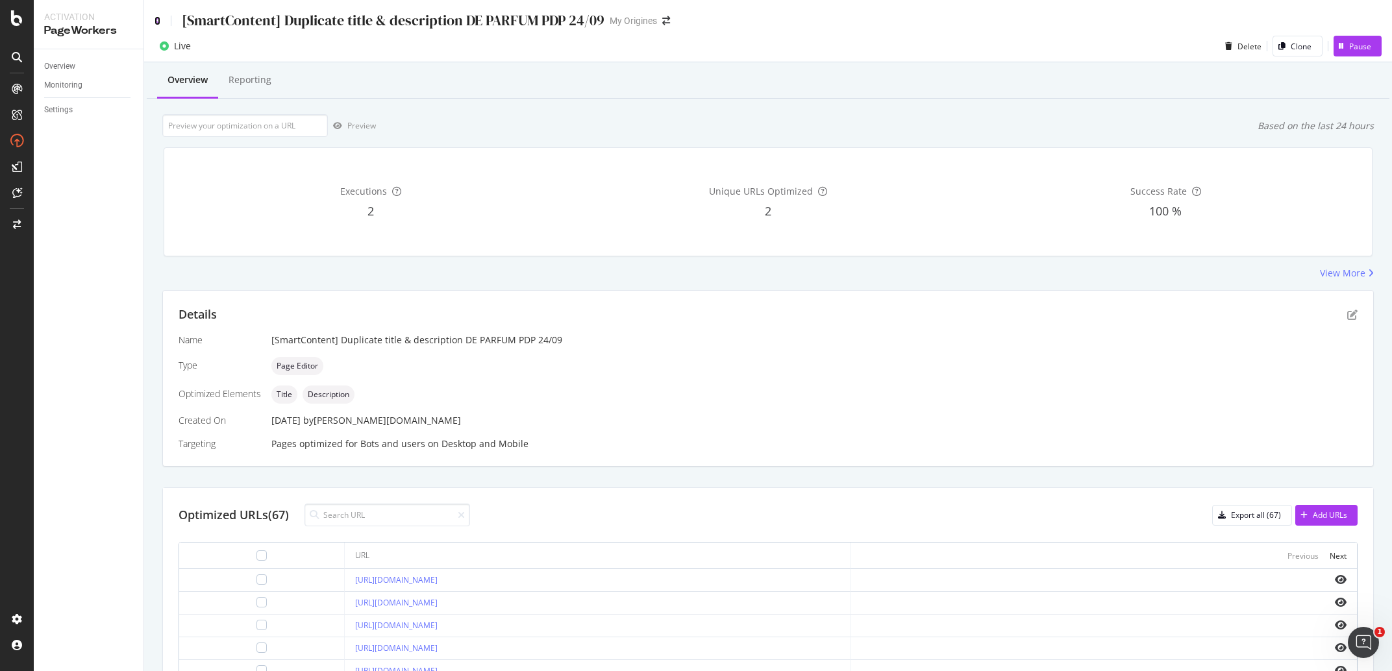
click at [156, 24] on icon at bounding box center [158, 20] width 6 height 9
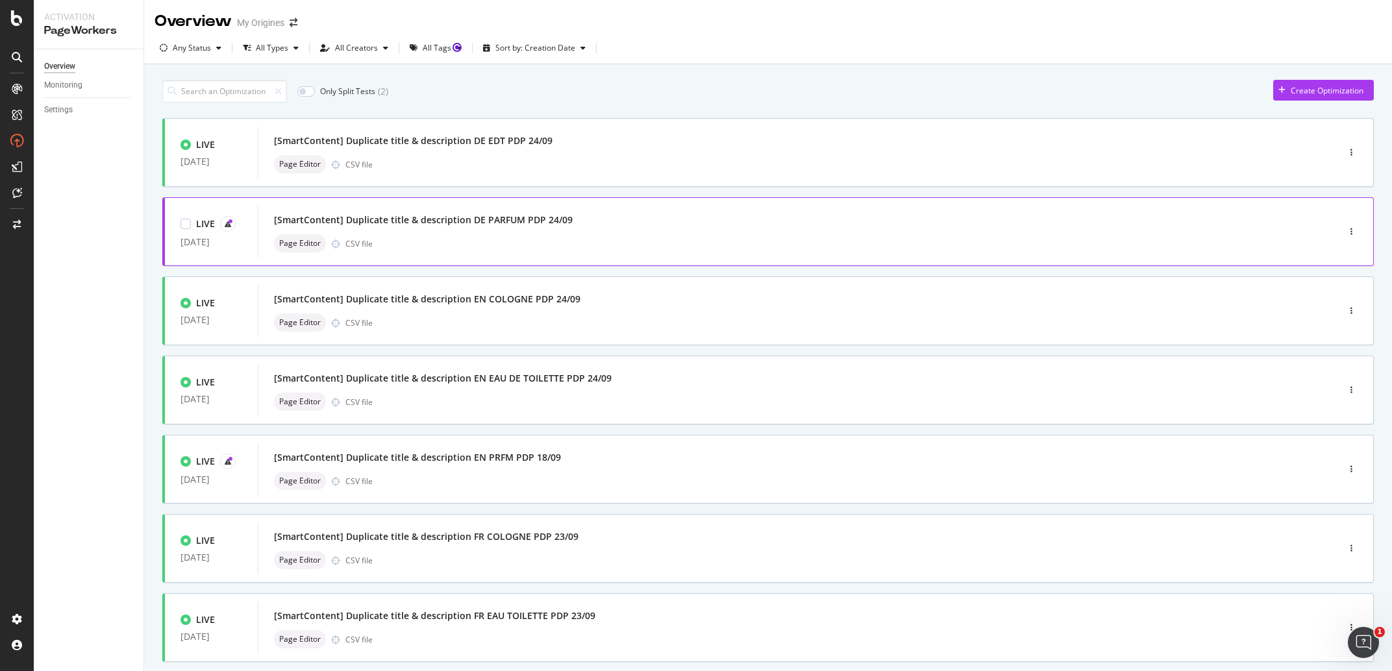
click at [465, 224] on div "[SmartContent] Duplicate title & description DE PARFUM PDP 24/09" at bounding box center [423, 220] width 299 height 13
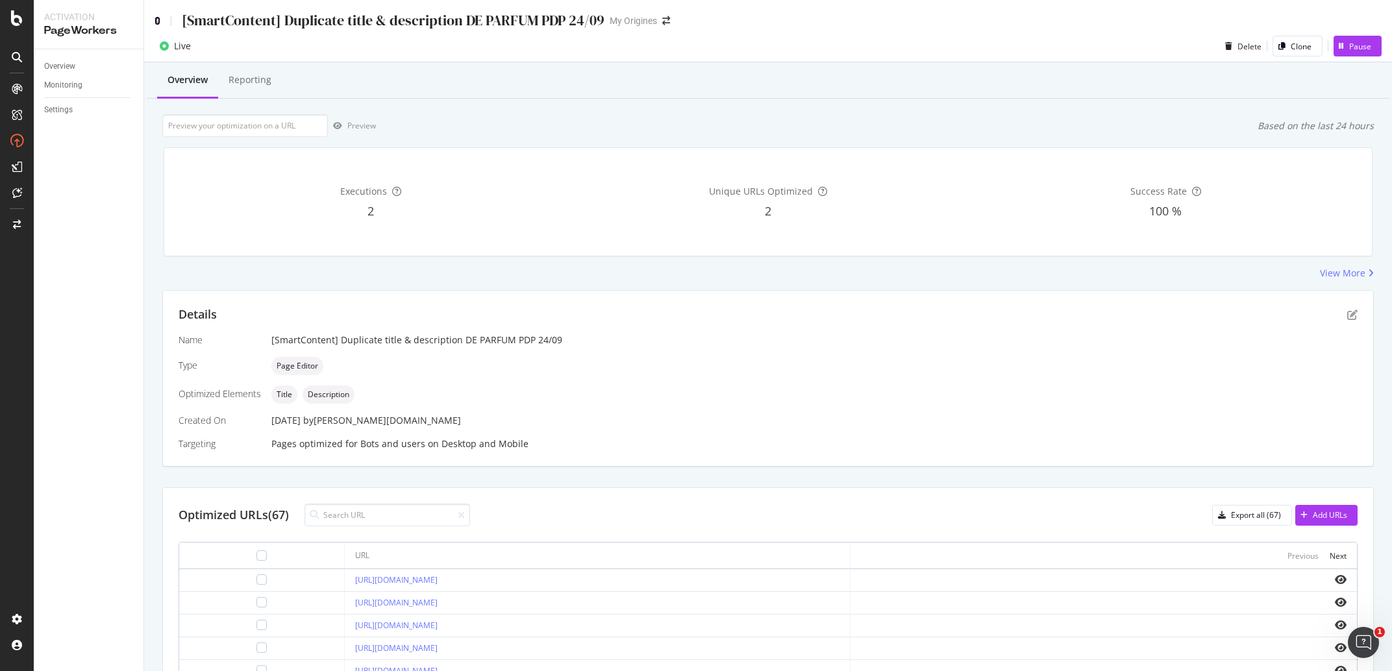
click at [160, 24] on icon at bounding box center [158, 20] width 6 height 9
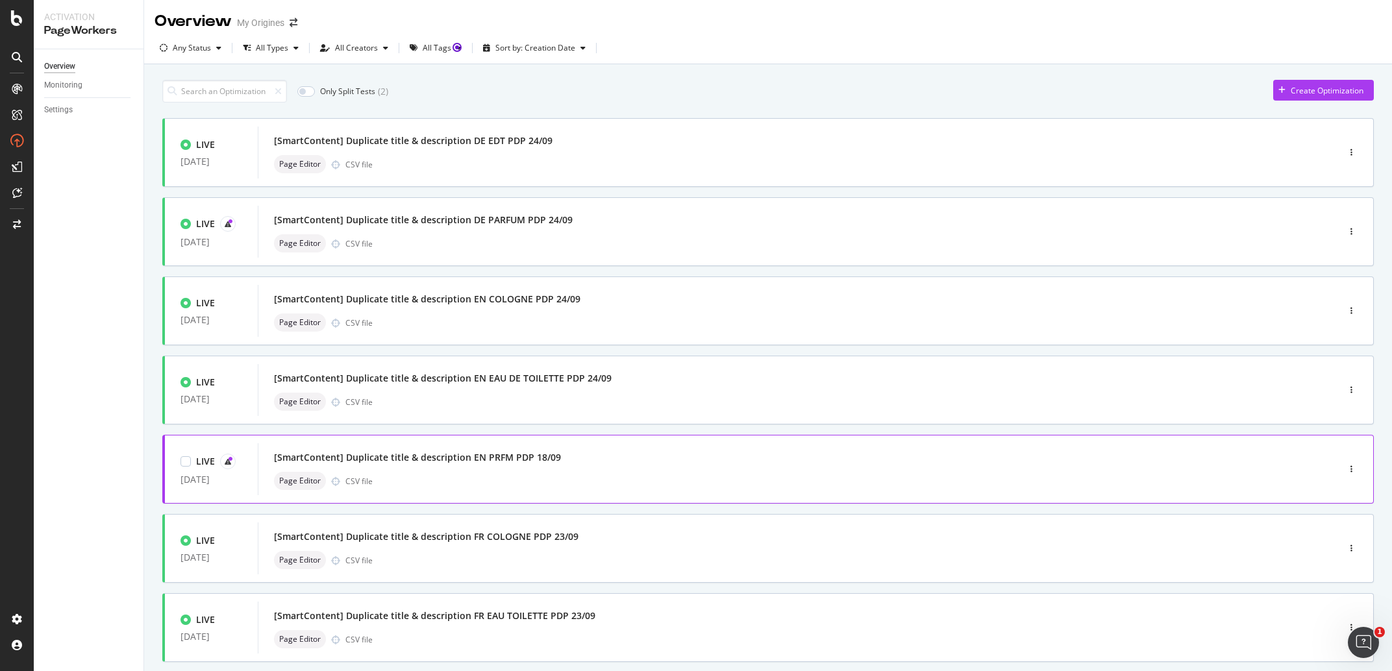
click at [472, 454] on div "[SmartContent] Duplicate title & description EN PRFM PDP 18/09" at bounding box center [417, 457] width 287 height 13
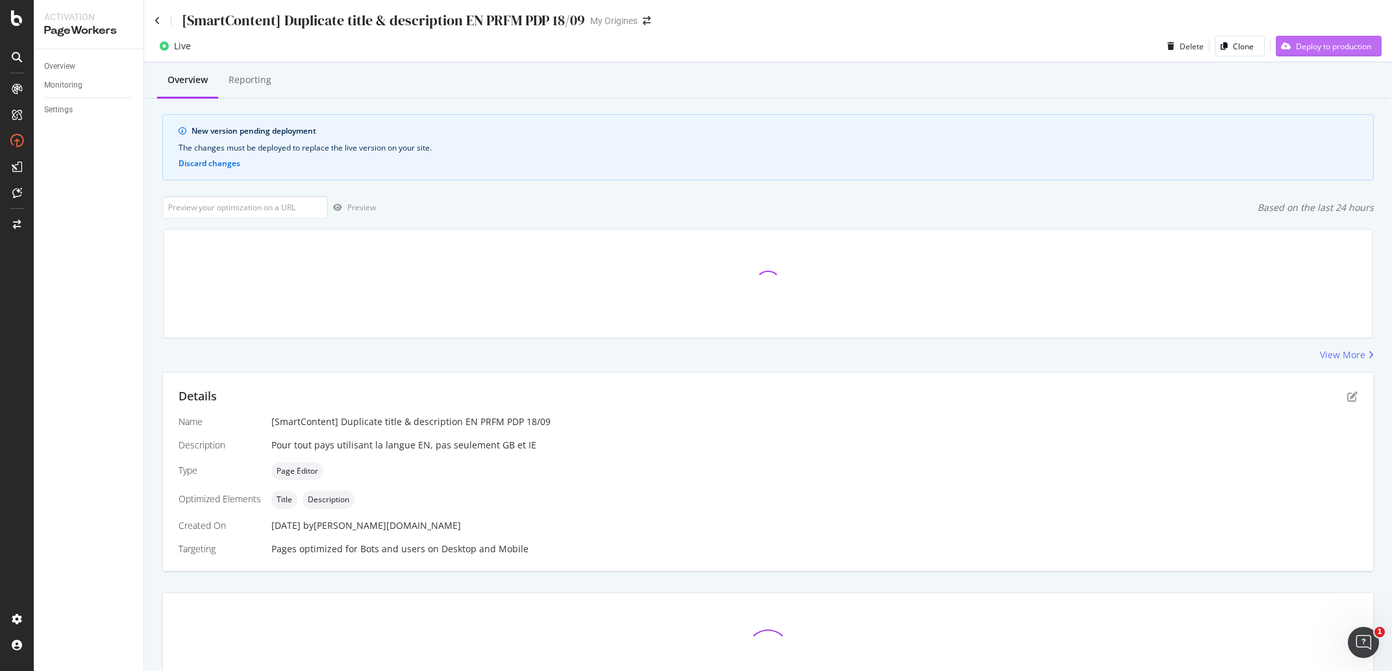
click at [1332, 52] on div "Deploy to production" at bounding box center [1323, 45] width 95 height 19
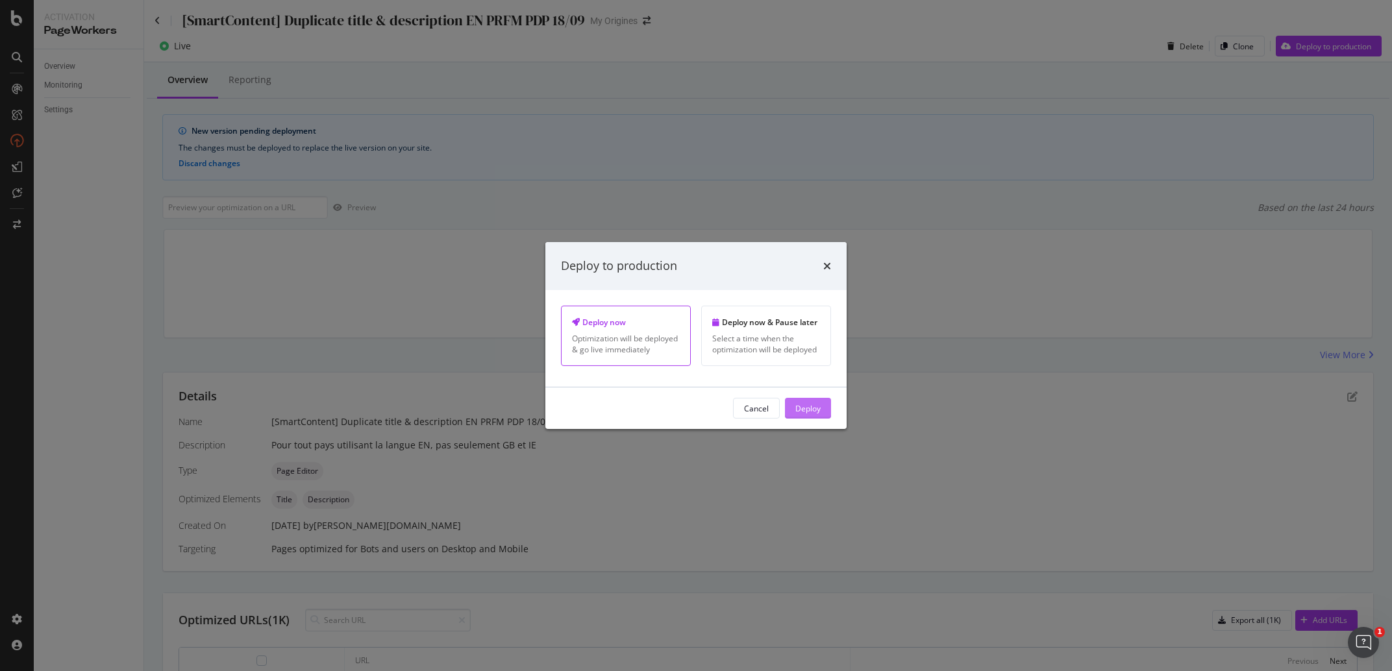
click at [825, 410] on button "Deploy" at bounding box center [808, 408] width 46 height 21
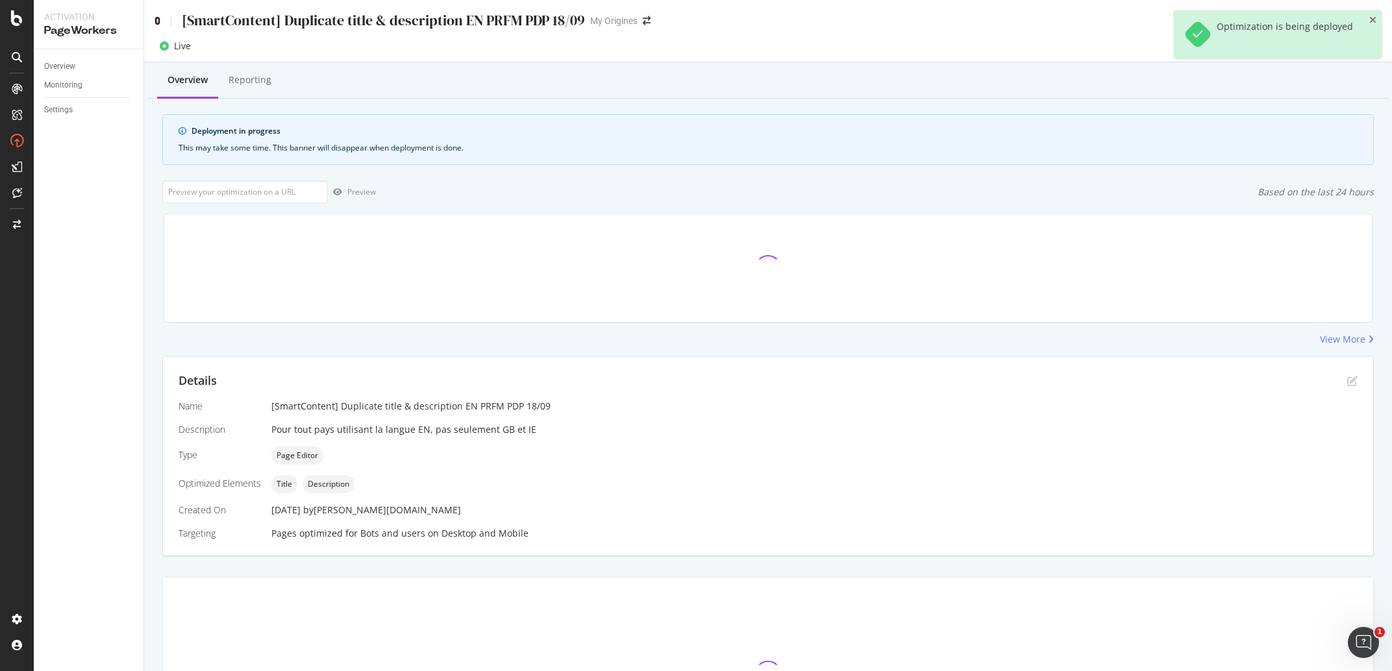
click at [159, 22] on icon at bounding box center [158, 20] width 6 height 9
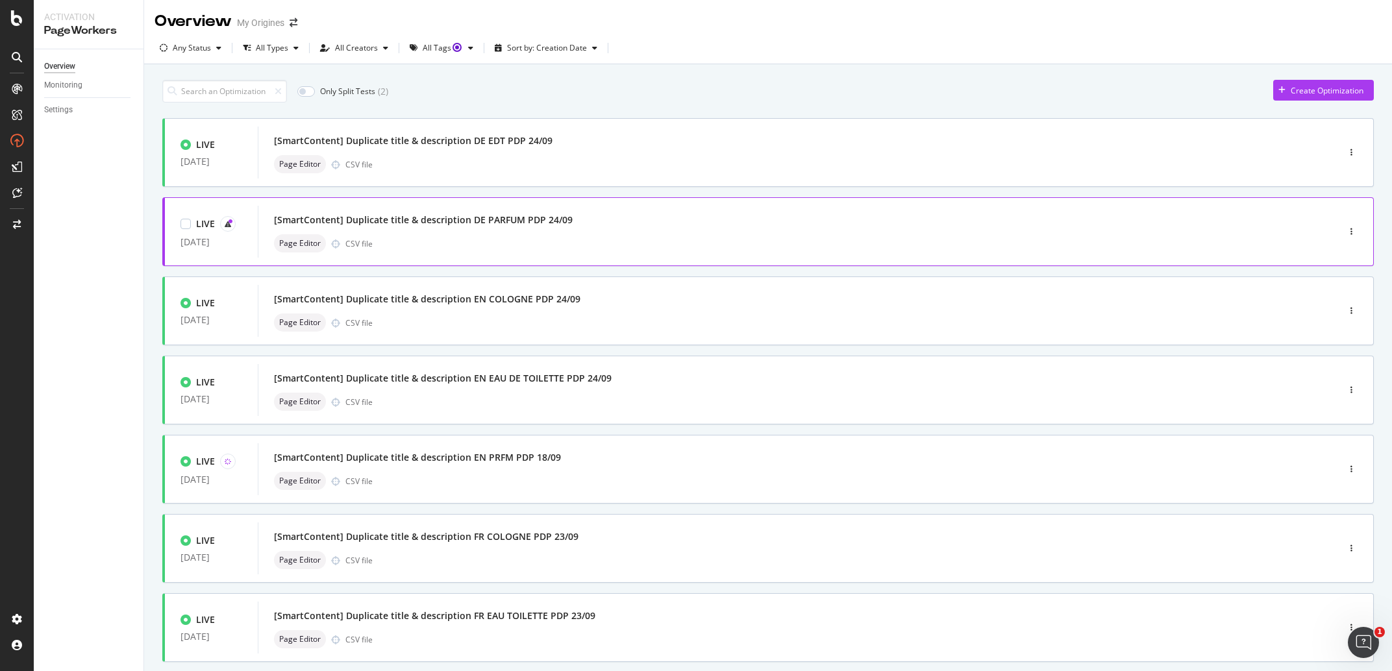
click at [696, 234] on div "[SmartContent] Duplicate title & description DE PARFUM PDP 24/09 Page Editor CS…" at bounding box center [778, 232] width 1009 height 42
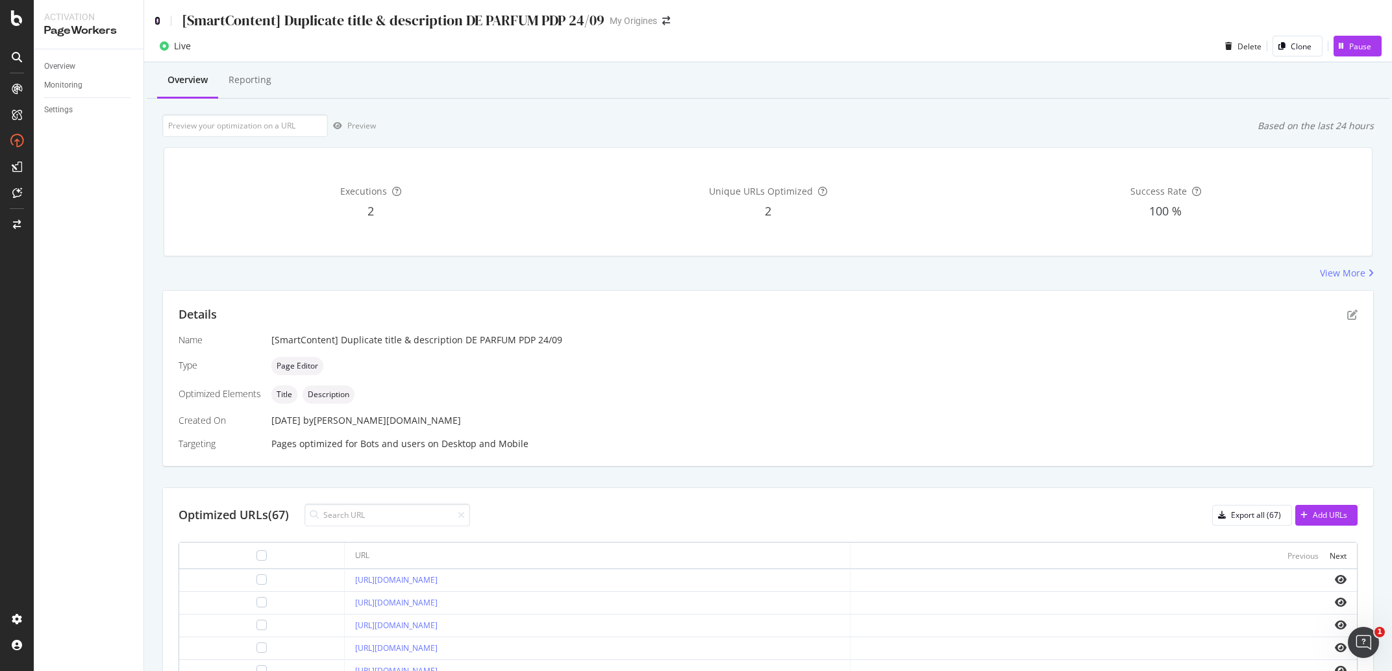
click at [160, 19] on icon at bounding box center [158, 20] width 6 height 9
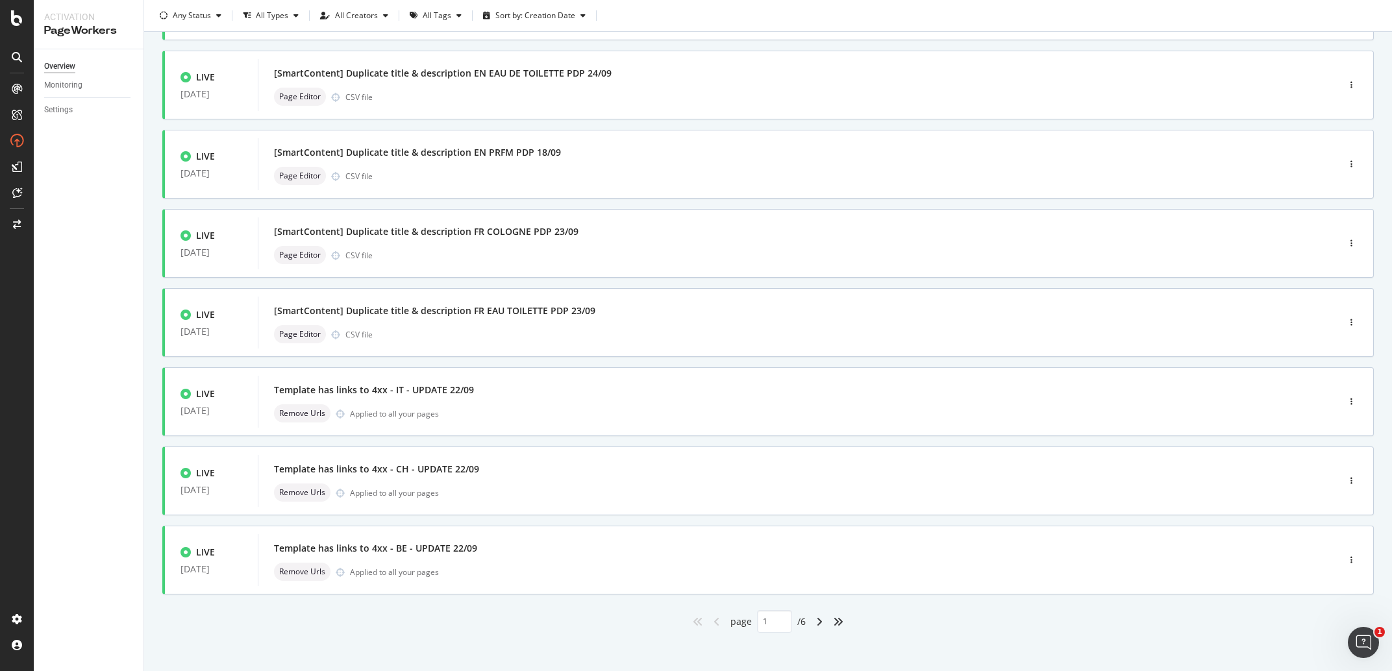
scroll to position [312, 0]
